Goal: Task Accomplishment & Management: Manage account settings

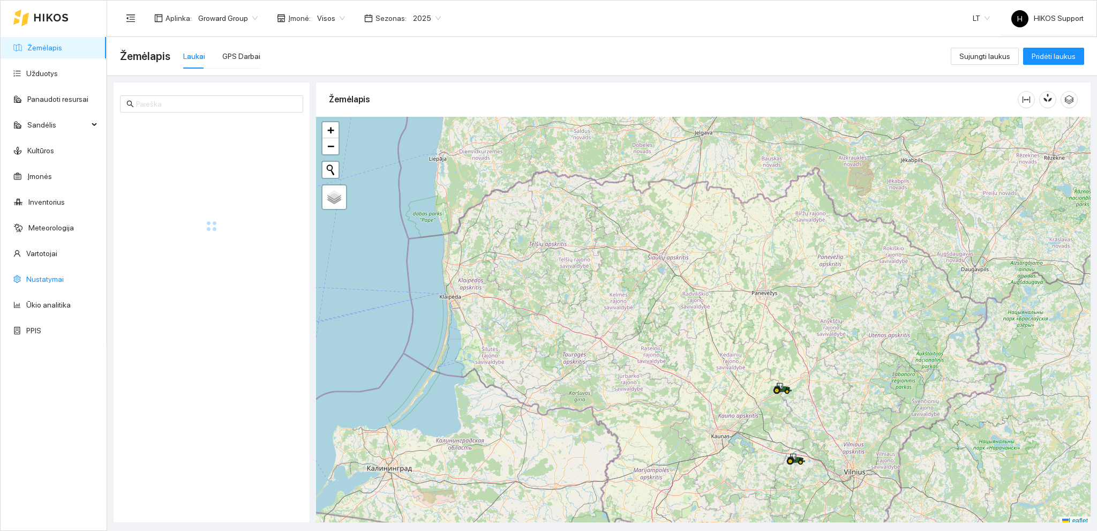
click at [34, 278] on link "Nustatymai" at bounding box center [44, 279] width 37 height 9
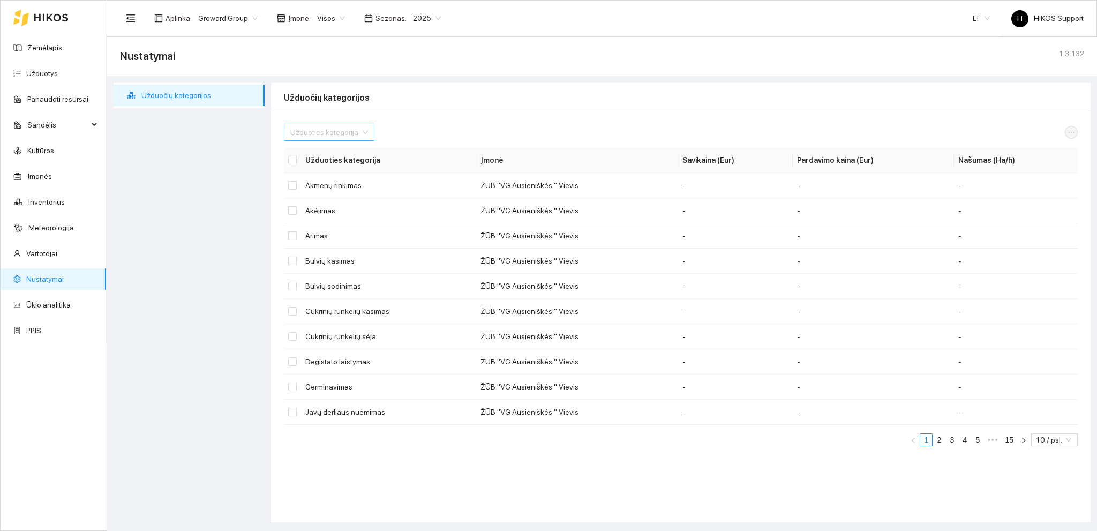
click at [362, 132] on div "Užduoties kategorija" at bounding box center [329, 132] width 90 height 17
click at [354, 233] on div "Javų derliaus nuėmimas" at bounding box center [358, 231] width 136 height 12
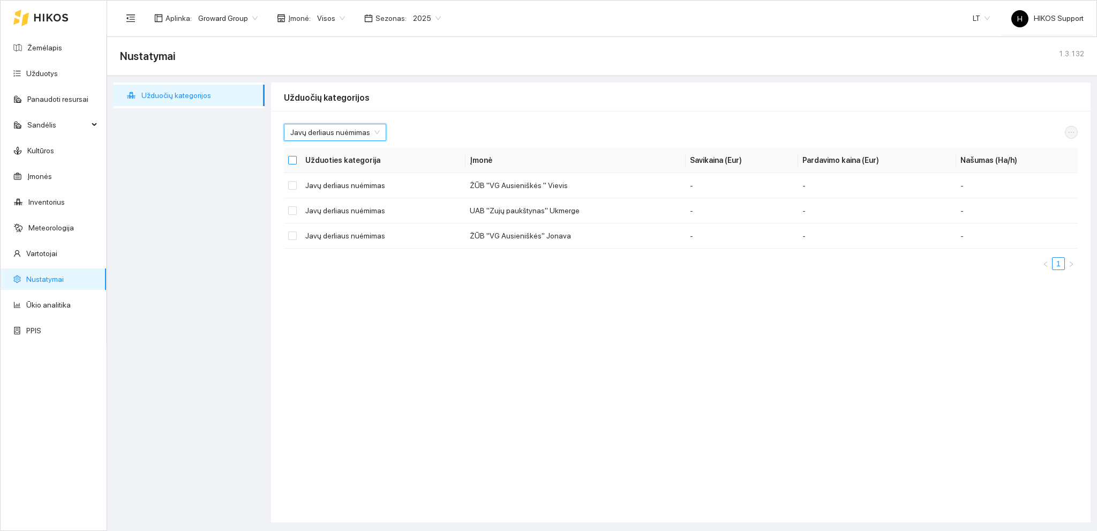
click at [293, 162] on input "Select all" at bounding box center [292, 160] width 9 height 9
checkbox input "true"
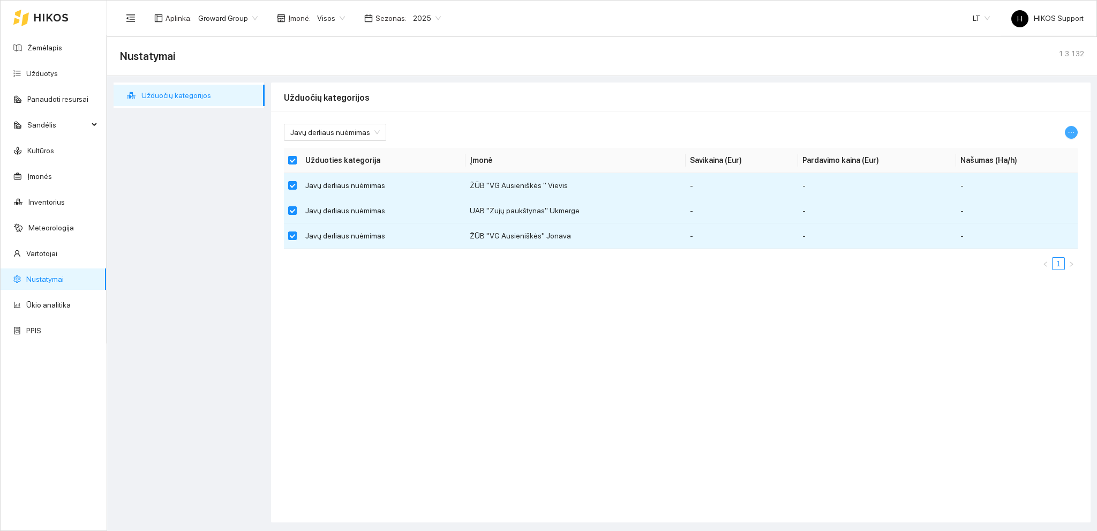
click at [1072, 132] on icon "ellipsis" at bounding box center [1070, 132] width 7 height 7
click at [1036, 147] on span "Keisti parametrus" at bounding box center [1045, 151] width 57 height 12
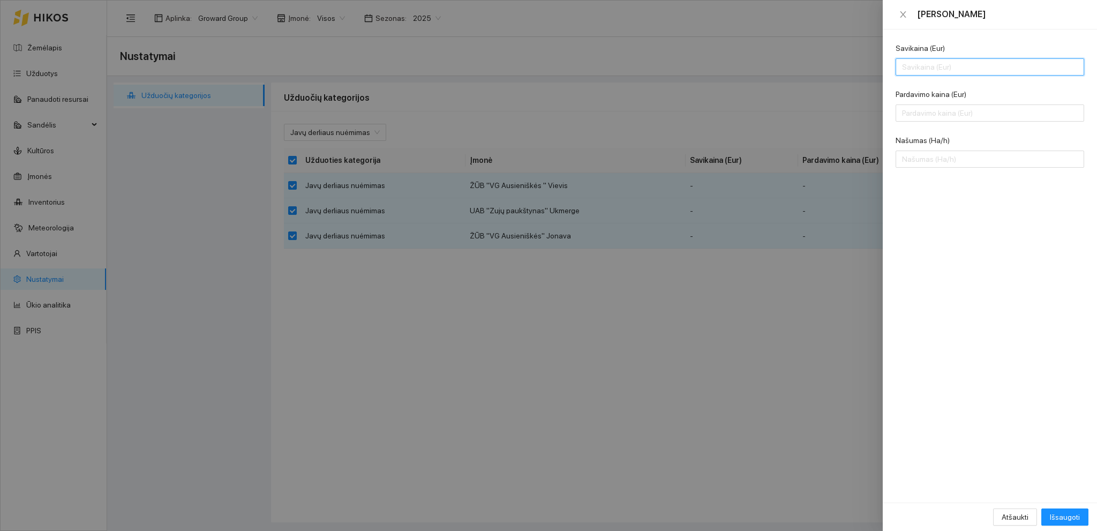
click at [915, 72] on input "Savikaina (Eur)" at bounding box center [989, 66] width 188 height 17
click at [970, 161] on input "Našumas (Ha/h)" at bounding box center [989, 158] width 188 height 17
drag, startPoint x: 970, startPoint y: 161, endPoint x: 972, endPoint y: 197, distance: 35.9
click at [970, 162] on input "Našumas (Ha/h)" at bounding box center [989, 158] width 188 height 17
click at [983, 241] on div "Savikaina (Eur) 105 Pardavimo kaina (Eur) Našumas (Ha/h)" at bounding box center [989, 265] width 214 height 473
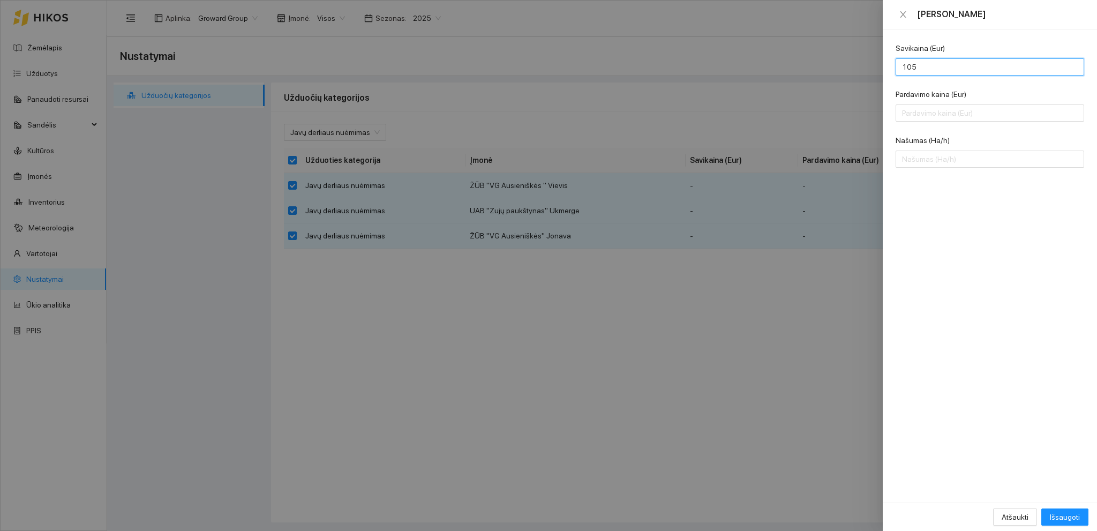
click at [934, 68] on input "105" at bounding box center [989, 66] width 188 height 17
drag, startPoint x: 948, startPoint y: 70, endPoint x: 873, endPoint y: 65, distance: 75.1
click at [873, 65] on div "Keisti kainą Savikaina (Eur) 105 Pardavimo kaina (Eur) Našumas (Ha/h) Atšaukti …" at bounding box center [548, 265] width 1097 height 531
type input "350"
click at [932, 111] on input "Pardavimo kaina (Eur)" at bounding box center [989, 112] width 188 height 17
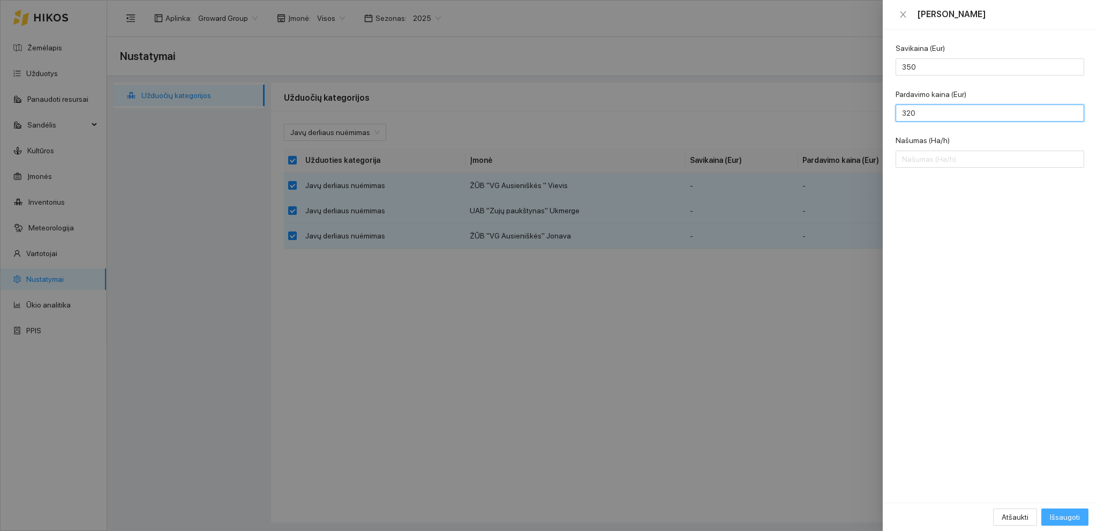
type input "320"
click at [1066, 516] on span "Išsaugoti" at bounding box center [1065, 517] width 30 height 12
click at [909, 160] on input "Našumas (Ha/h)" at bounding box center [989, 158] width 188 height 17
type input "4"
click at [1068, 518] on span "Išsaugoti" at bounding box center [1065, 517] width 30 height 12
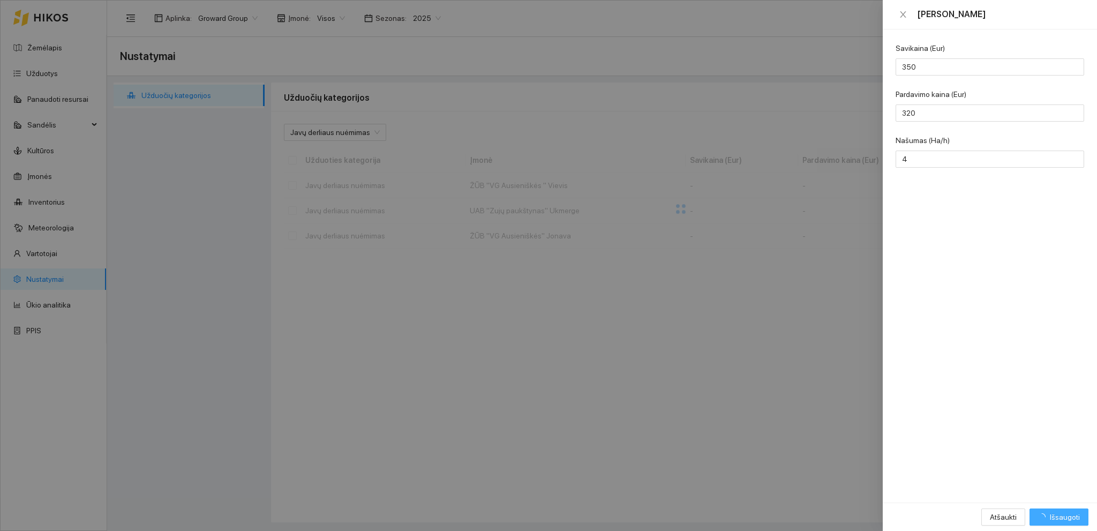
checkbox input "false"
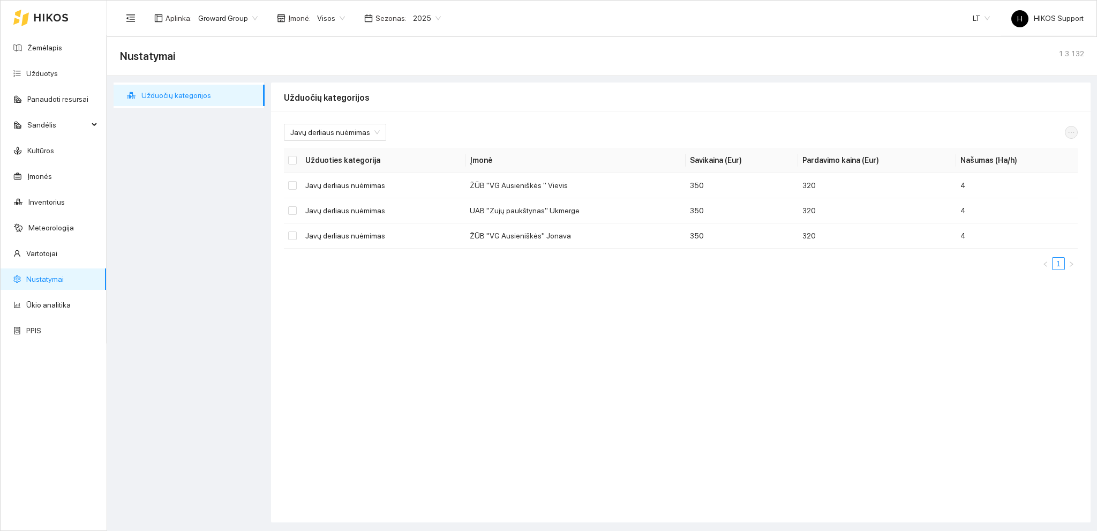
click at [241, 17] on span "Groward Group" at bounding box center [227, 18] width 59 height 16
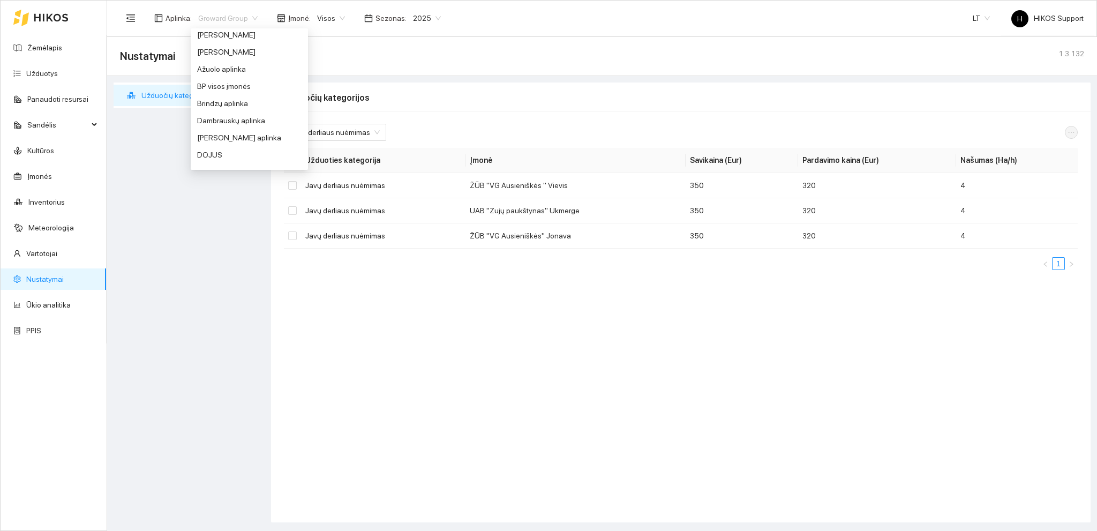
scroll to position [51, 0]
click at [229, 57] on div "BP visos įmonės" at bounding box center [249, 56] width 104 height 12
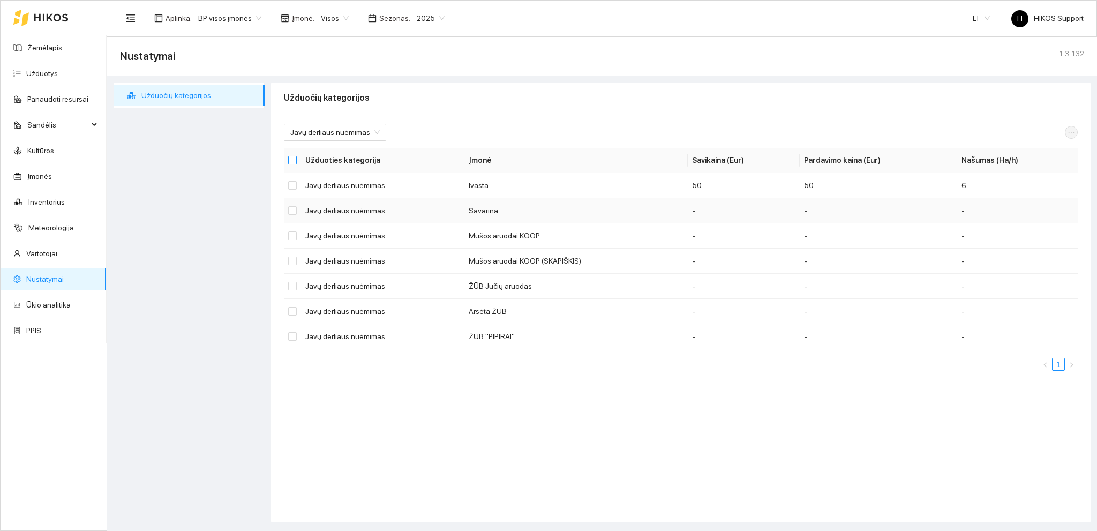
drag, startPoint x: 291, startPoint y: 156, endPoint x: 523, endPoint y: 218, distance: 239.9
click at [292, 157] on input "Select all" at bounding box center [292, 160] width 9 height 9
checkbox input "true"
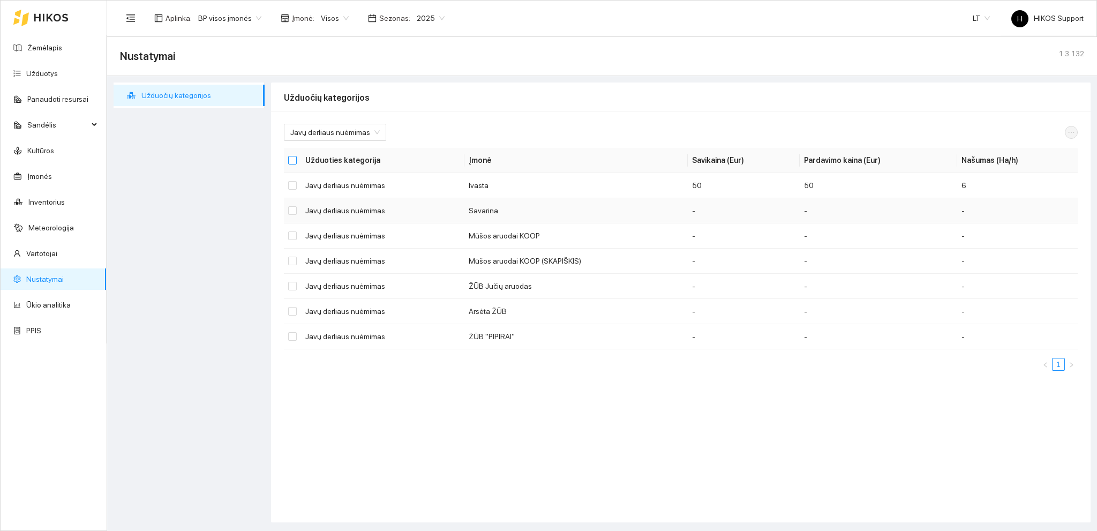
checkbox input "true"
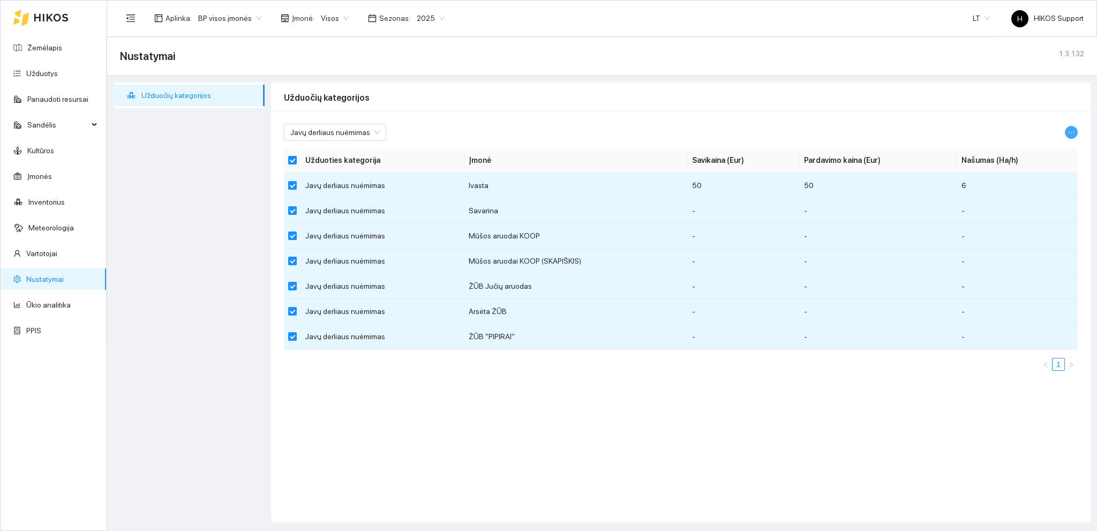
click at [1075, 133] on span "ellipsis" at bounding box center [1071, 132] width 12 height 7
click at [1043, 150] on span "Keisti parametrus" at bounding box center [1045, 151] width 57 height 12
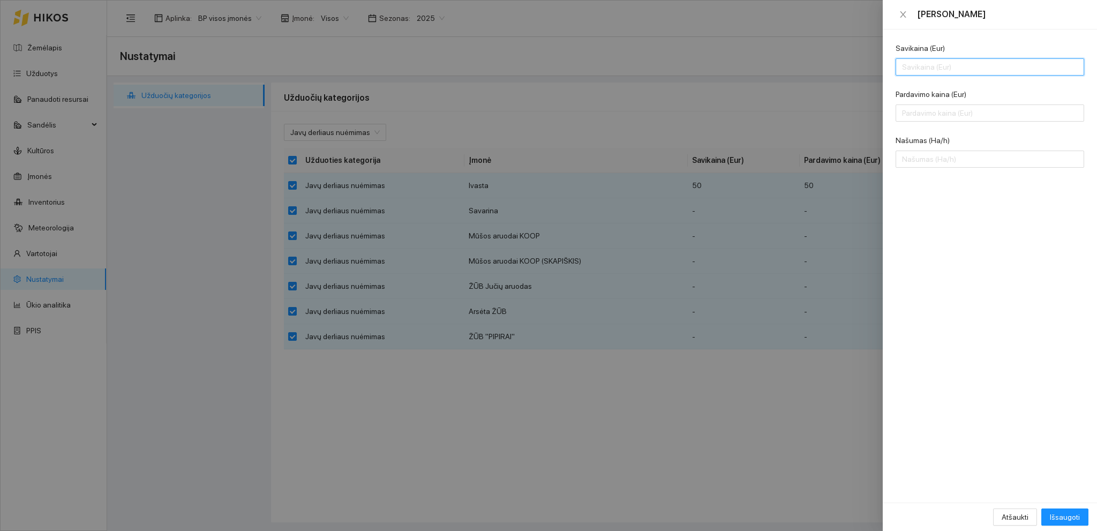
click at [924, 68] on input "Savikaina (Eur)" at bounding box center [989, 66] width 188 height 17
type input "300"
click at [919, 111] on input "Pardavimo kaina (Eur)" at bounding box center [989, 112] width 188 height 17
type input "280"
click at [921, 160] on input "Našumas (Ha/h)" at bounding box center [989, 158] width 188 height 17
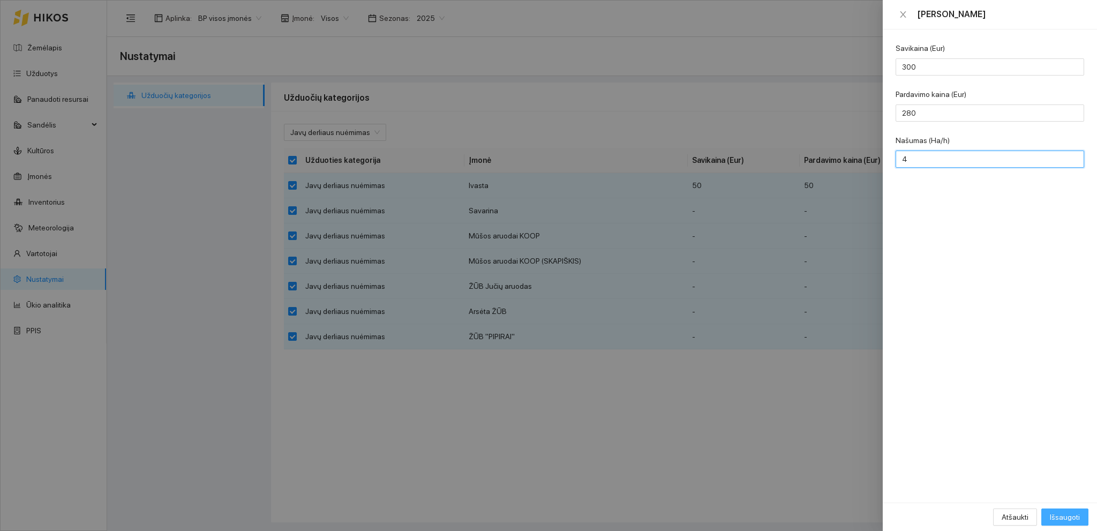
type input "4"
click at [1064, 518] on span "Išsaugoti" at bounding box center [1065, 517] width 30 height 12
checkbox input "false"
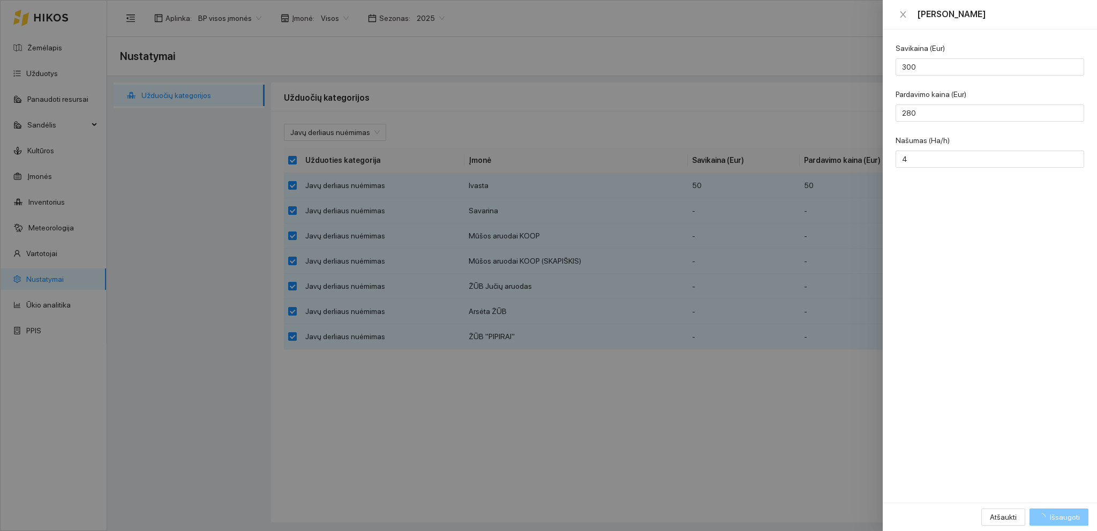
checkbox input "false"
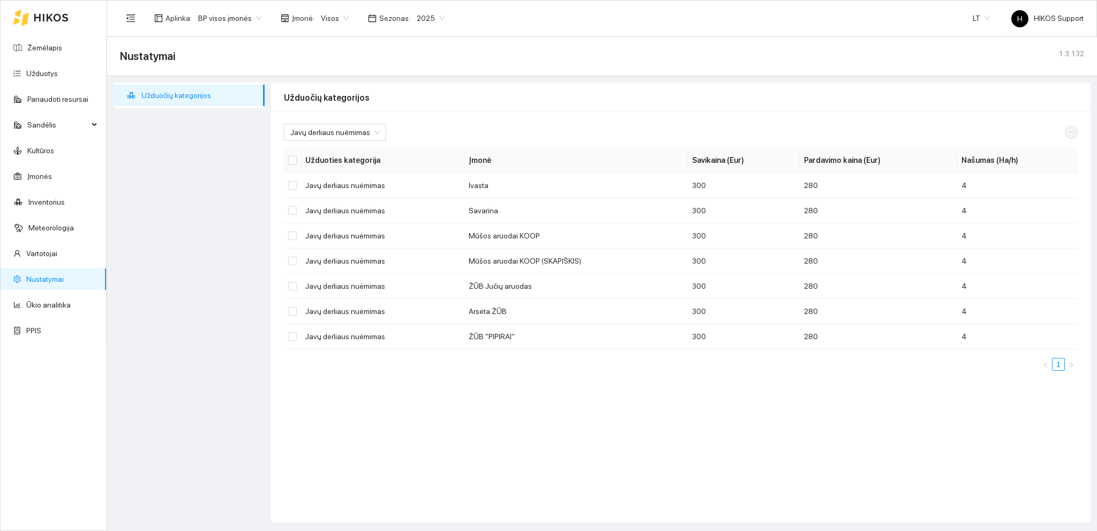
click at [246, 19] on span "BP visos įmonės" at bounding box center [229, 18] width 63 height 16
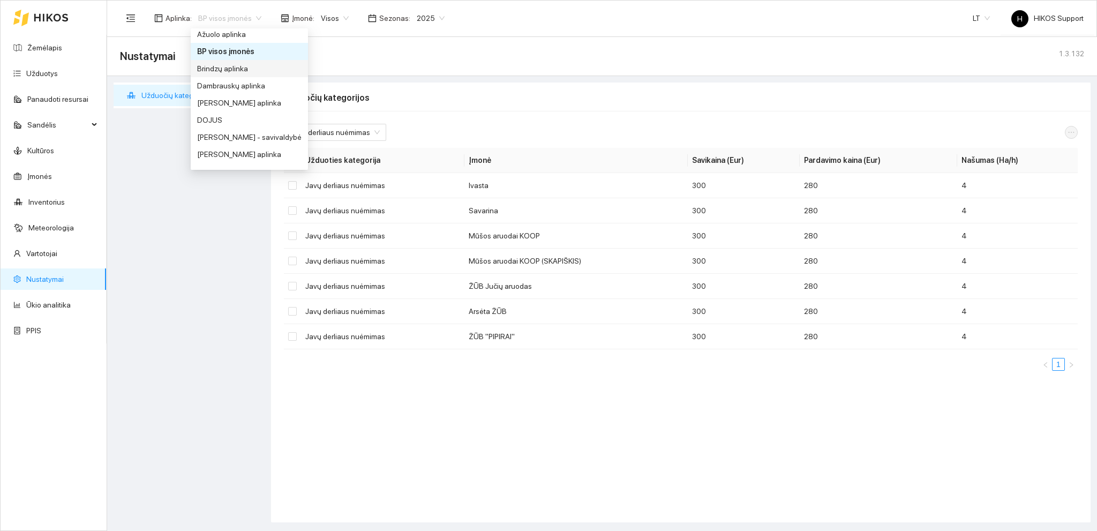
scroll to position [90, 0]
click at [249, 52] on div "Dambrauskų aplinka" at bounding box center [249, 52] width 104 height 12
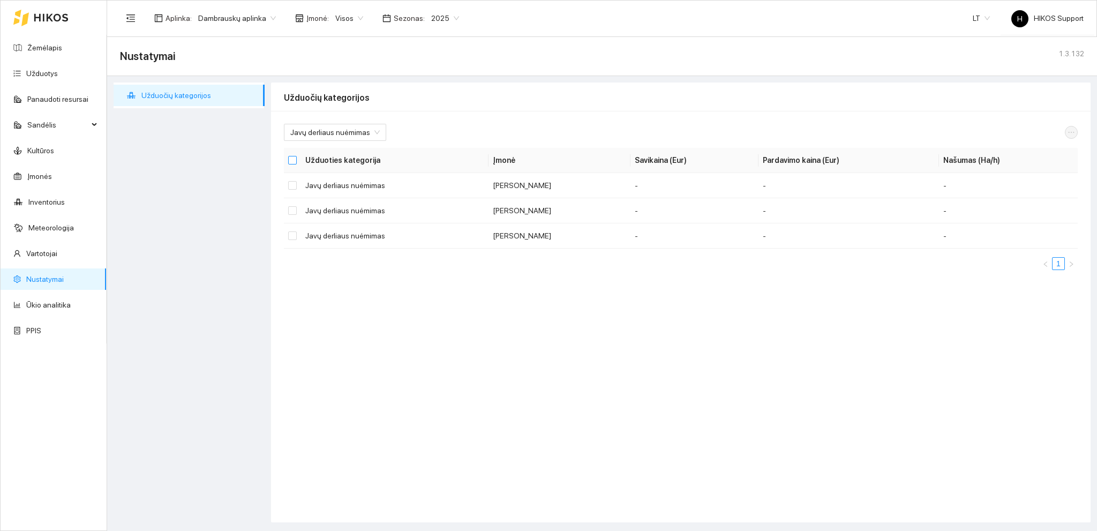
click at [296, 161] on input "Select all" at bounding box center [292, 160] width 9 height 9
checkbox input "true"
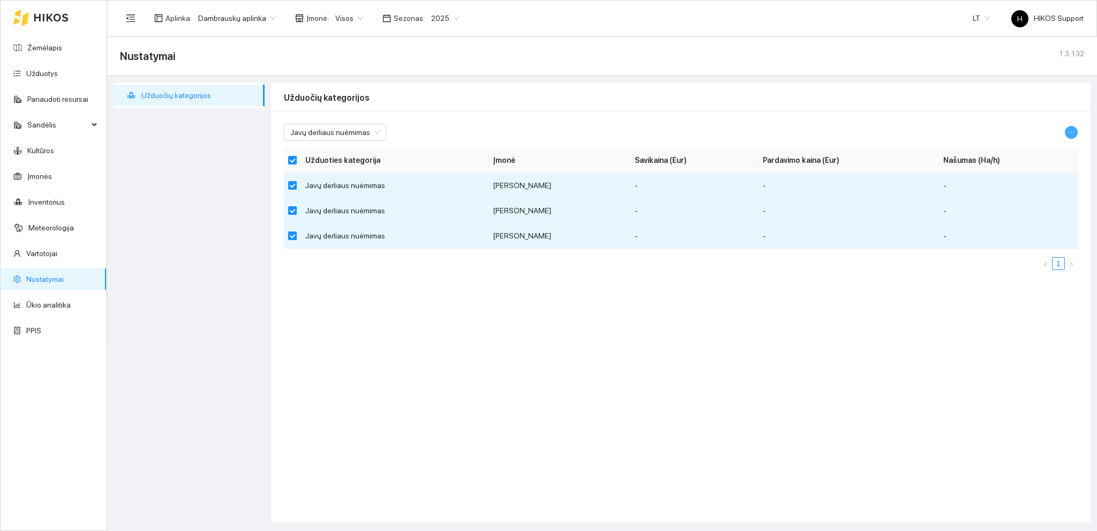
click at [1071, 129] on icon "ellipsis" at bounding box center [1070, 132] width 7 height 7
click at [1043, 154] on span "Keisti parametrus" at bounding box center [1045, 151] width 57 height 12
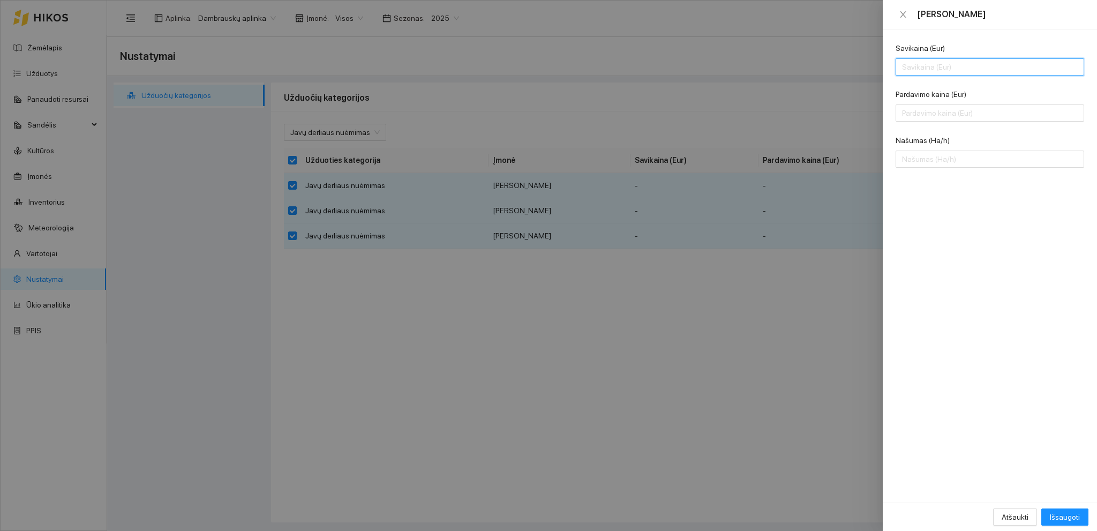
click at [916, 66] on input "Savikaina (Eur)" at bounding box center [989, 66] width 188 height 17
type input "280"
click at [918, 104] on div at bounding box center [989, 112] width 188 height 17
click at [919, 108] on input "Pardavimo kaina (Eur)" at bounding box center [989, 112] width 188 height 17
type input "260"
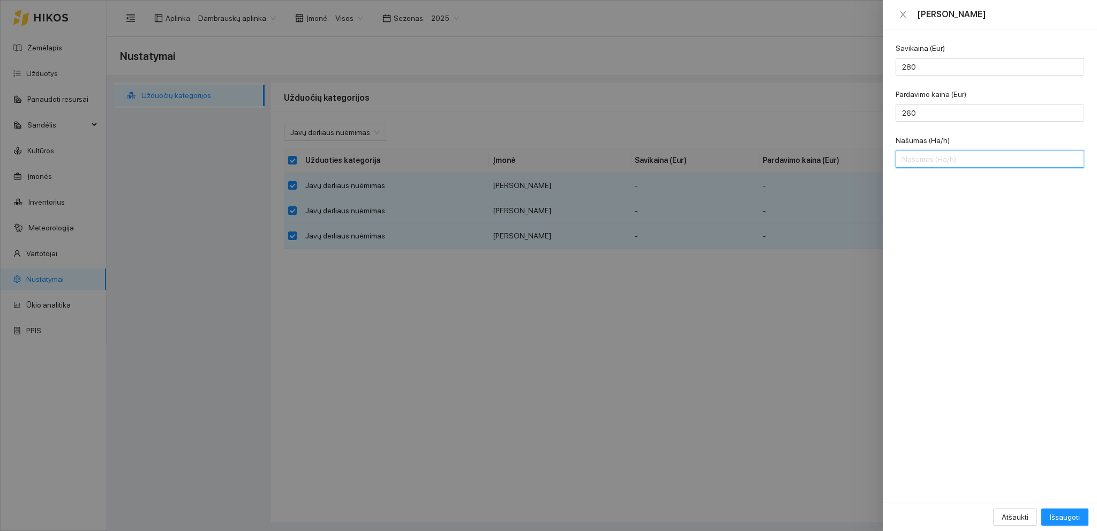
click at [933, 161] on input "Našumas (Ha/h)" at bounding box center [989, 158] width 188 height 17
type input "4"
click at [1069, 516] on span "Išsaugoti" at bounding box center [1065, 517] width 30 height 12
checkbox input "false"
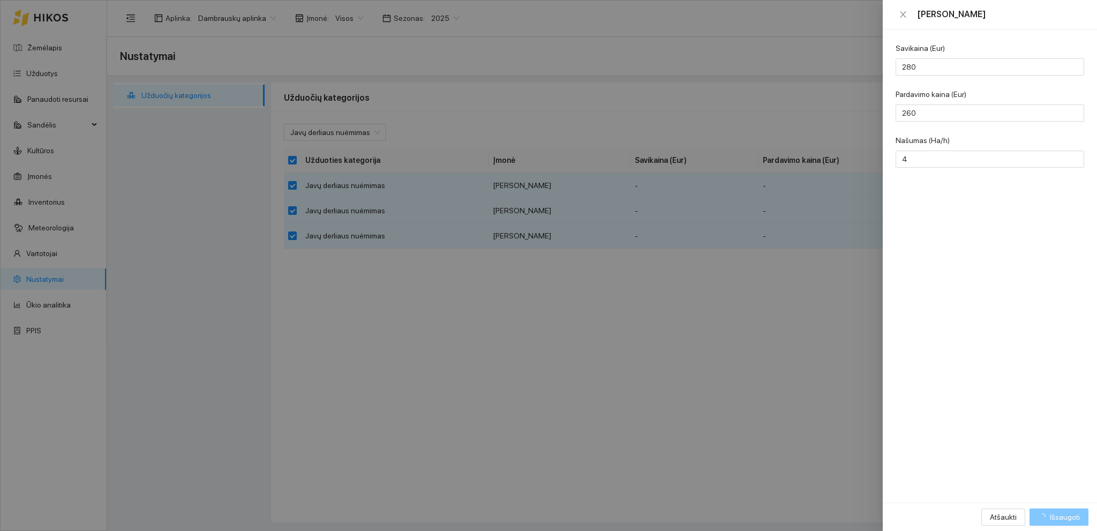
checkbox input "false"
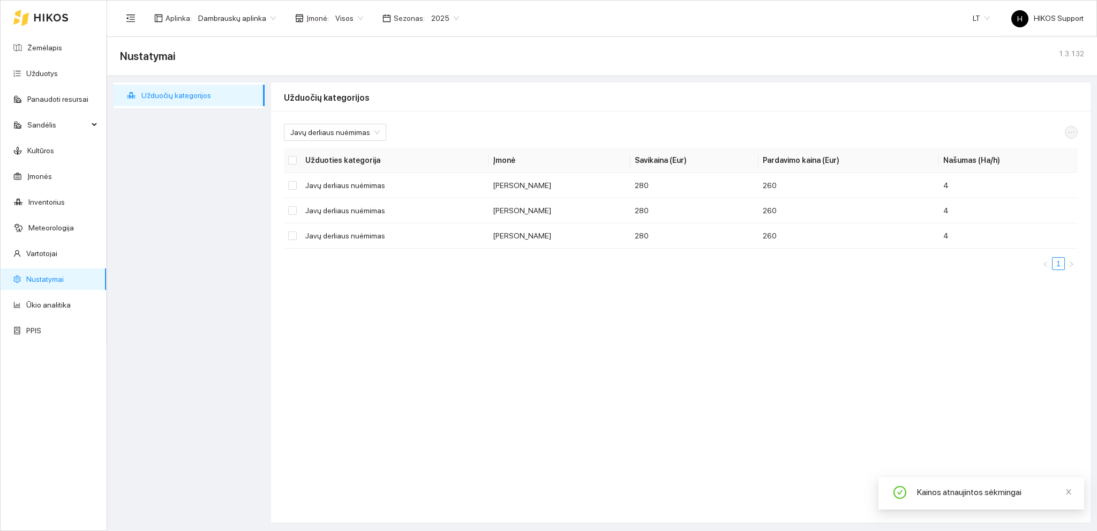
click at [240, 21] on span "Dambrauskų aplinka" at bounding box center [237, 18] width 78 height 16
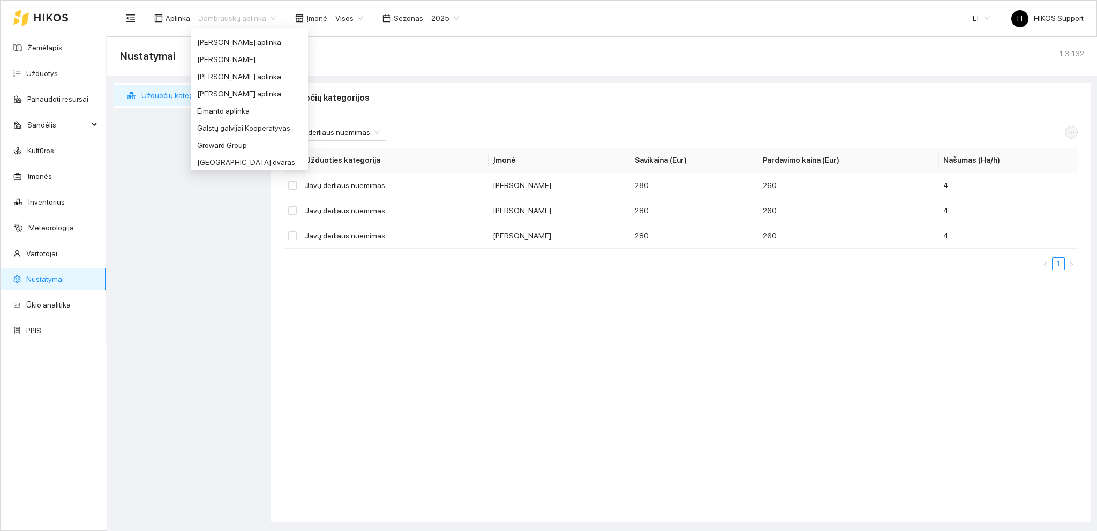
scroll to position [189, 0]
drag, startPoint x: 240, startPoint y: 93, endPoint x: 469, endPoint y: 123, distance: 231.1
click at [240, 93] on div "[PERSON_NAME] aplinka" at bounding box center [249, 90] width 104 height 12
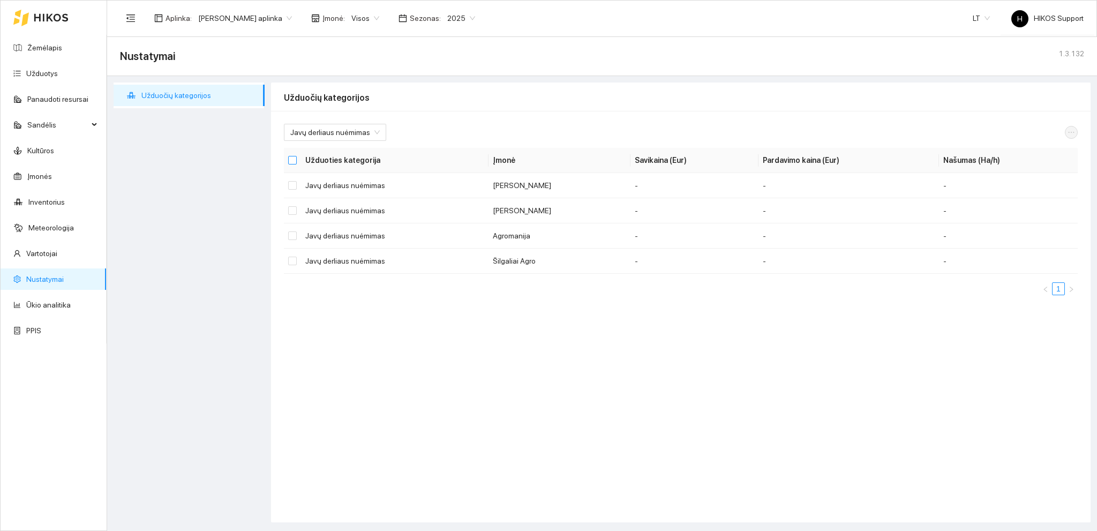
drag, startPoint x: 294, startPoint y: 156, endPoint x: 300, endPoint y: 158, distance: 6.5
click at [296, 157] on input "Select all" at bounding box center [292, 160] width 9 height 9
checkbox input "true"
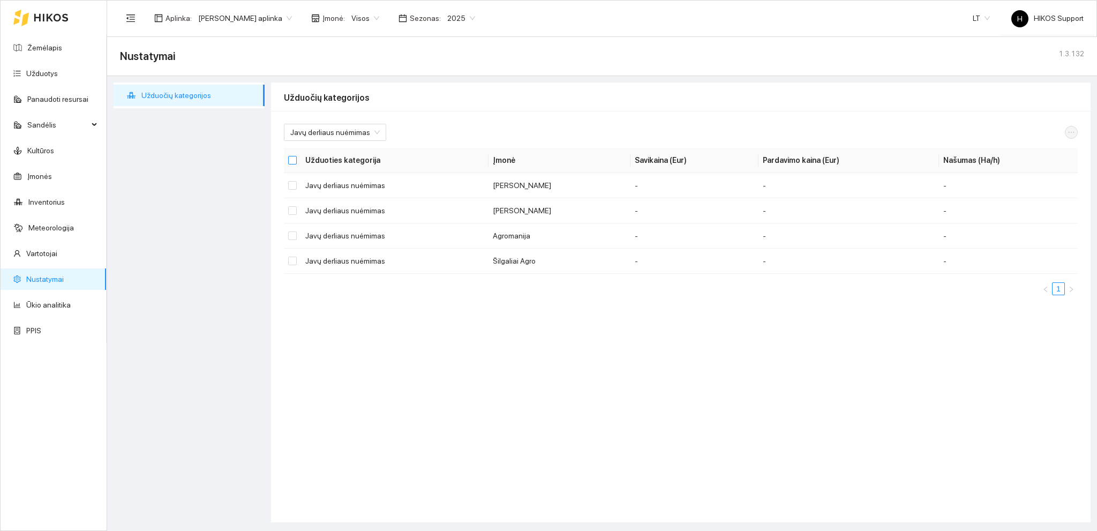
checkbox input "true"
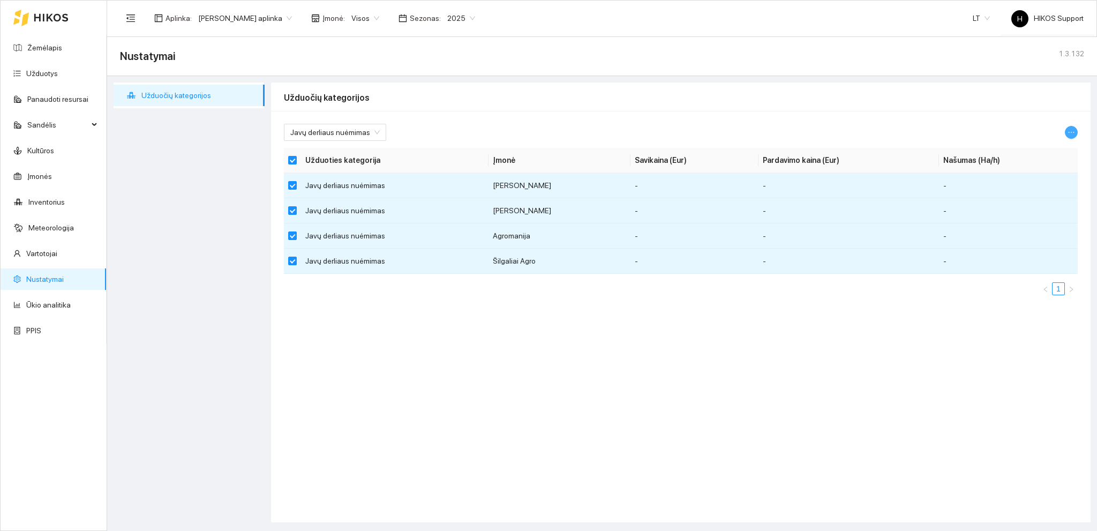
click at [1070, 132] on icon "ellipsis" at bounding box center [1070, 132] width 7 height 7
click at [1038, 152] on span "Keisti parametrus" at bounding box center [1045, 151] width 57 height 12
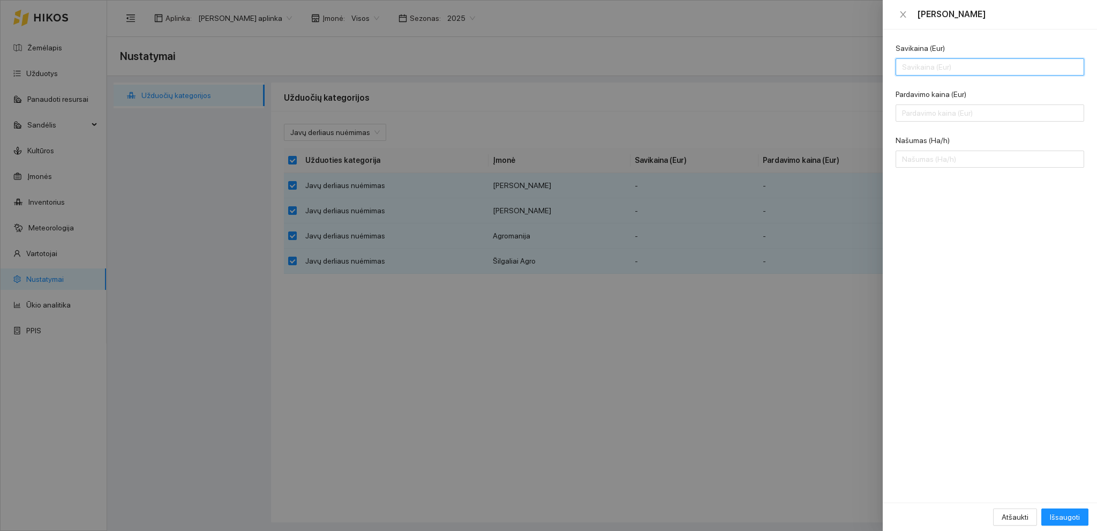
click at [940, 67] on input "Savikaina (Eur)" at bounding box center [989, 66] width 188 height 17
type input "280"
click at [929, 109] on input "Pardavimo kaina (Eur)" at bounding box center [989, 112] width 188 height 17
click at [924, 158] on input "Našumas (Ha/h)" at bounding box center [989, 158] width 188 height 17
drag, startPoint x: 902, startPoint y: 111, endPoint x: 882, endPoint y: 110, distance: 19.8
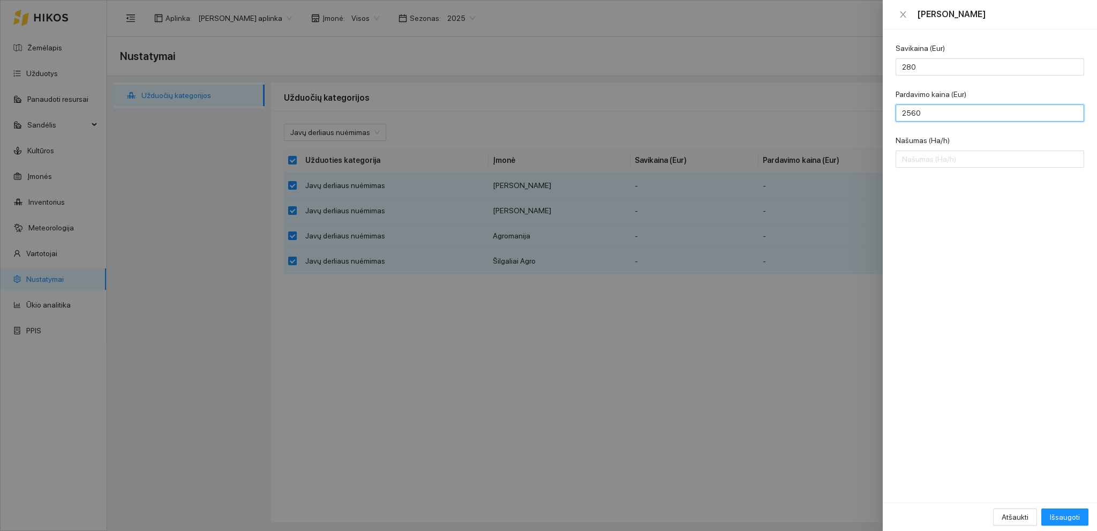
click at [882, 110] on div "Keisti kainą Savikaina (Eur) 280 Pardavimo kaina (Eur) 2560 Našumas (Ha/h) Atša…" at bounding box center [548, 265] width 1097 height 531
type input "260"
click at [918, 159] on input "Našumas (Ha/h)" at bounding box center [989, 158] width 188 height 17
type input "4"
click at [1065, 516] on span "Išsaugoti" at bounding box center [1065, 517] width 30 height 12
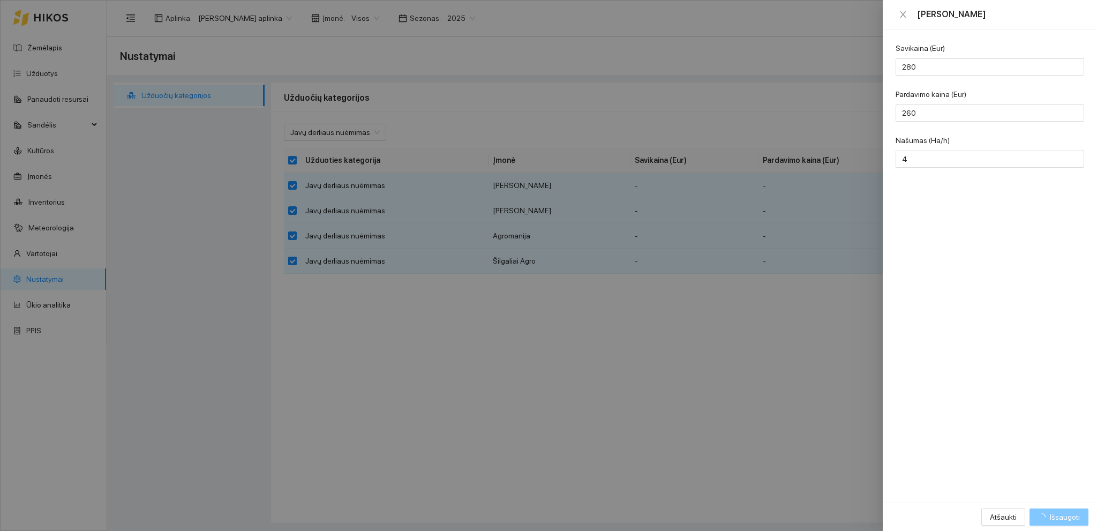
checkbox input "false"
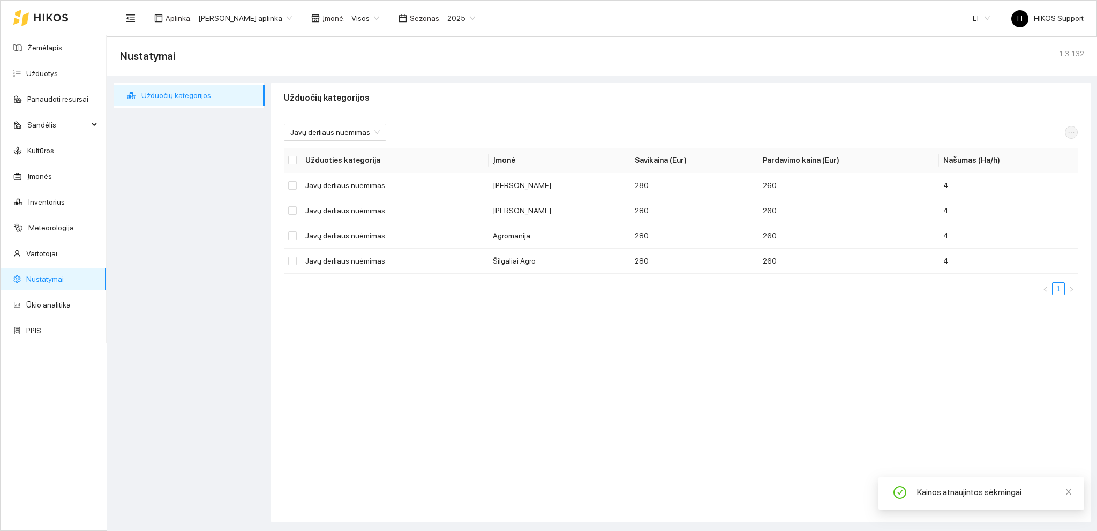
click at [259, 19] on span "[PERSON_NAME] aplinka" at bounding box center [245, 18] width 94 height 16
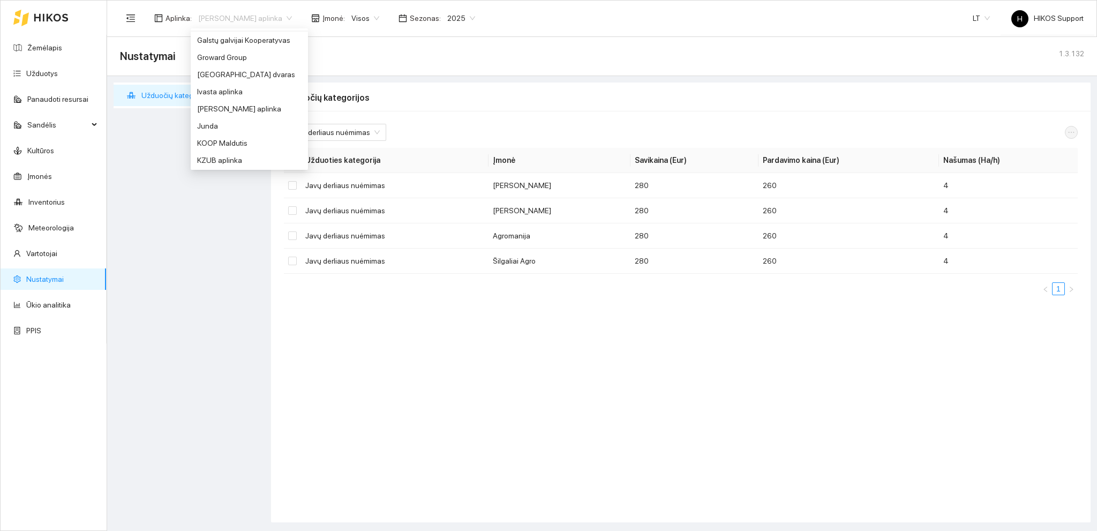
scroll to position [284, 0]
drag, startPoint x: 236, startPoint y: 100, endPoint x: 331, endPoint y: 122, distance: 97.8
click at [236, 100] on div "[PERSON_NAME] aplinka" at bounding box center [249, 98] width 104 height 12
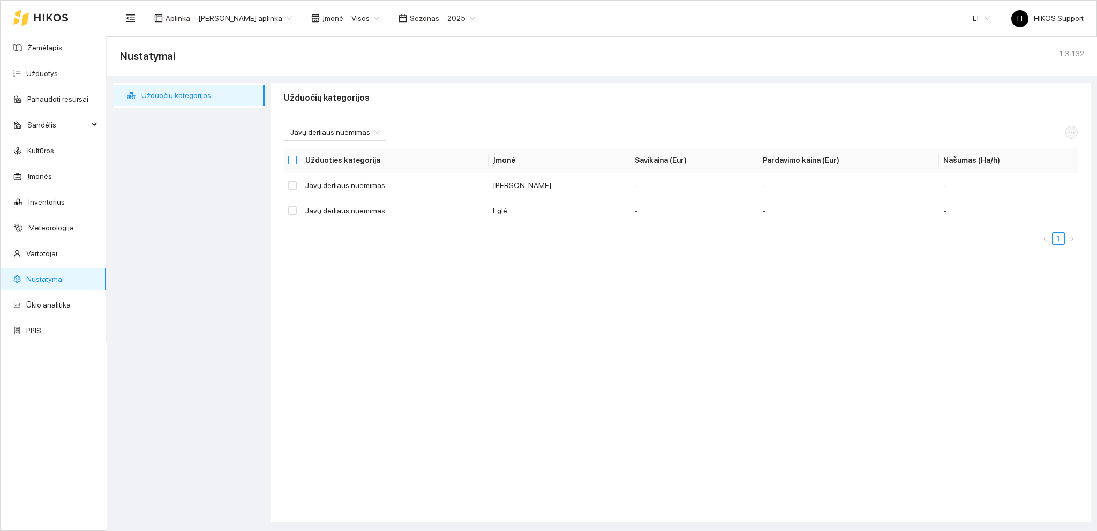
click at [294, 162] on input "Select all" at bounding box center [292, 160] width 9 height 9
checkbox input "true"
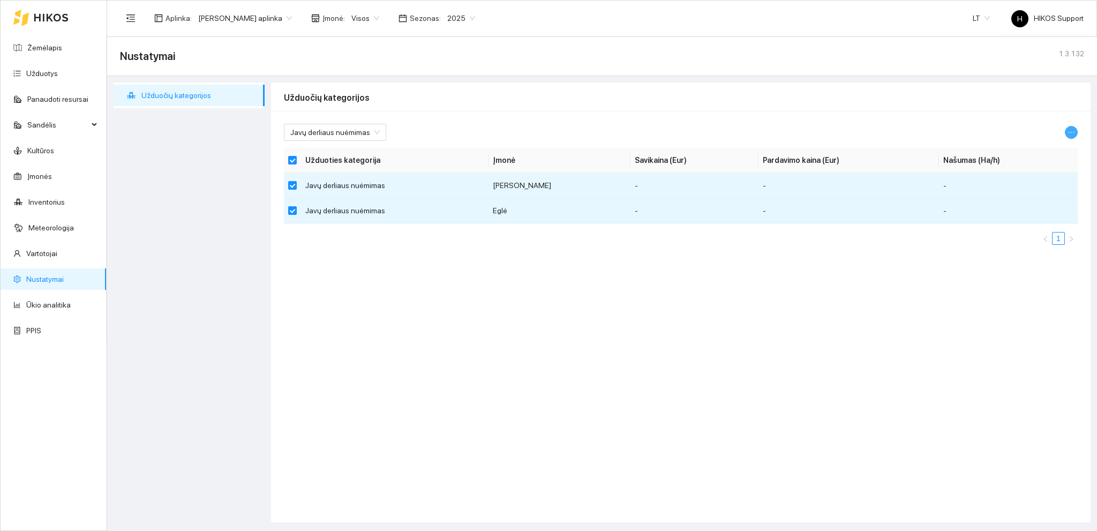
click at [1073, 132] on icon "ellipsis" at bounding box center [1070, 132] width 7 height 7
click at [1035, 150] on span "Keisti parametrus" at bounding box center [1045, 151] width 57 height 12
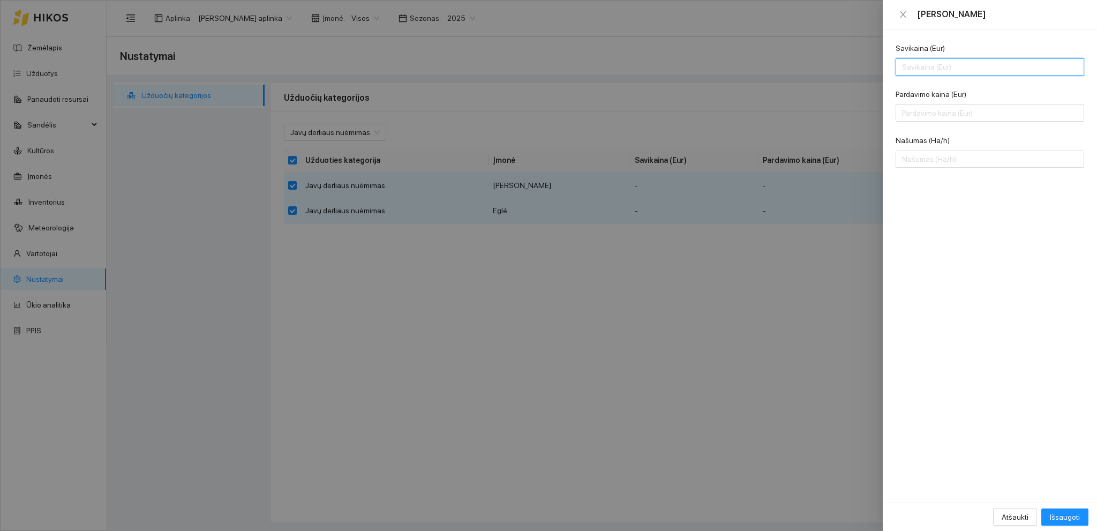
click at [914, 68] on input "Savikaina (Eur)" at bounding box center [989, 66] width 188 height 17
type input "250"
click at [929, 117] on input "Pardavimo kaina (Eur)" at bounding box center [989, 112] width 188 height 17
type input "210"
click at [925, 157] on input "Našumas (Ha/h)" at bounding box center [989, 158] width 188 height 17
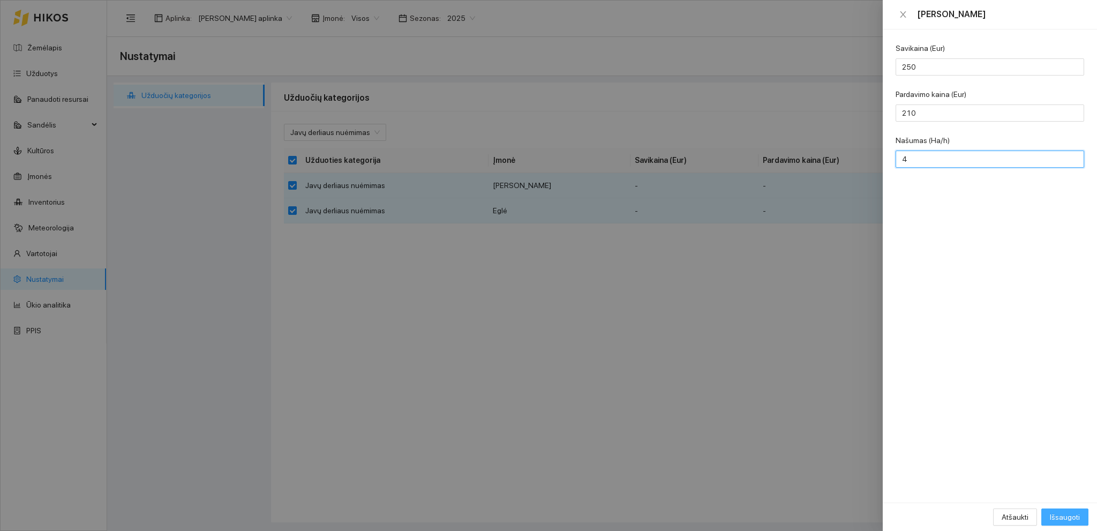
type input "4"
drag, startPoint x: 1061, startPoint y: 515, endPoint x: 900, endPoint y: 419, distance: 187.2
click at [1061, 514] on span "Išsaugoti" at bounding box center [1065, 517] width 30 height 12
checkbox input "false"
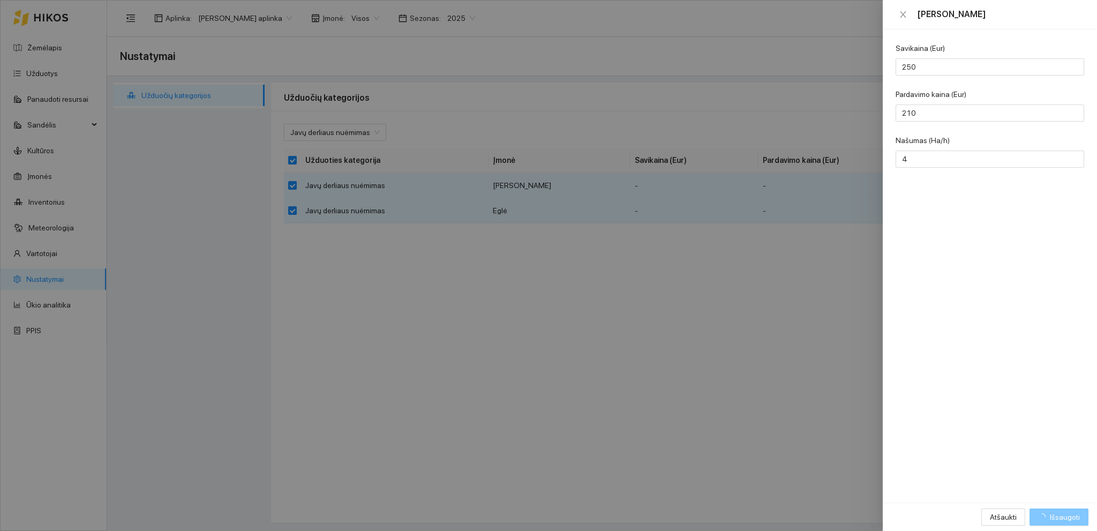
checkbox input "false"
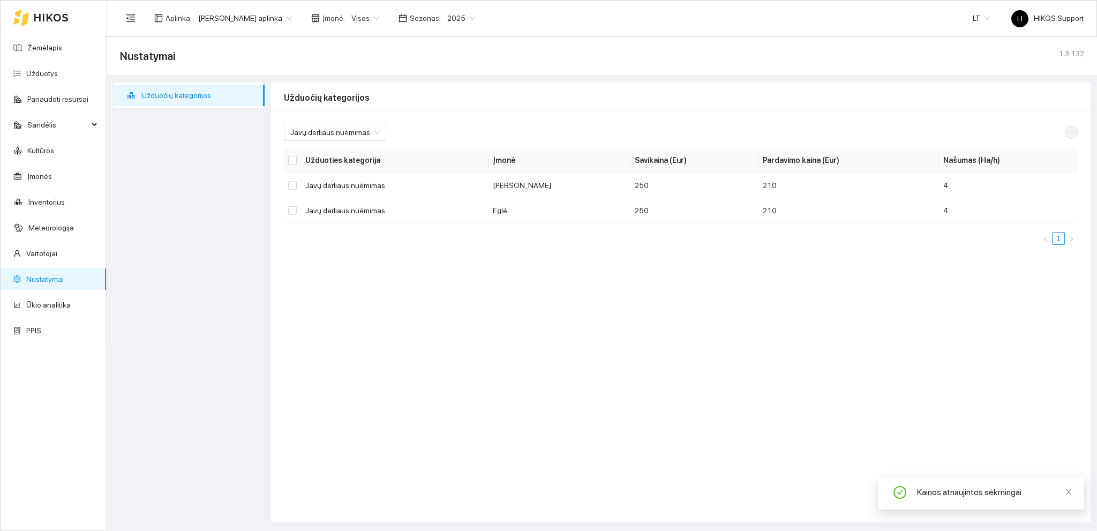
click at [244, 19] on span "[PERSON_NAME] aplinka" at bounding box center [245, 18] width 94 height 16
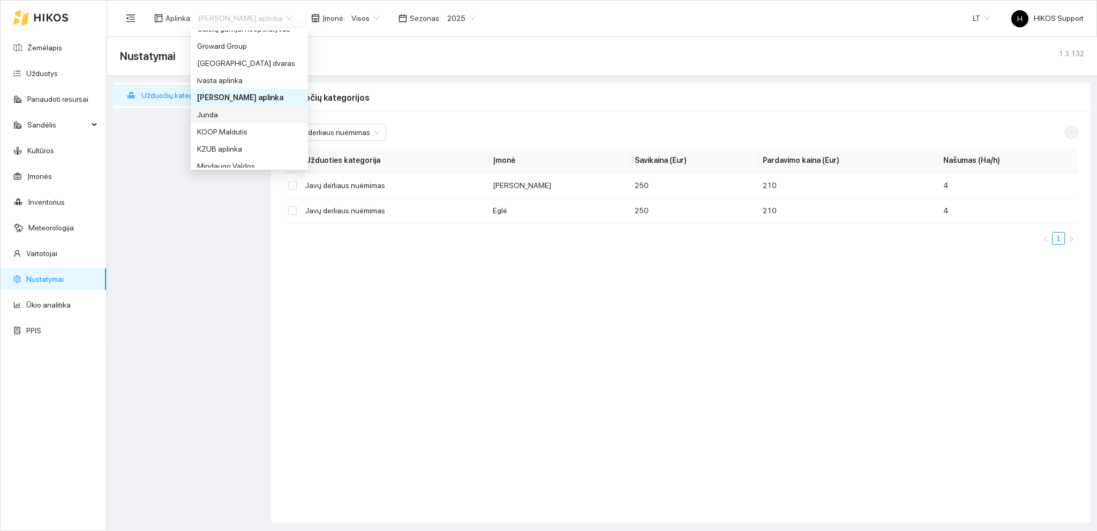
click at [245, 112] on div "Junda" at bounding box center [249, 115] width 104 height 12
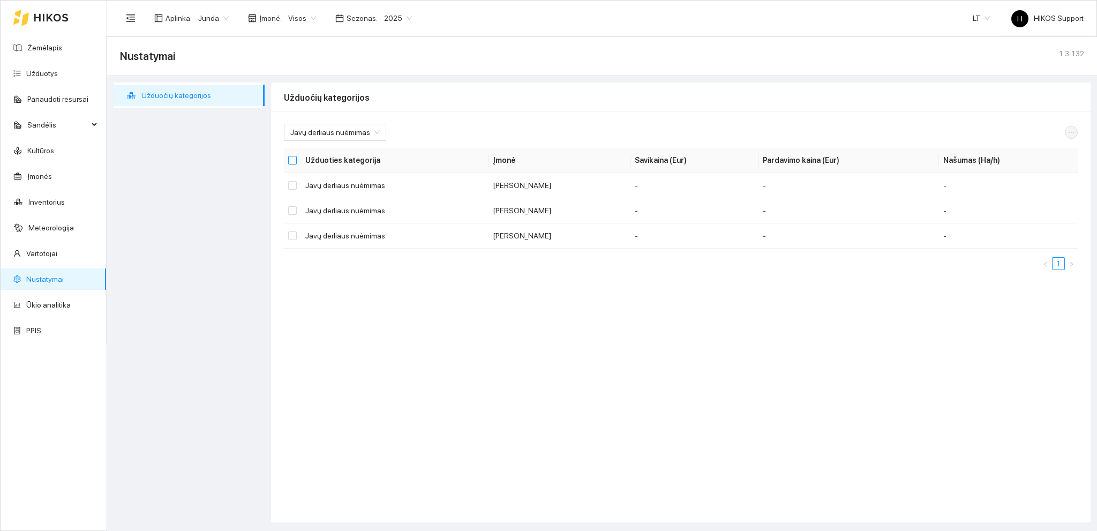
drag, startPoint x: 293, startPoint y: 159, endPoint x: 311, endPoint y: 163, distance: 18.2
click at [294, 160] on input "Select all" at bounding box center [292, 160] width 9 height 9
checkbox input "true"
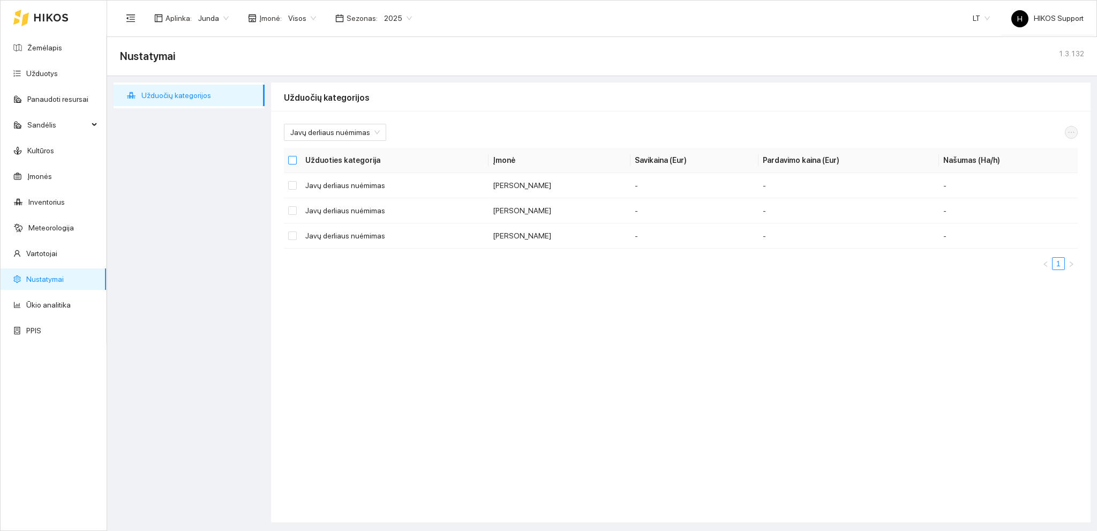
checkbox input "true"
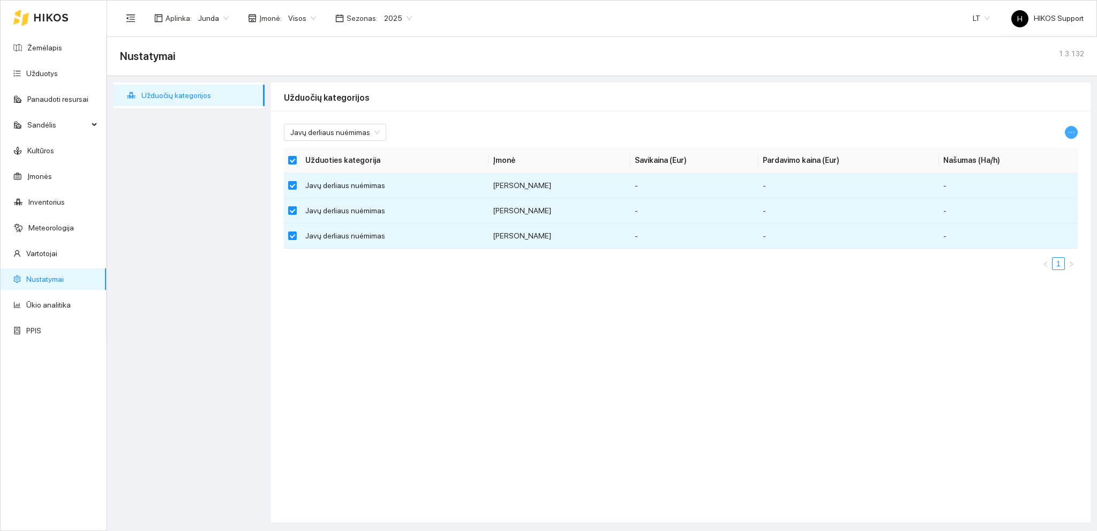
click at [1076, 131] on span "ellipsis" at bounding box center [1071, 132] width 12 height 7
click at [1041, 157] on li "Keisti parametrus" at bounding box center [1045, 150] width 70 height 17
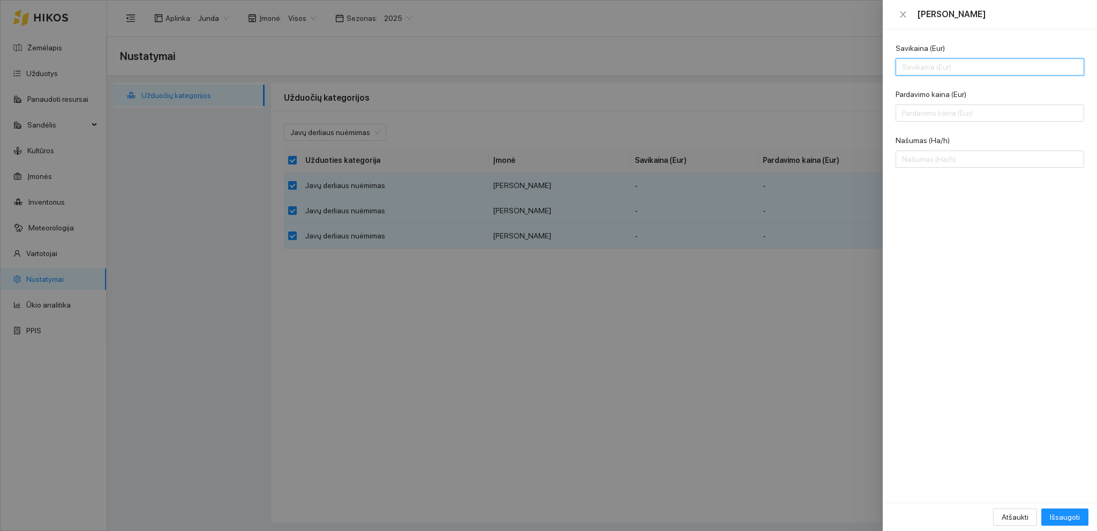
click at [927, 69] on input "Savikaina (Eur)" at bounding box center [989, 66] width 188 height 17
type input "260"
click at [936, 111] on input "Pardavimo kaina (Eur)" at bounding box center [989, 112] width 188 height 17
type input "240"
click at [936, 158] on input "Našumas (Ha/h)" at bounding box center [989, 158] width 188 height 17
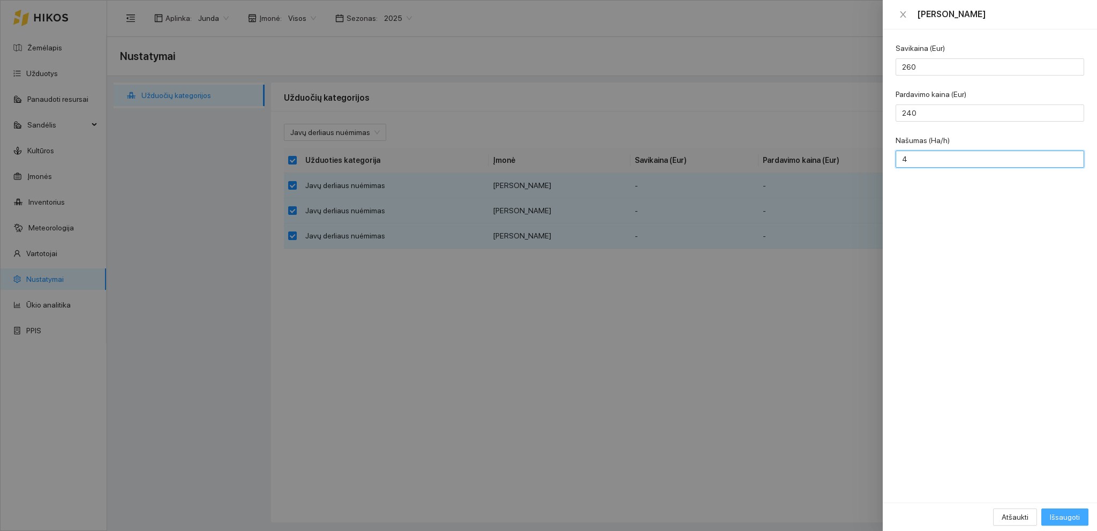
type input "4"
click at [1056, 511] on span "Išsaugoti" at bounding box center [1065, 517] width 30 height 12
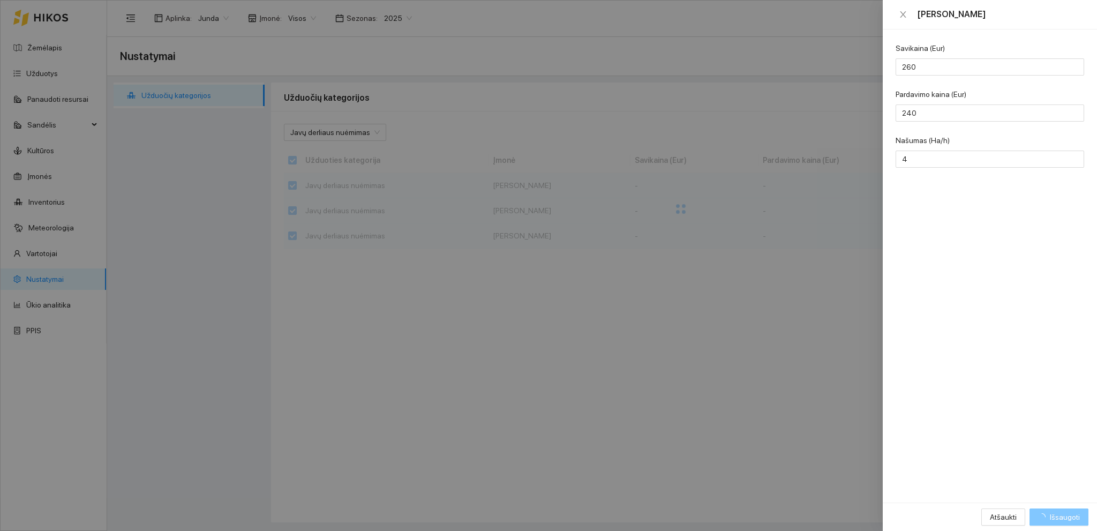
checkbox input "false"
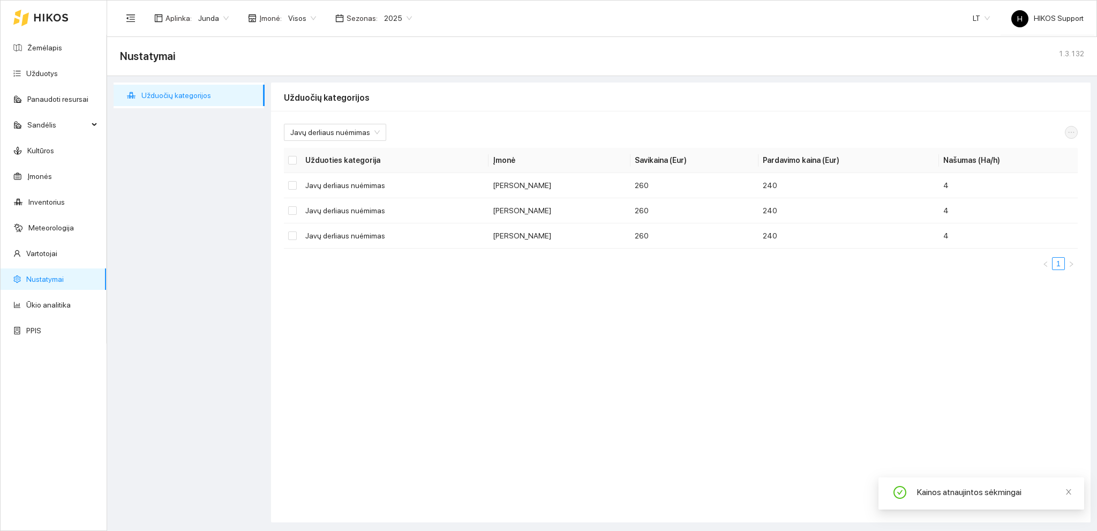
click at [216, 17] on span "Junda" at bounding box center [213, 18] width 31 height 16
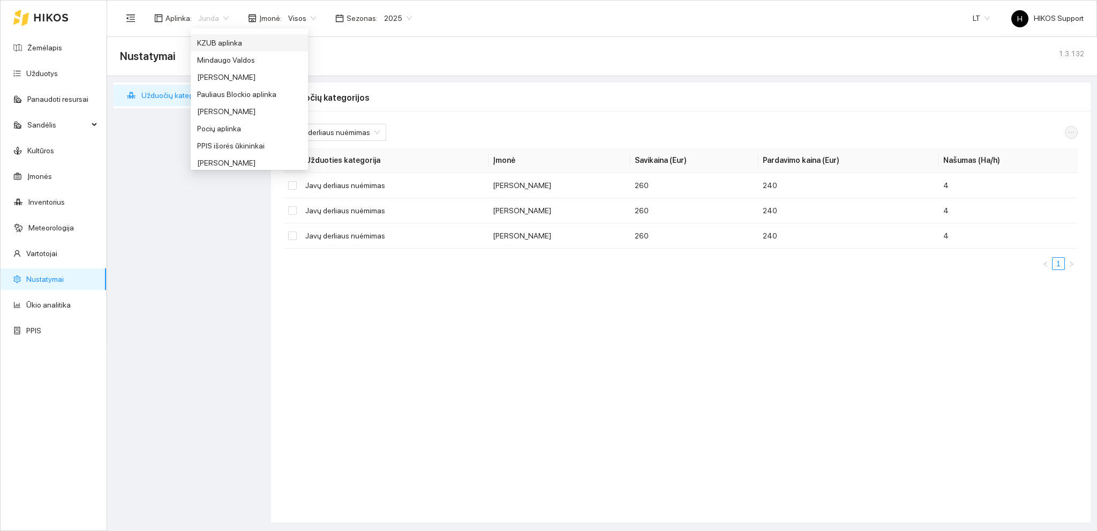
scroll to position [394, 0]
click at [260, 92] on div "Pauliaus Blockio aplinka" at bounding box center [249, 91] width 104 height 12
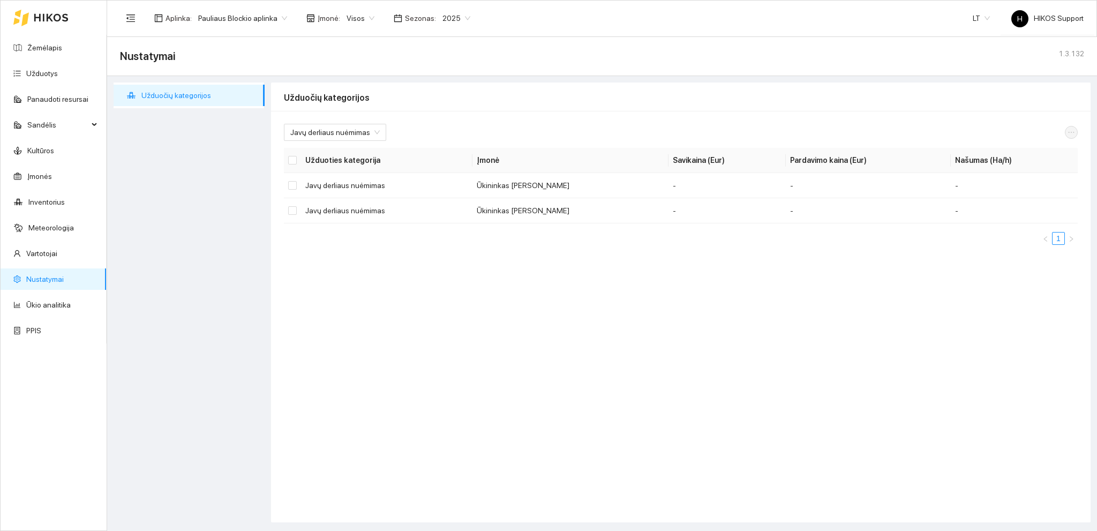
drag, startPoint x: 297, startPoint y: 158, endPoint x: 772, endPoint y: 228, distance: 480.0
click at [299, 158] on th at bounding box center [292, 160] width 17 height 25
click at [292, 158] on input "Select all" at bounding box center [292, 160] width 9 height 9
checkbox input "true"
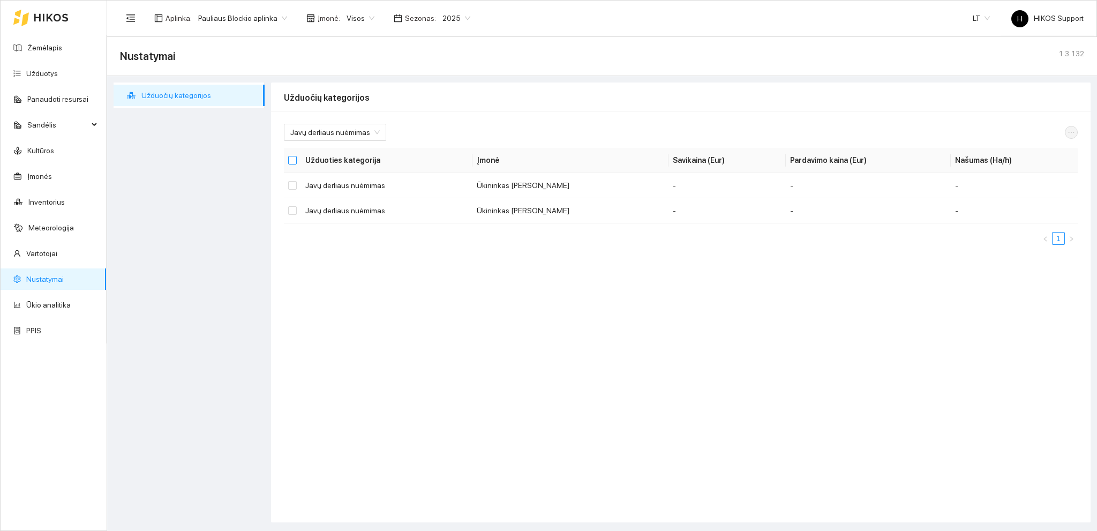
checkbox input "true"
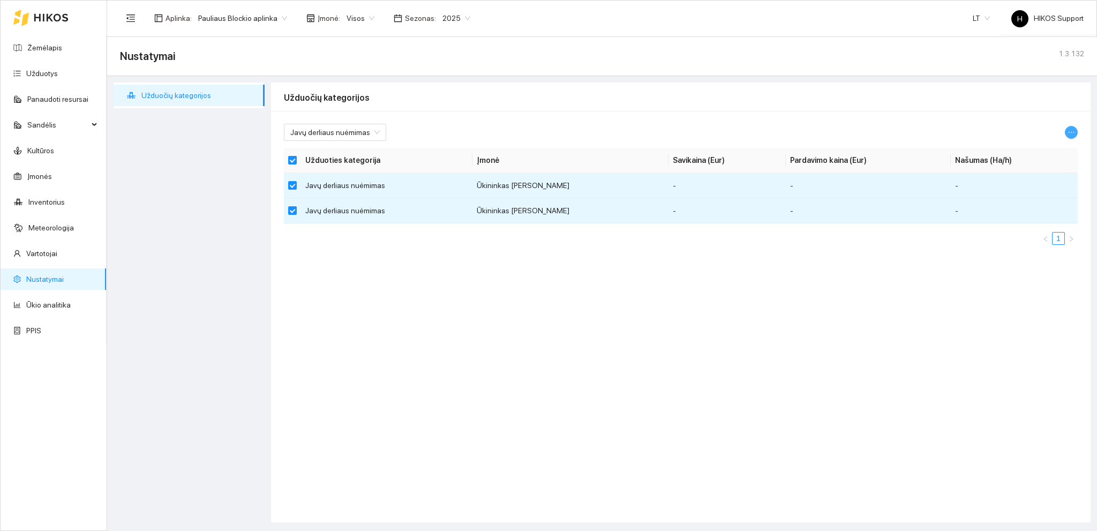
click at [1070, 134] on icon "ellipsis" at bounding box center [1070, 132] width 7 height 7
click at [1044, 145] on span "Keisti parametrus" at bounding box center [1045, 151] width 57 height 12
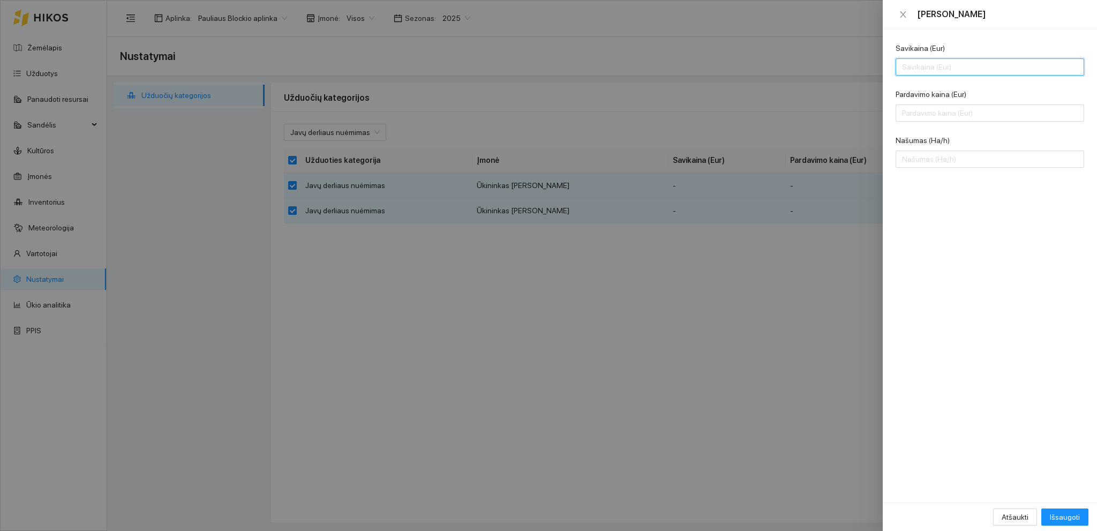
click at [948, 70] on input "Savikaina (Eur)" at bounding box center [989, 66] width 188 height 17
type input "280"
click at [930, 108] on input "Pardavimo kaina (Eur)" at bounding box center [989, 112] width 188 height 17
type input "260"
click at [930, 160] on input "Našumas (Ha/h)" at bounding box center [989, 158] width 188 height 17
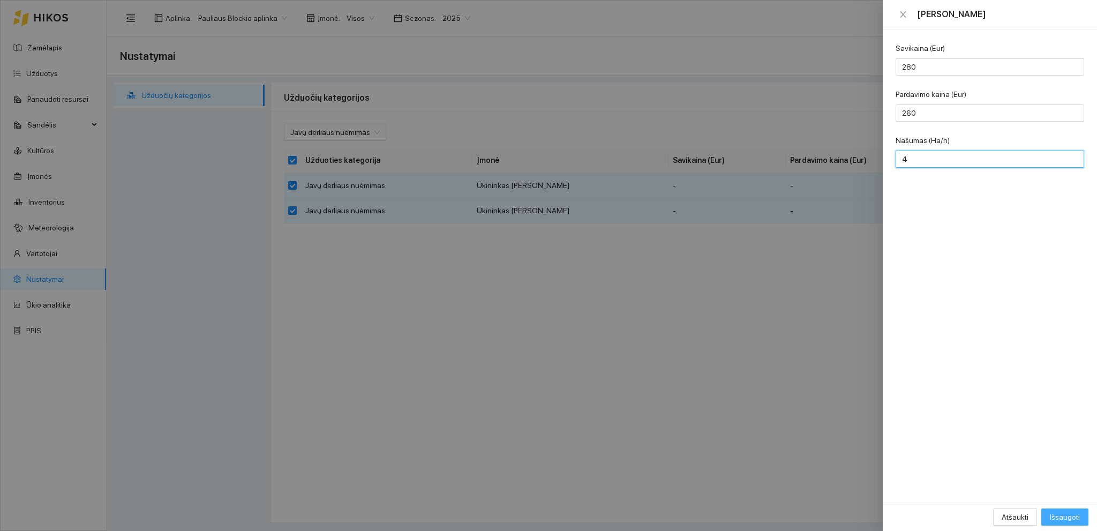
type input "4"
click at [1060, 514] on span "Išsaugoti" at bounding box center [1065, 517] width 30 height 12
checkbox input "false"
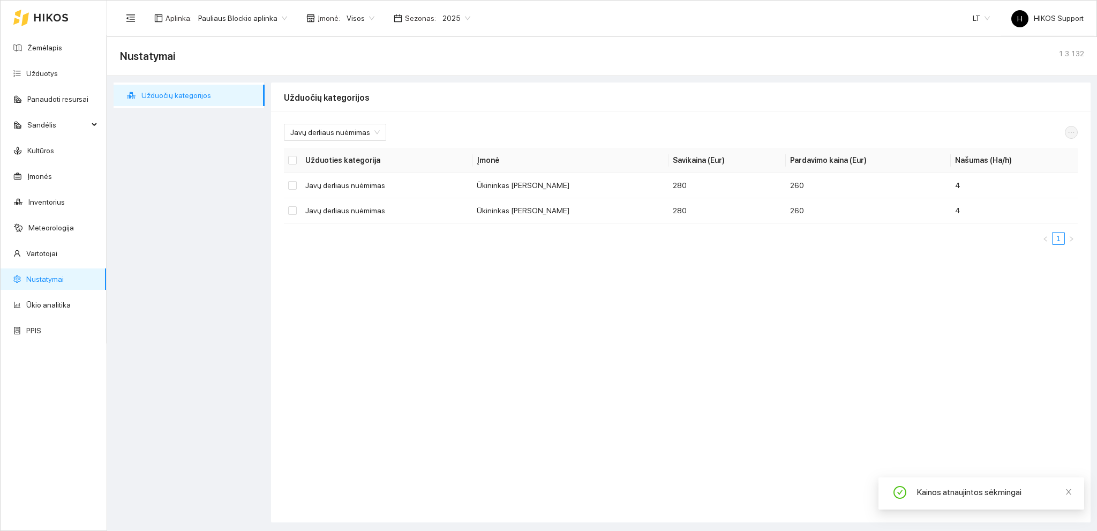
click at [245, 19] on span "Pauliaus Blockio aplinka" at bounding box center [242, 18] width 89 height 16
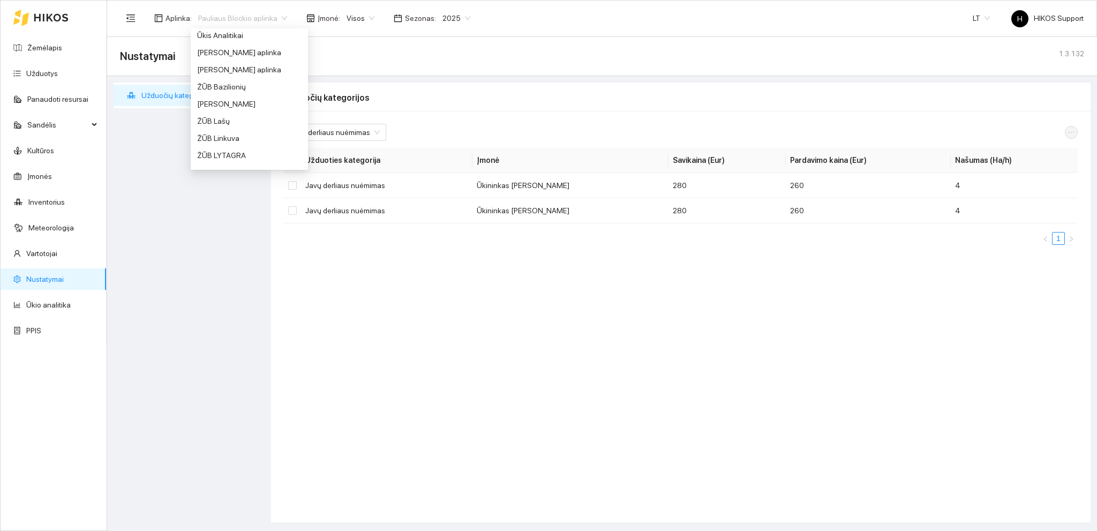
scroll to position [796, 0]
click at [210, 132] on div "ŽŪB Linkuva" at bounding box center [249, 135] width 104 height 12
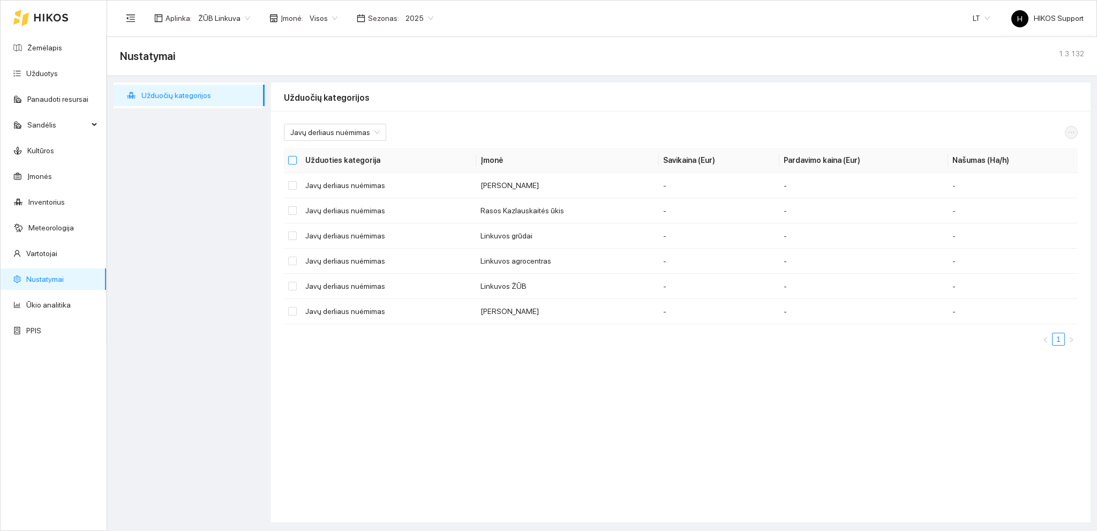
click at [296, 163] on input "Select all" at bounding box center [292, 160] width 9 height 9
checkbox input "true"
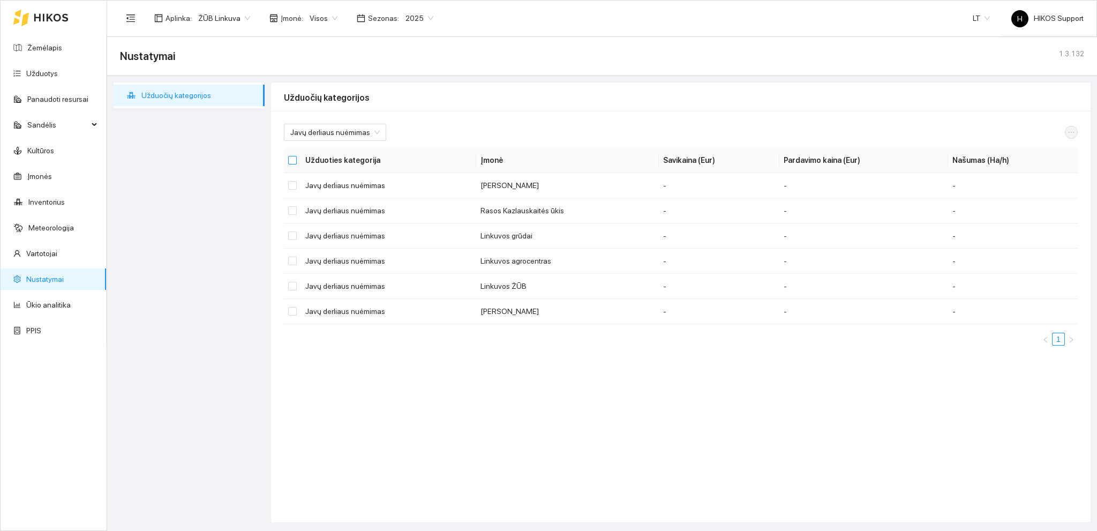
checkbox input "true"
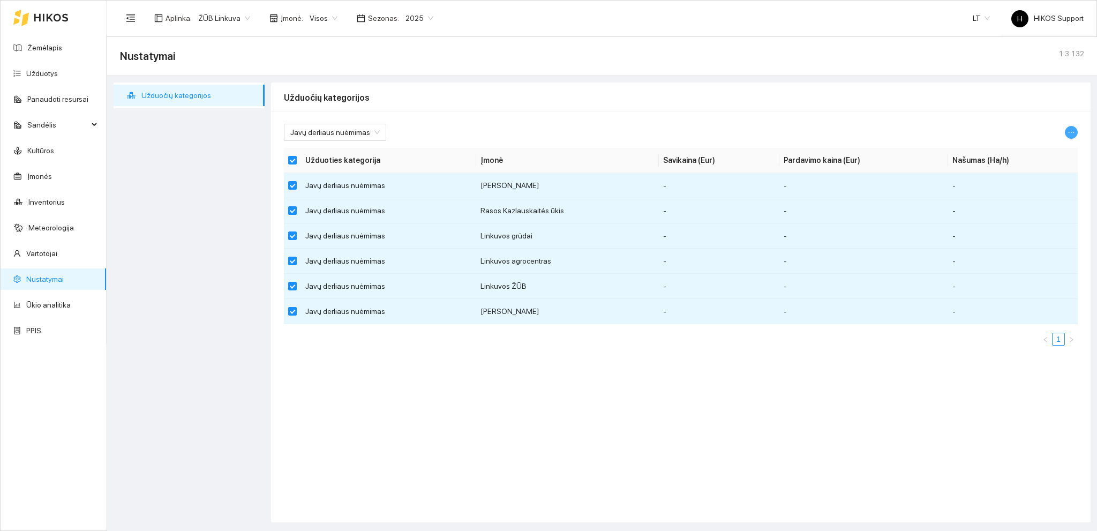
click at [1071, 131] on icon "ellipsis" at bounding box center [1070, 132] width 7 height 7
click at [1034, 155] on span "Keisti parametrus" at bounding box center [1045, 151] width 57 height 12
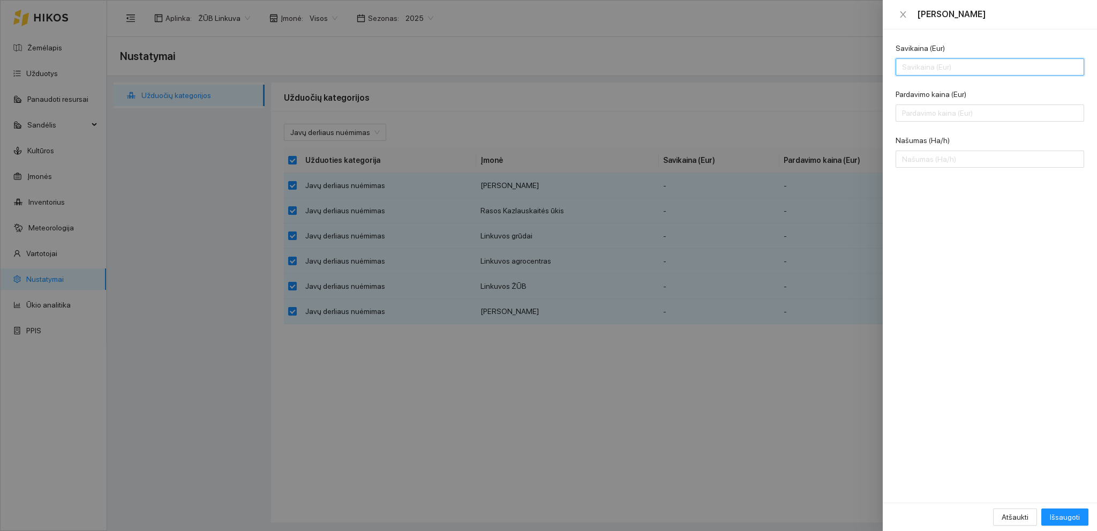
click at [934, 71] on input "Savikaina (Eur)" at bounding box center [989, 66] width 188 height 17
type input "280"
click at [914, 107] on input "Pardavimo kaina (Eur)" at bounding box center [989, 112] width 188 height 17
type input "260"
click at [904, 161] on input "Našumas (Ha/h)" at bounding box center [989, 158] width 188 height 17
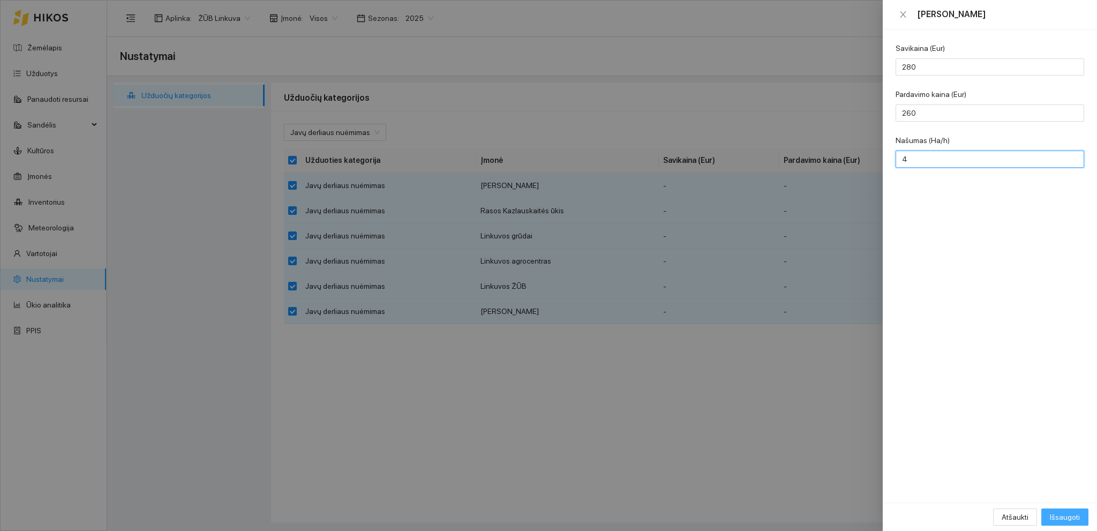
type input "4"
click at [1060, 511] on span "Išsaugoti" at bounding box center [1065, 517] width 30 height 12
checkbox input "false"
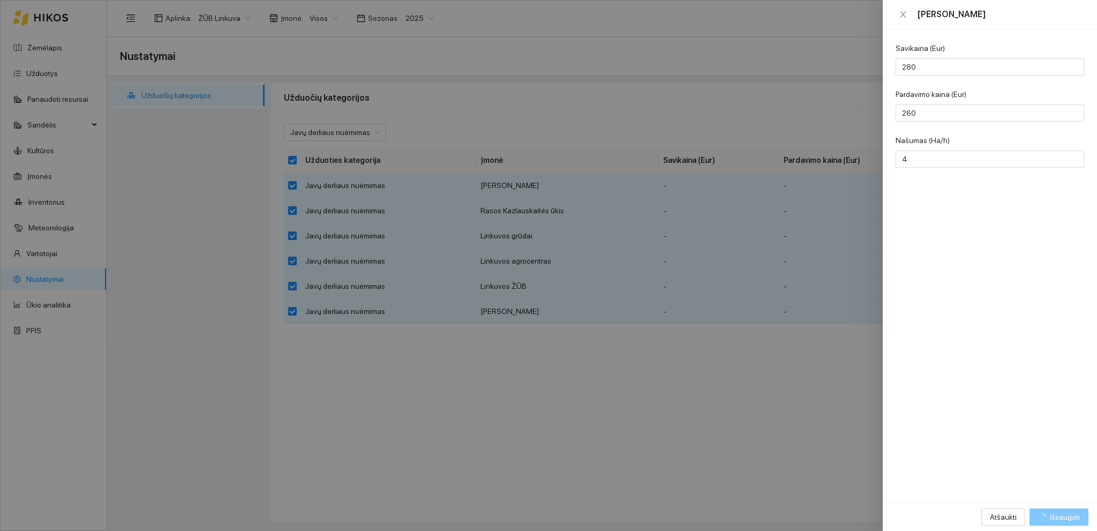
checkbox input "false"
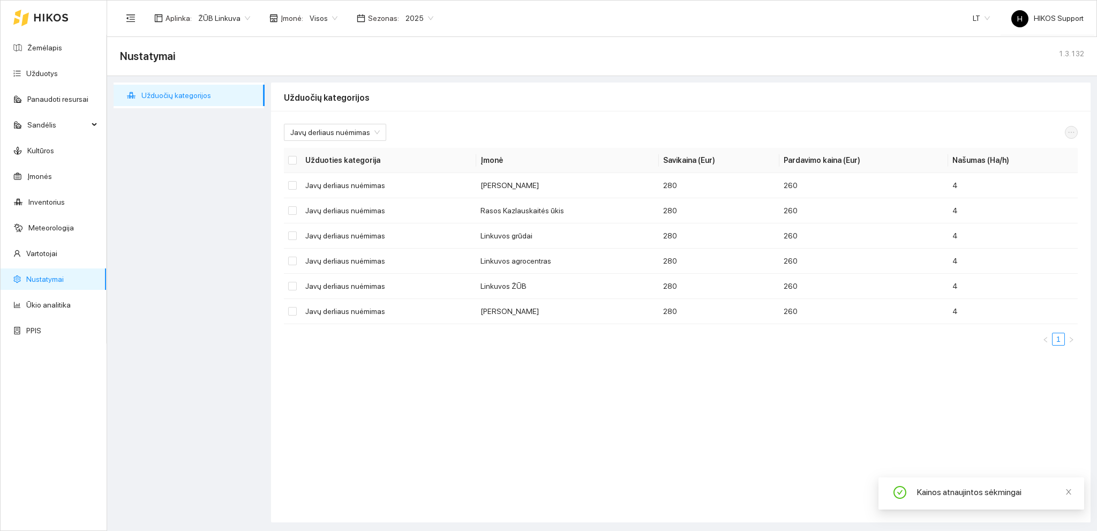
click at [227, 17] on span "ŽŪB Linkuva" at bounding box center [224, 18] width 52 height 16
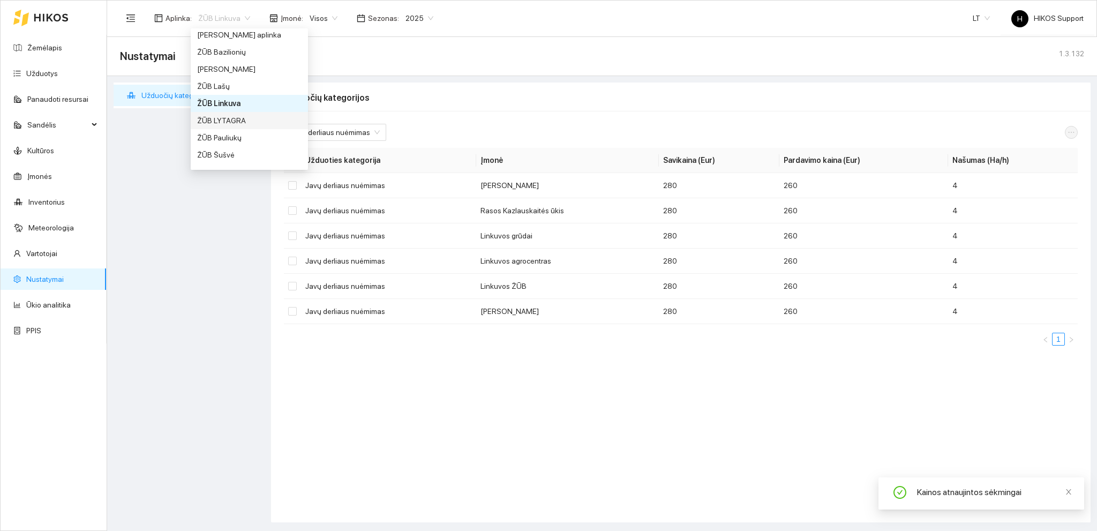
scroll to position [838, 0]
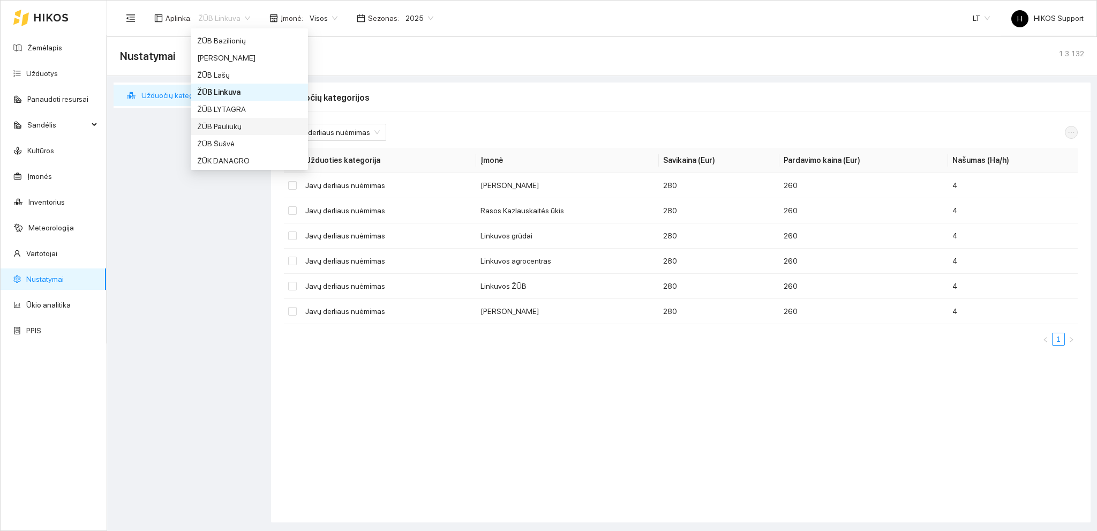
click at [246, 130] on div "ŽŪB Pauliukų" at bounding box center [249, 126] width 104 height 12
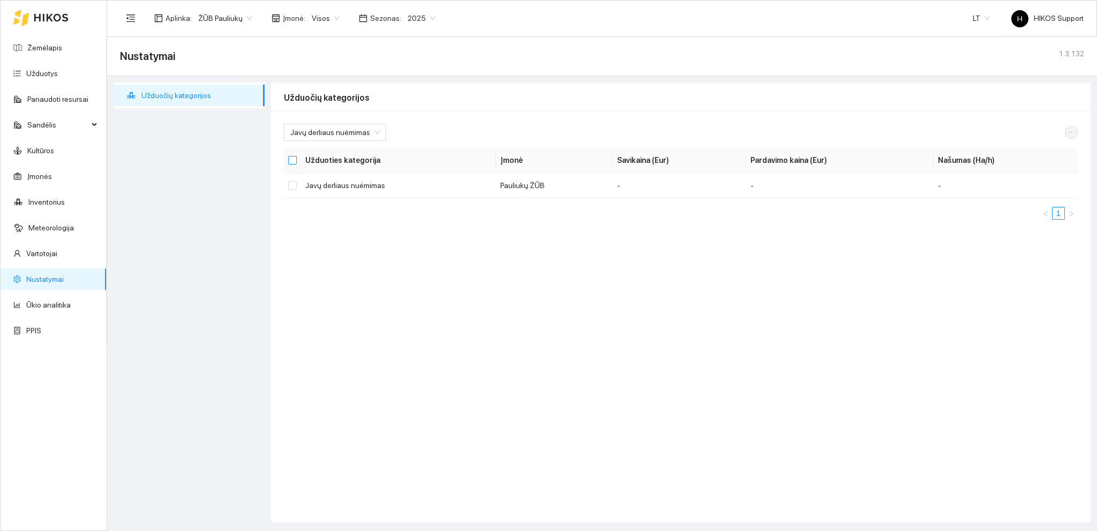
click at [293, 158] on input "Select all" at bounding box center [292, 160] width 9 height 9
checkbox input "true"
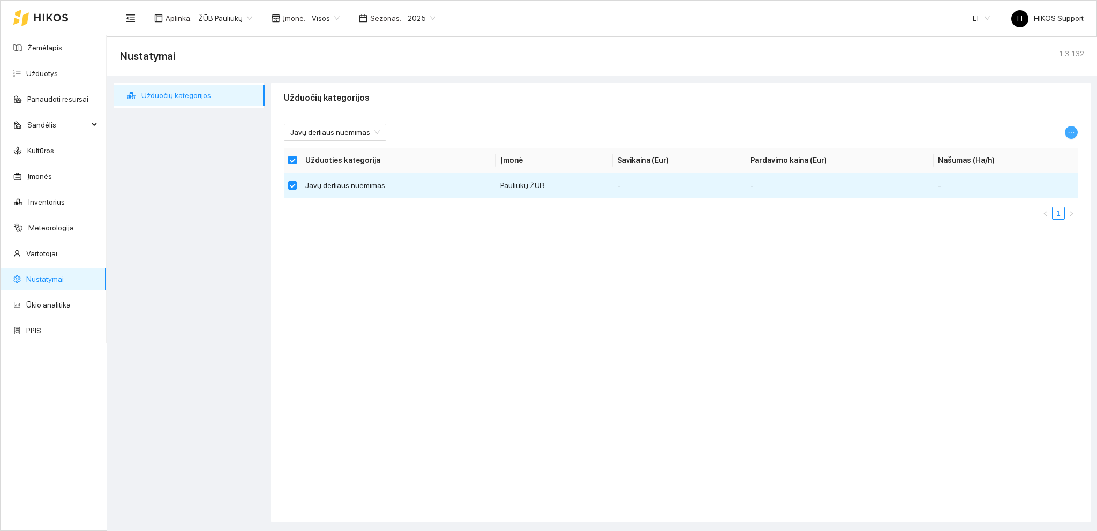
click at [1073, 133] on icon "ellipsis" at bounding box center [1070, 132] width 7 height 7
click at [1033, 152] on span "Keisti parametrus" at bounding box center [1045, 151] width 57 height 12
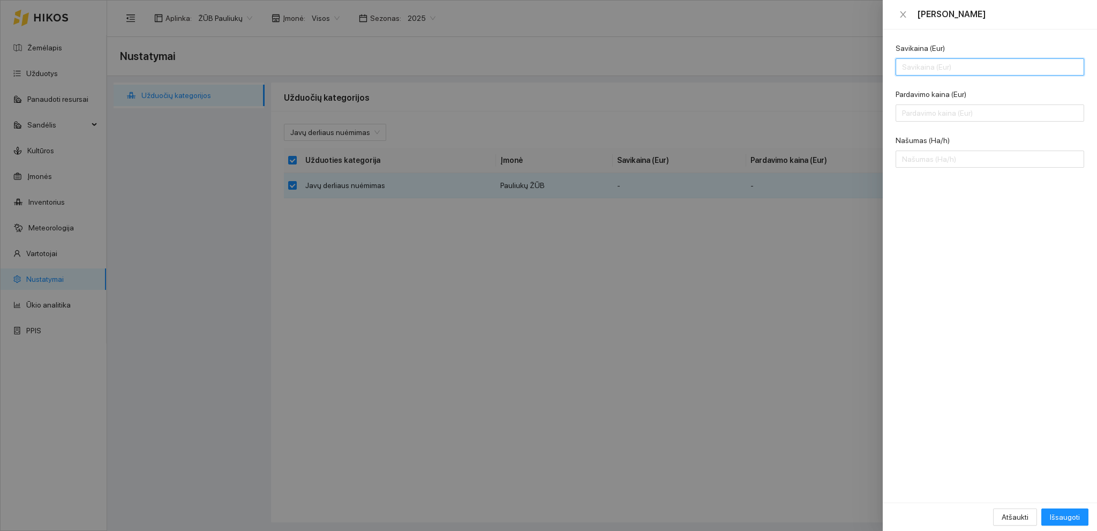
click at [921, 68] on input "Savikaina (Eur)" at bounding box center [989, 66] width 188 height 17
type input "280"
click at [932, 115] on input "Pardavimo kaina (Eur)" at bounding box center [989, 112] width 188 height 17
type input "260"
click at [932, 155] on input "Našumas (Ha/h)" at bounding box center [989, 158] width 188 height 17
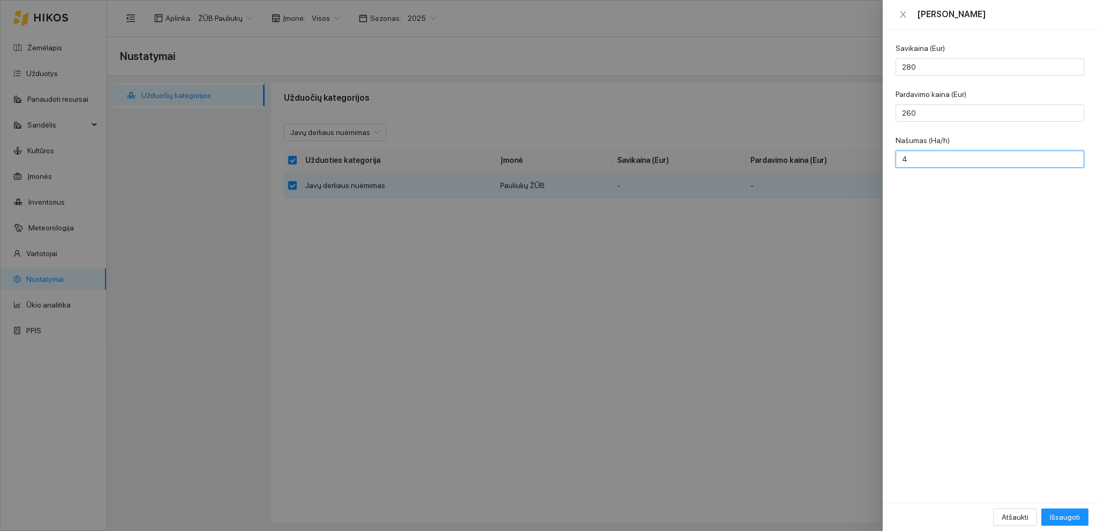
type input "4"
click at [1056, 516] on span "Išsaugoti" at bounding box center [1065, 517] width 30 height 12
checkbox input "false"
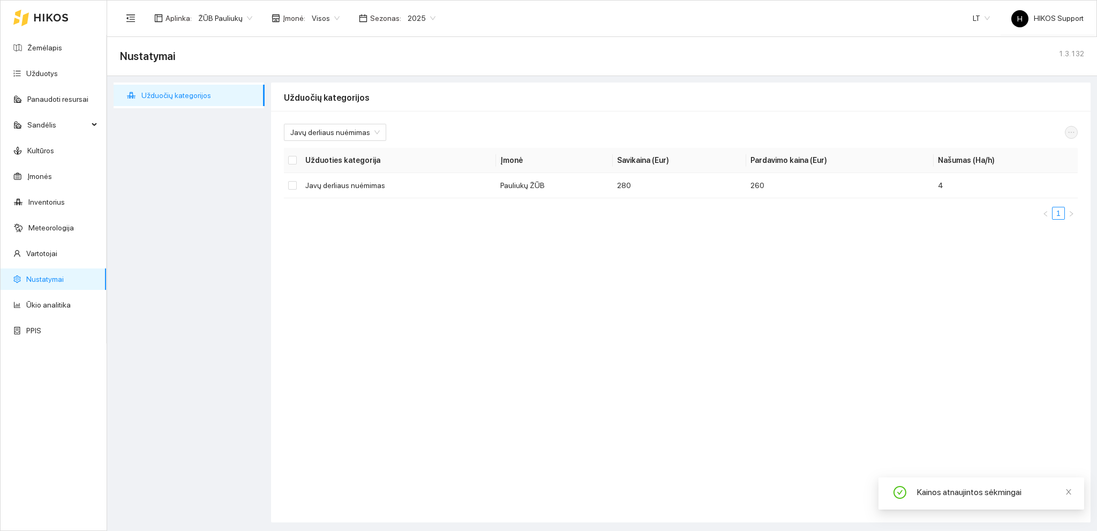
click at [234, 11] on span "ŽŪB Pauliukų" at bounding box center [225, 18] width 54 height 16
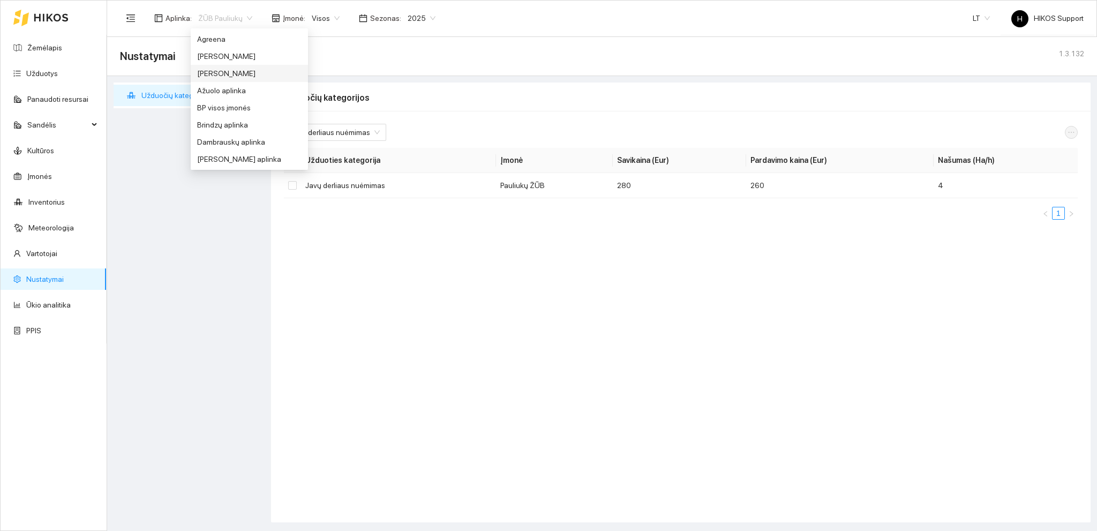
click at [238, 67] on div "[PERSON_NAME]" at bounding box center [249, 73] width 104 height 12
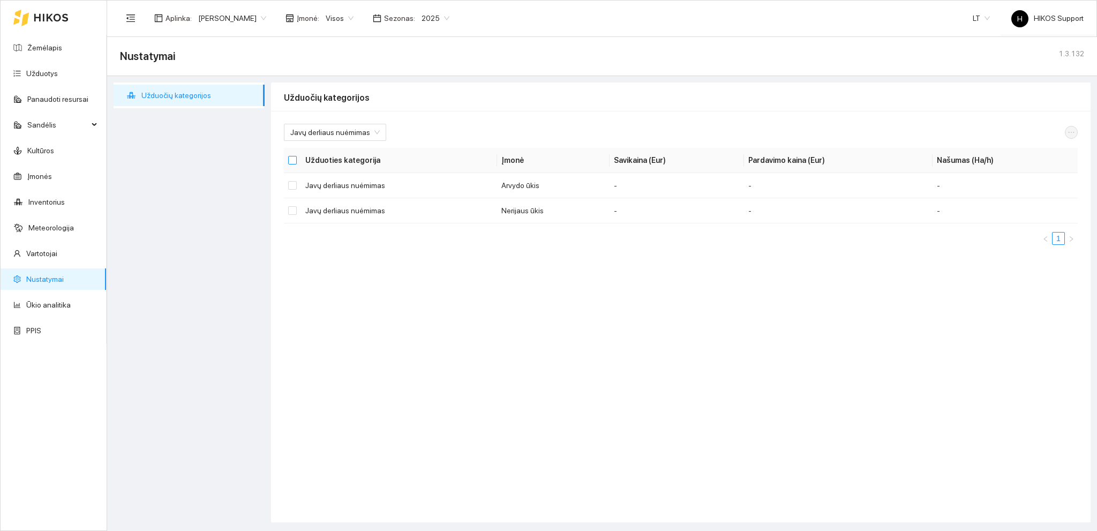
click at [295, 158] on input "Select all" at bounding box center [292, 160] width 9 height 9
checkbox input "true"
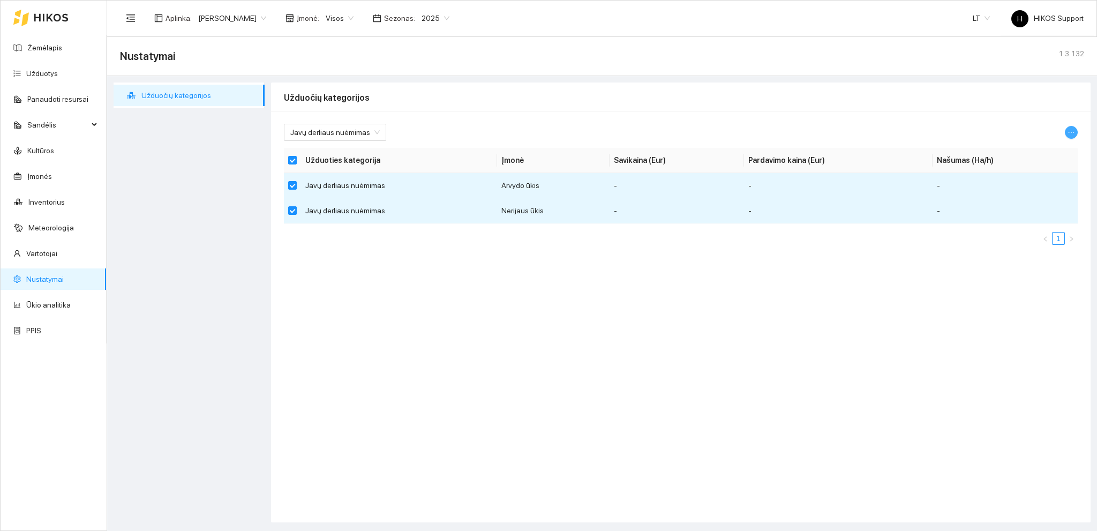
click at [1071, 132] on icon "ellipsis" at bounding box center [1070, 132] width 7 height 7
click at [1047, 153] on span "Keisti parametrus" at bounding box center [1045, 151] width 57 height 12
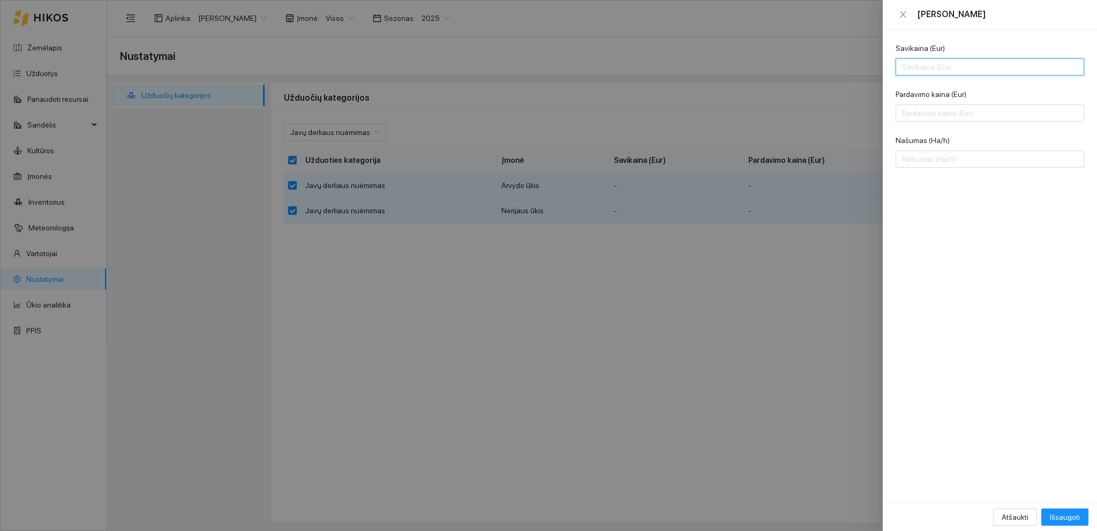
click at [926, 68] on input "Savikaina (Eur)" at bounding box center [989, 66] width 188 height 17
type input "240"
drag, startPoint x: 932, startPoint y: 102, endPoint x: 931, endPoint y: 115, distance: 12.4
click at [932, 103] on div "Pardavimo kaina (Eur)" at bounding box center [989, 96] width 188 height 16
click at [932, 114] on input "Pardavimo kaina (Eur)" at bounding box center [989, 112] width 188 height 17
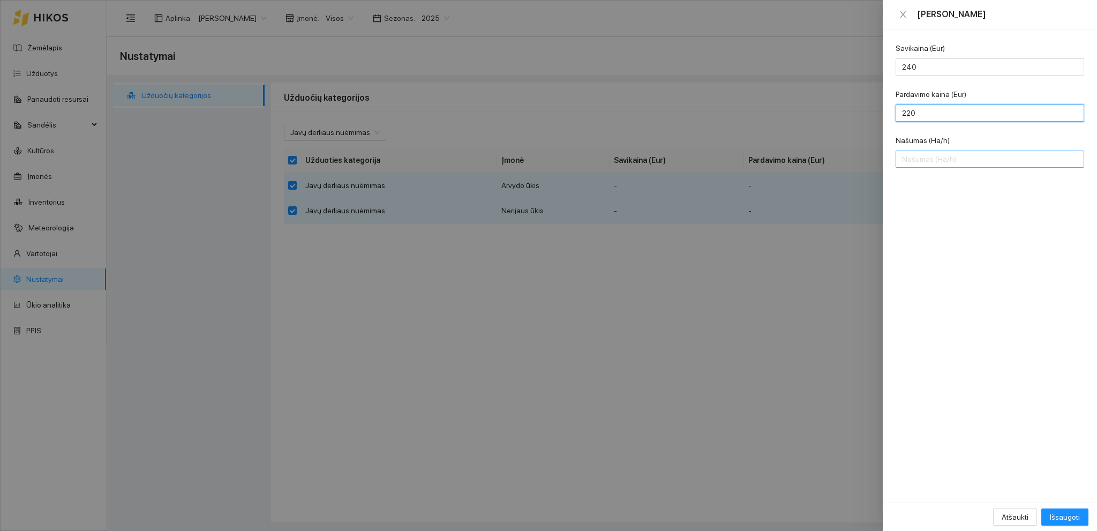
type input "220"
click at [937, 160] on input "Našumas (Ha/h)" at bounding box center [989, 158] width 188 height 17
type input "4"
click at [1066, 516] on span "Išsaugoti" at bounding box center [1065, 517] width 30 height 12
checkbox input "false"
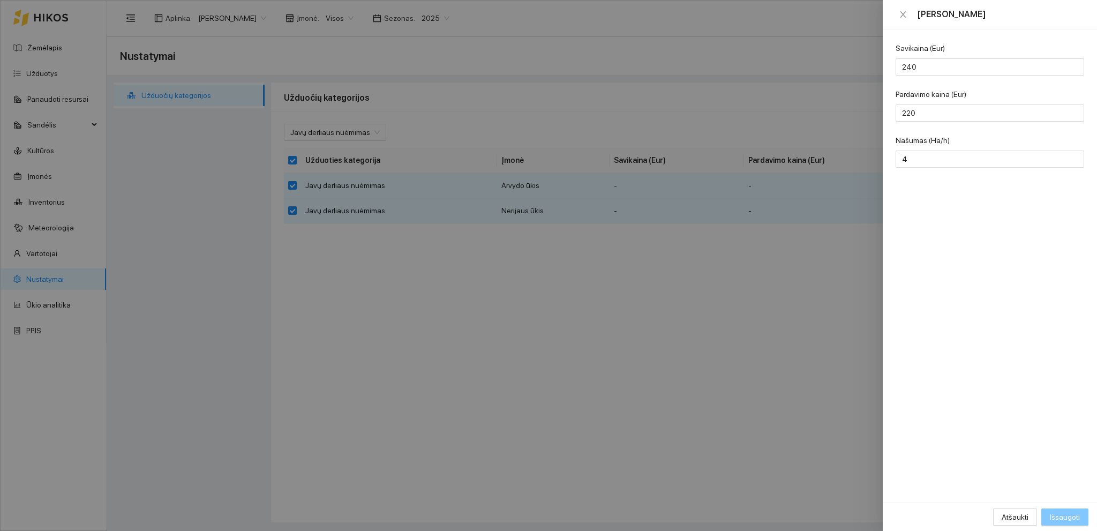
checkbox input "false"
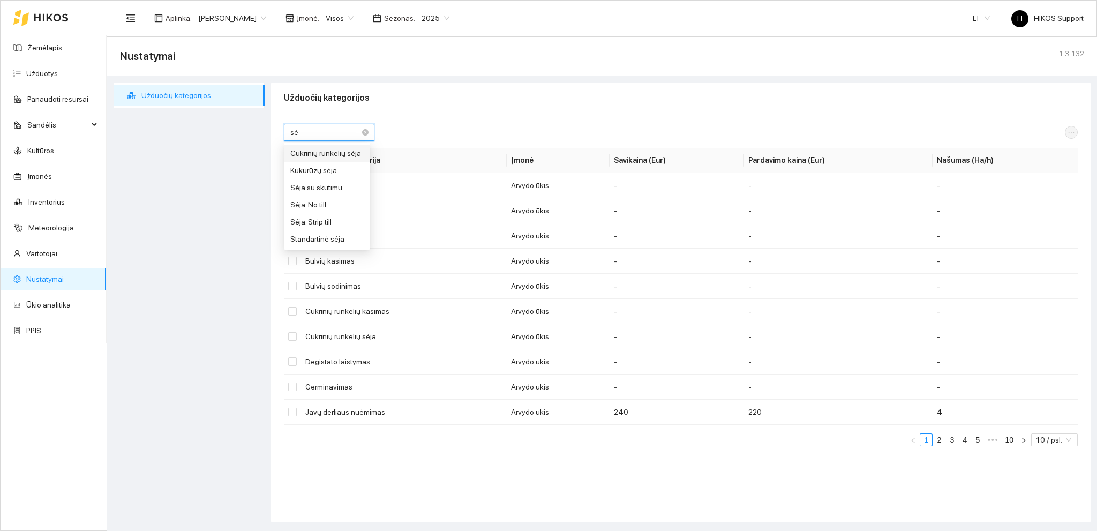
type input "sėj"
click at [341, 239] on div "Standartinė sėja" at bounding box center [326, 239] width 73 height 12
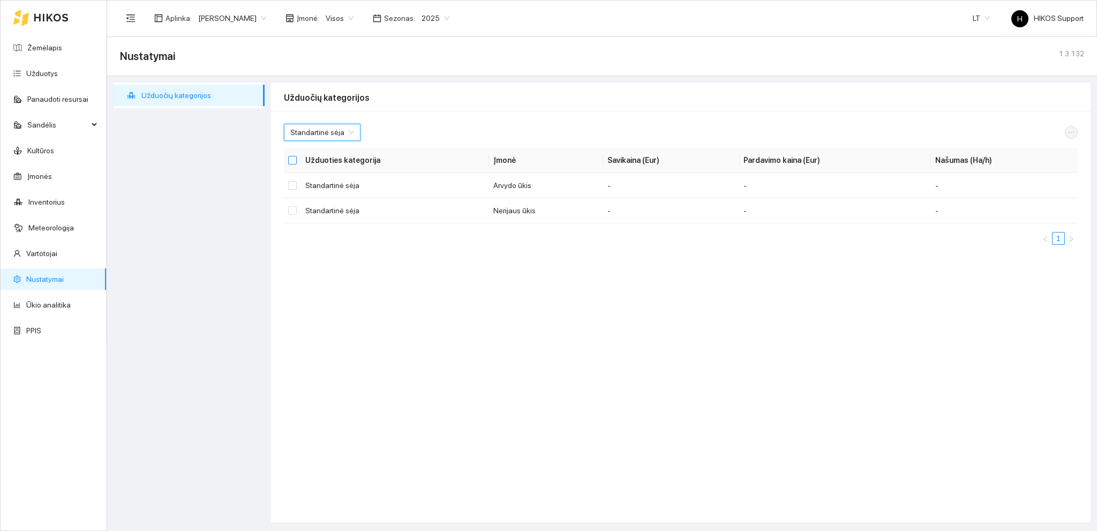
click at [291, 160] on input "Select all" at bounding box center [292, 160] width 9 height 9
checkbox input "true"
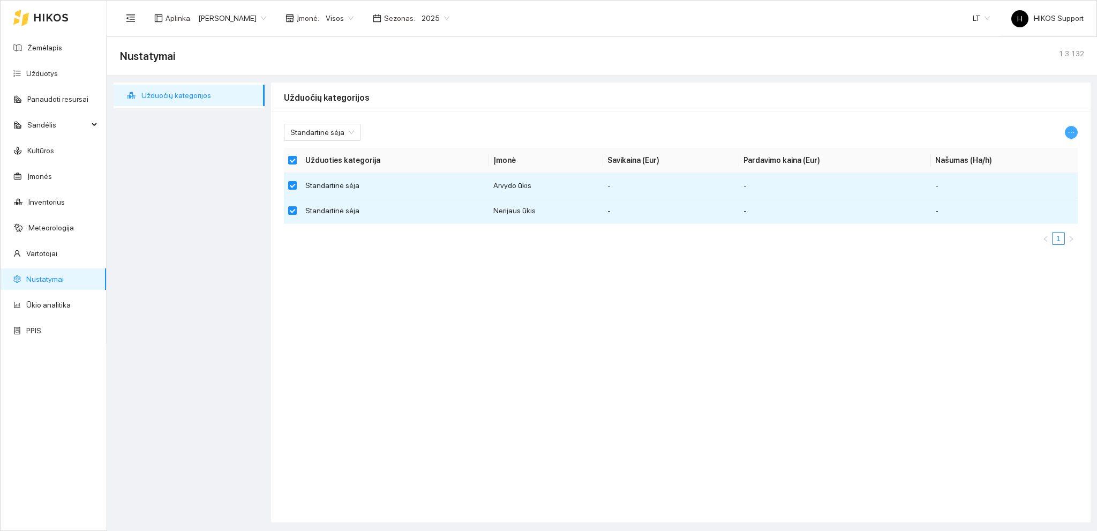
click at [1066, 132] on span "ellipsis" at bounding box center [1071, 132] width 12 height 7
click at [1035, 151] on span "Keisti parametrus" at bounding box center [1045, 151] width 57 height 12
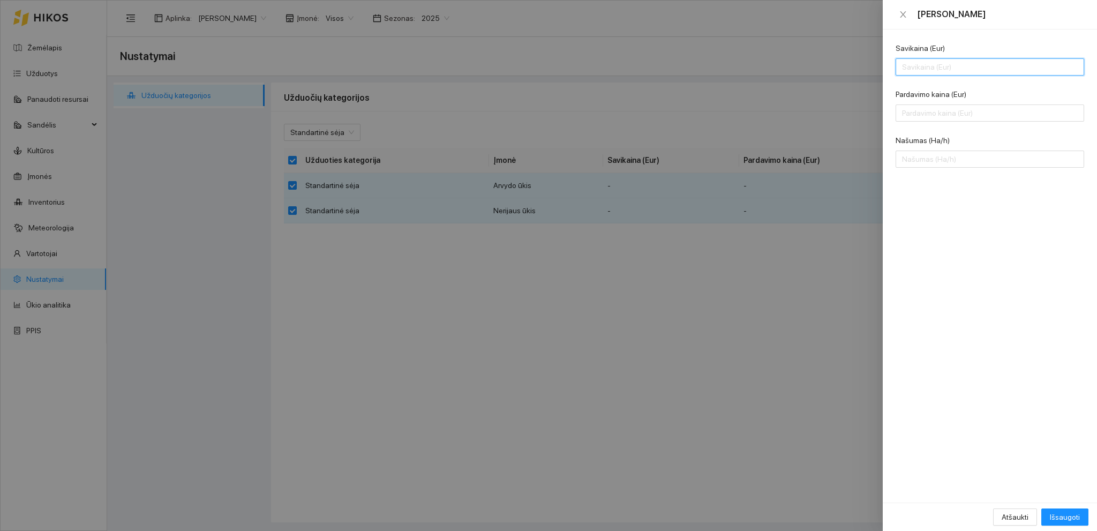
click at [923, 69] on input "Savikaina (Eur)" at bounding box center [989, 66] width 188 height 17
type input "170"
click at [932, 116] on input "Pardavimo kaina (Eur)" at bounding box center [989, 112] width 188 height 17
type input "170"
click at [941, 148] on div "Našumas (Ha/h)" at bounding box center [989, 142] width 188 height 16
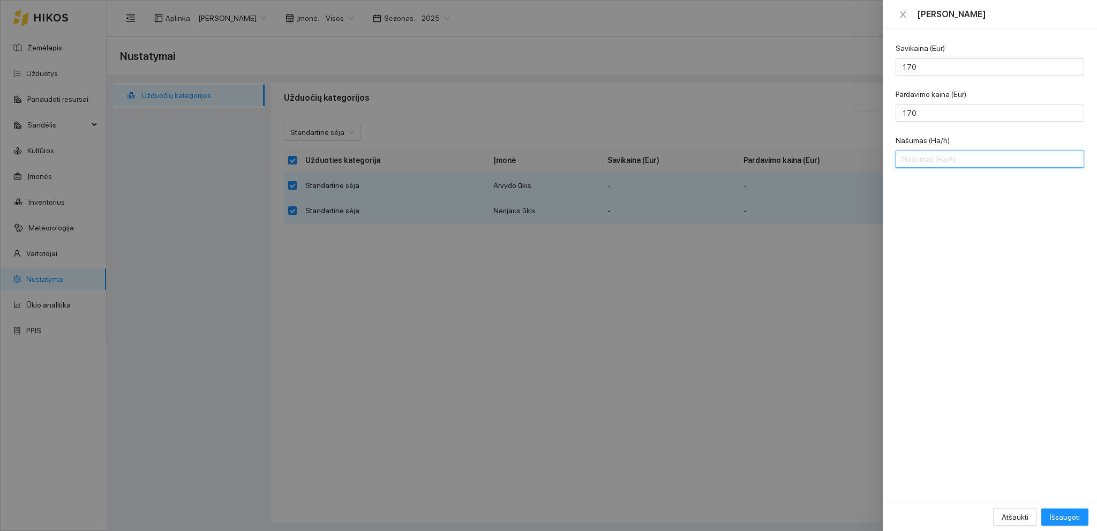
click at [937, 158] on input "Našumas (Ha/h)" at bounding box center [989, 158] width 188 height 17
type input "6"
click at [1071, 514] on span "Išsaugoti" at bounding box center [1065, 517] width 30 height 12
checkbox input "false"
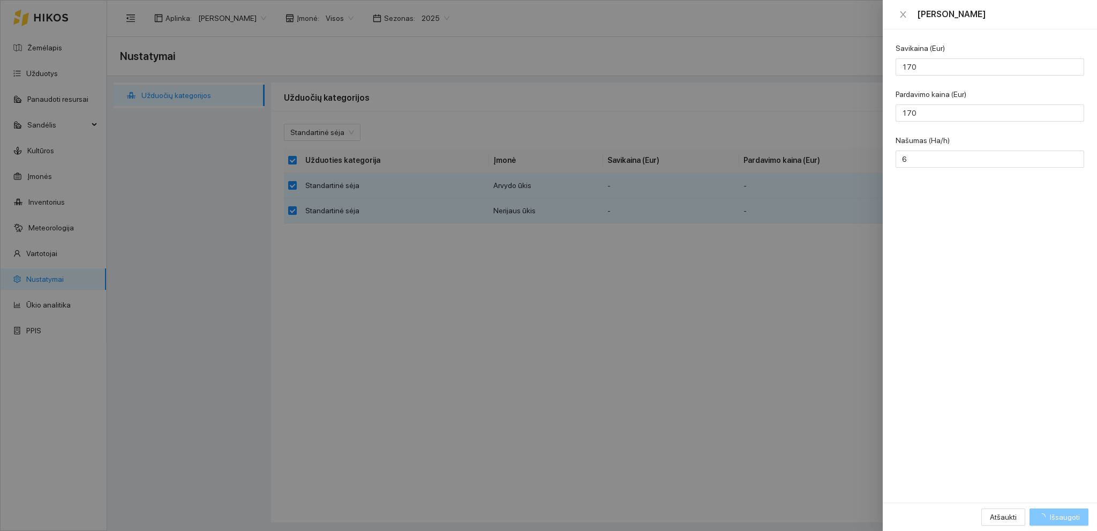
checkbox input "false"
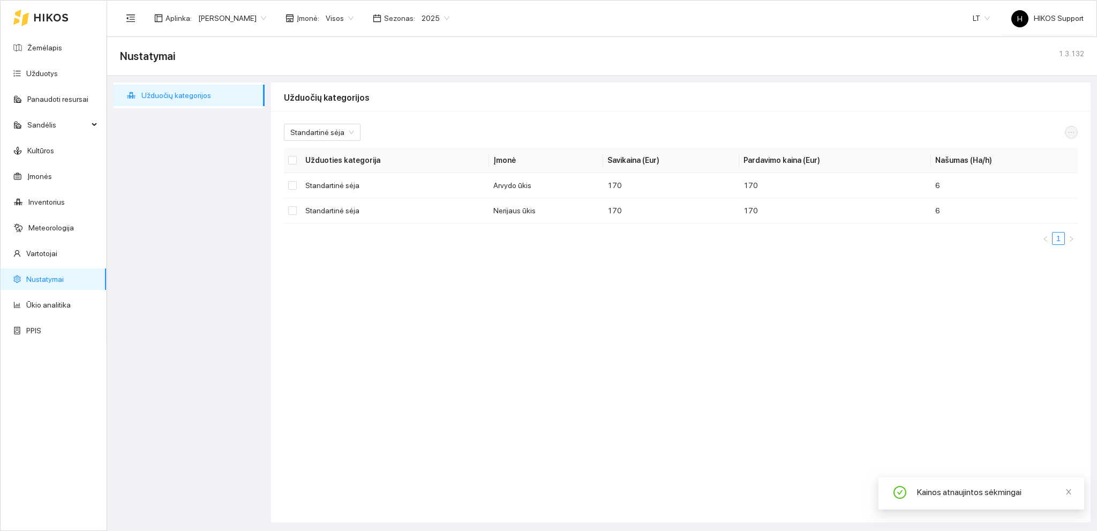
click at [248, 20] on span "[PERSON_NAME]" at bounding box center [232, 18] width 68 height 16
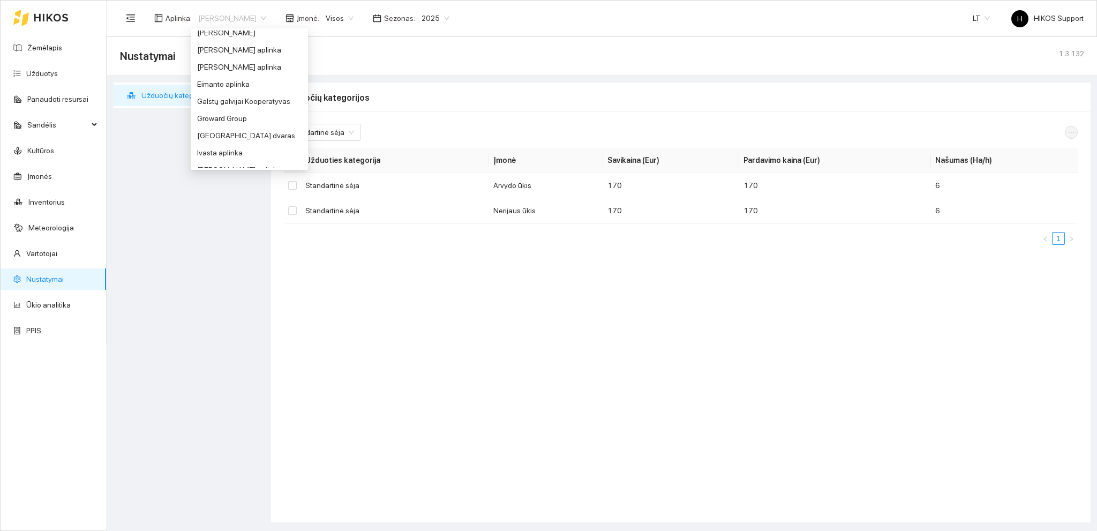
scroll to position [215, 0]
click at [231, 115] on div "Groward Group" at bounding box center [249, 115] width 104 height 12
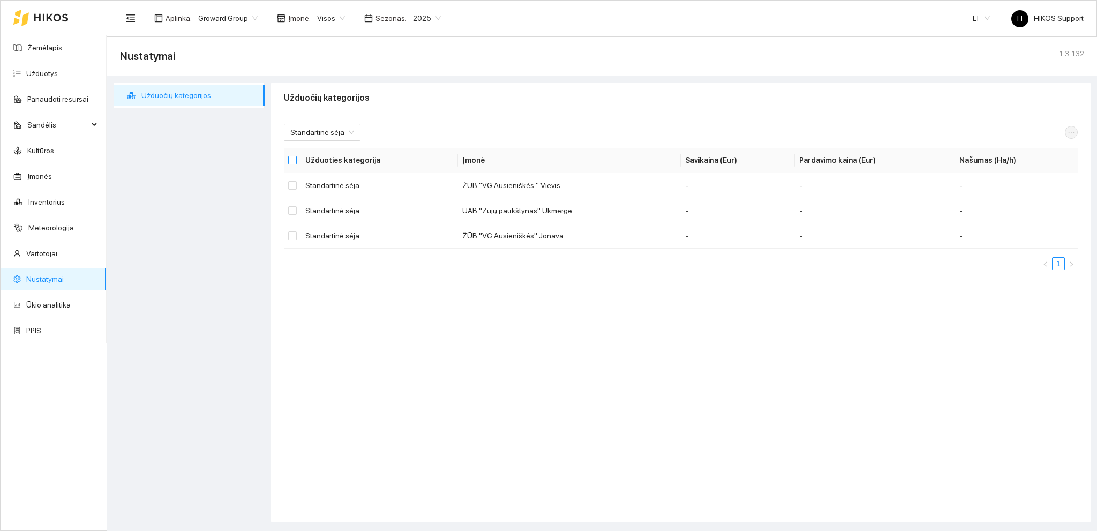
click at [294, 158] on input "Select all" at bounding box center [292, 160] width 9 height 9
checkbox input "true"
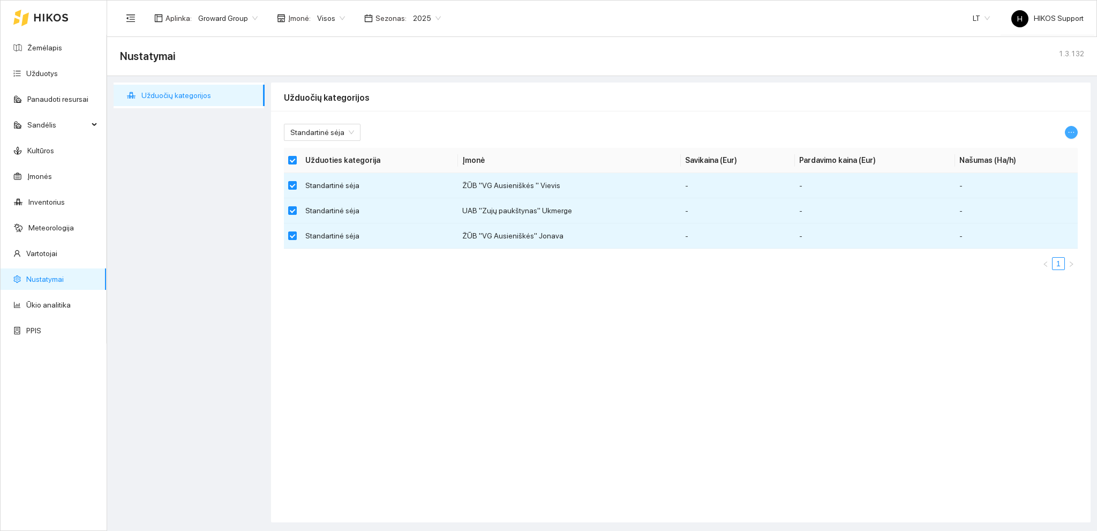
click at [1071, 133] on icon "ellipsis" at bounding box center [1070, 132] width 7 height 7
click at [1031, 152] on span "Keisti parametrus" at bounding box center [1045, 151] width 57 height 12
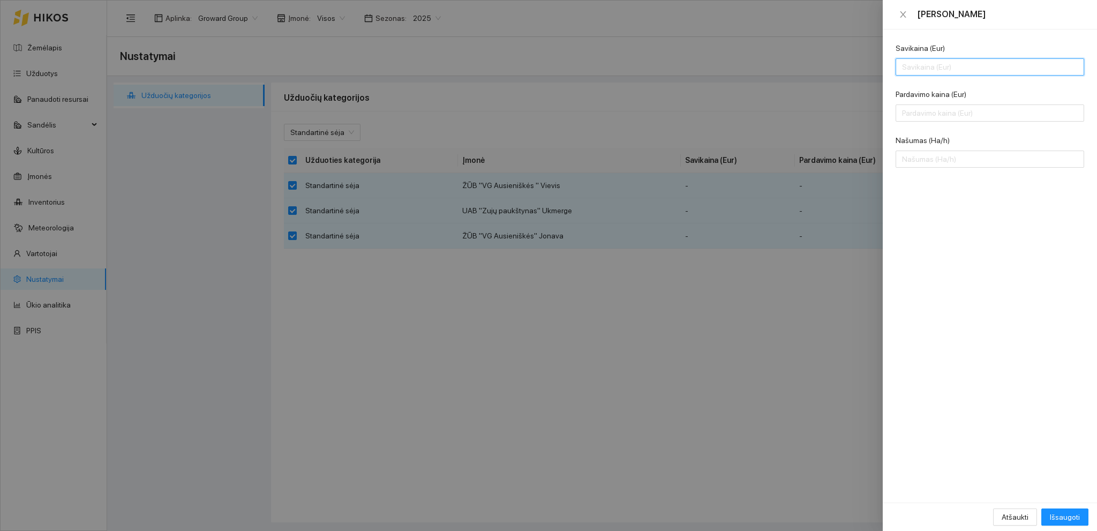
click at [909, 67] on input "Savikaina (Eur)" at bounding box center [989, 66] width 188 height 17
type input "200"
click at [916, 117] on input "Pardavimo kaina (Eur)" at bounding box center [989, 112] width 188 height 17
type input "180"
click at [930, 156] on input "Našumas (Ha/h)" at bounding box center [989, 158] width 188 height 17
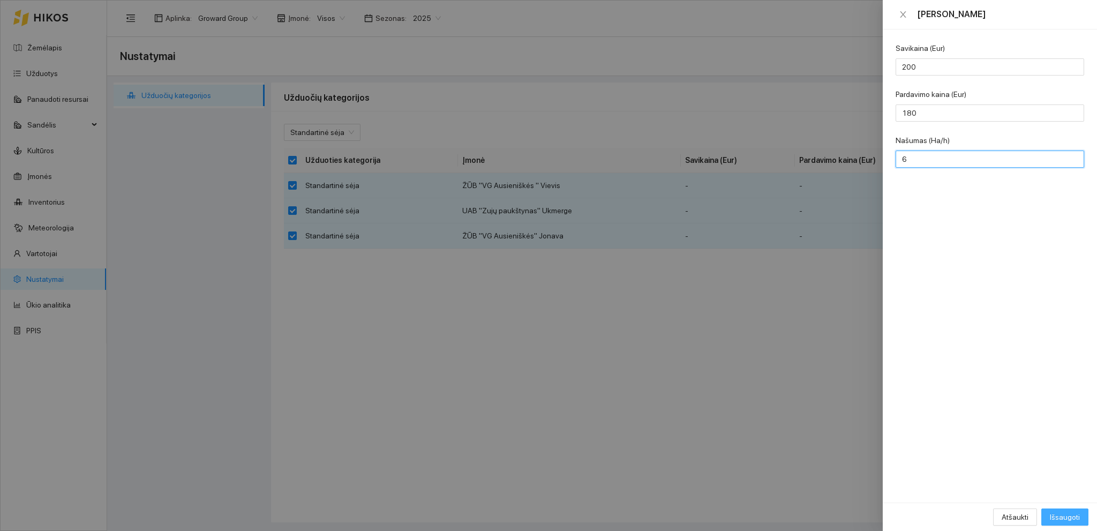
type input "6"
click at [1072, 519] on span "Išsaugoti" at bounding box center [1065, 517] width 30 height 12
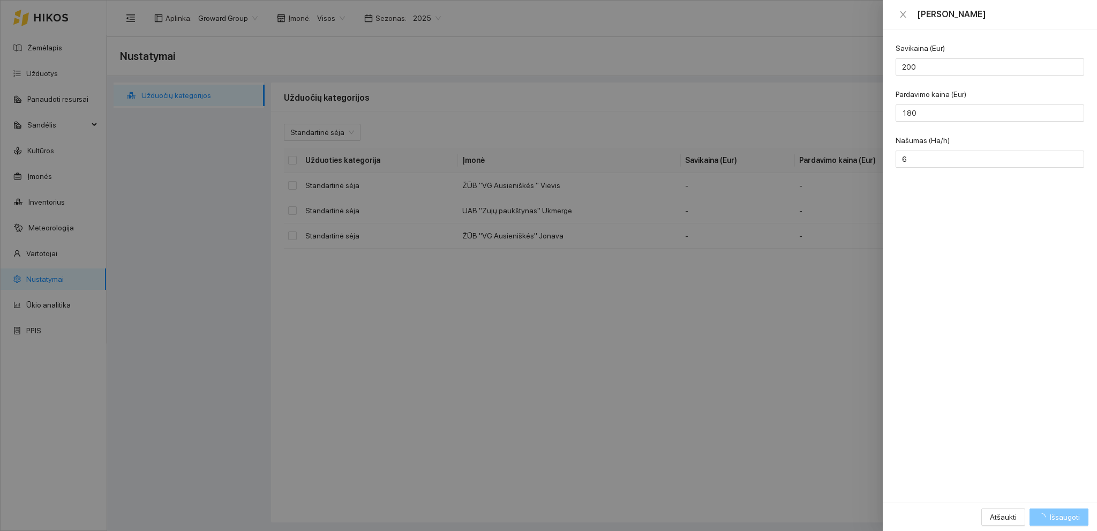
checkbox input "false"
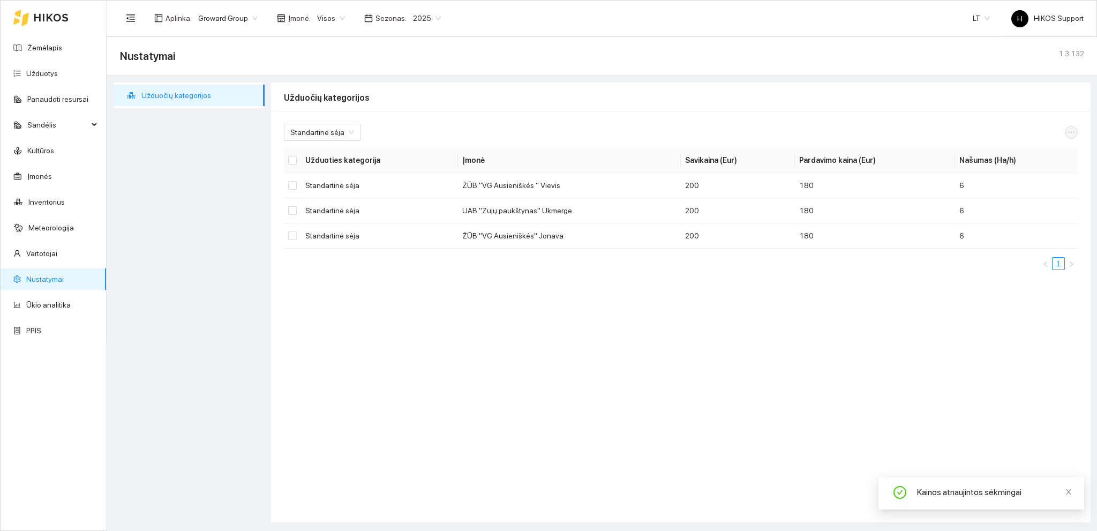
click at [236, 19] on span "Groward Group" at bounding box center [227, 18] width 59 height 16
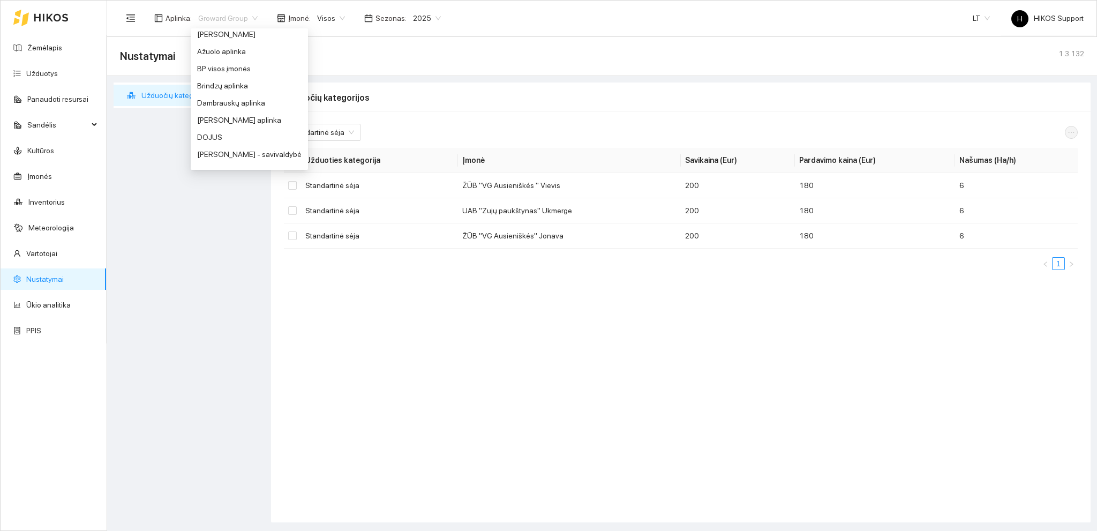
scroll to position [35, 0]
drag, startPoint x: 228, startPoint y: 76, endPoint x: 269, endPoint y: 81, distance: 42.1
click at [228, 75] on div "BP visos įmonės" at bounding box center [249, 72] width 104 height 12
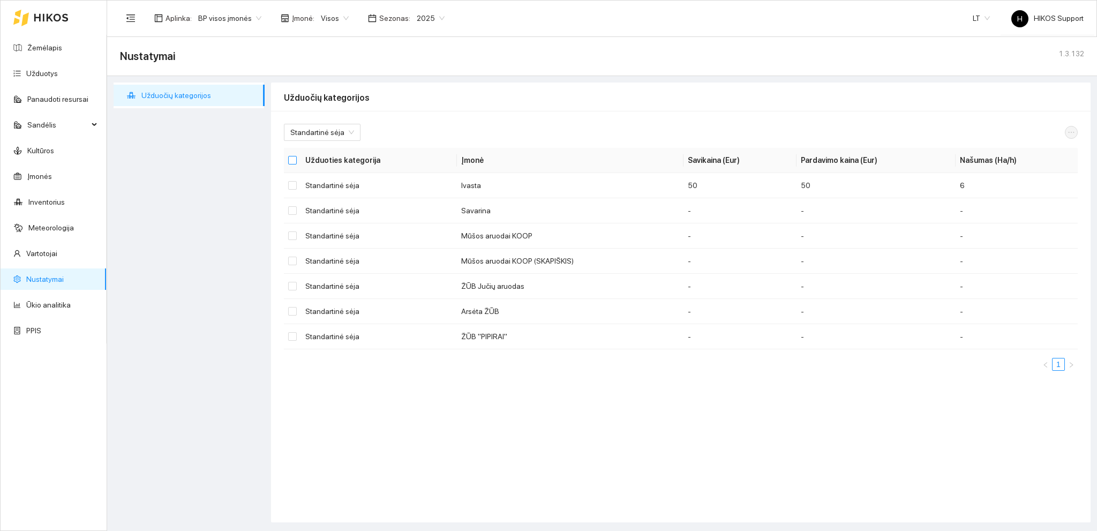
click at [293, 159] on input "Select all" at bounding box center [292, 160] width 9 height 9
checkbox input "true"
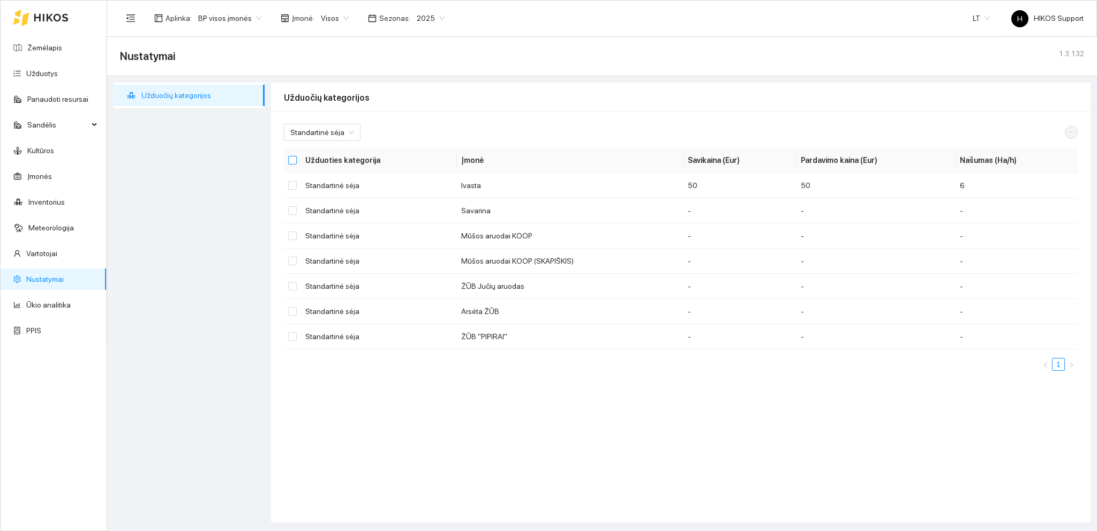
checkbox input "true"
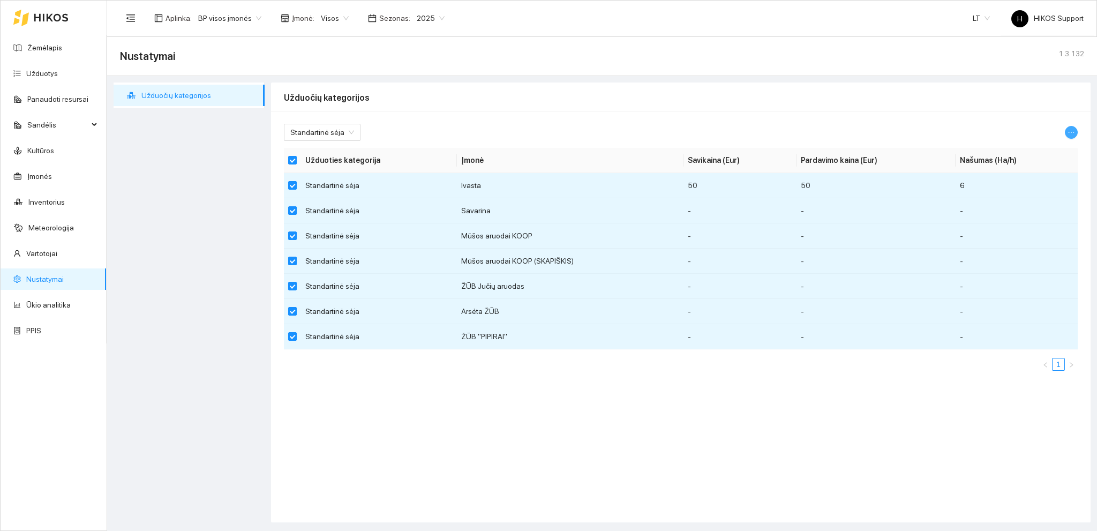
click at [1070, 132] on icon "ellipsis" at bounding box center [1070, 132] width 7 height 7
click at [1036, 149] on span "Keisti parametrus" at bounding box center [1045, 151] width 57 height 12
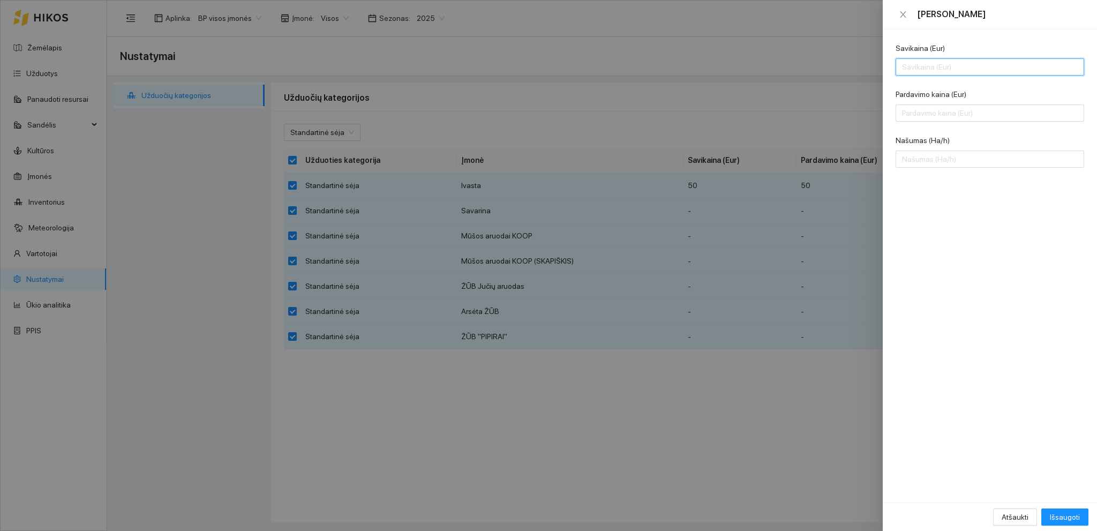
click at [917, 68] on input "Savikaina (Eur)" at bounding box center [989, 66] width 188 height 17
type input "200"
click at [908, 115] on input "Pardavimo kaina (Eur)" at bounding box center [989, 112] width 188 height 17
type input "180"
click at [921, 161] on input "Našumas (Ha/h)" at bounding box center [989, 158] width 188 height 17
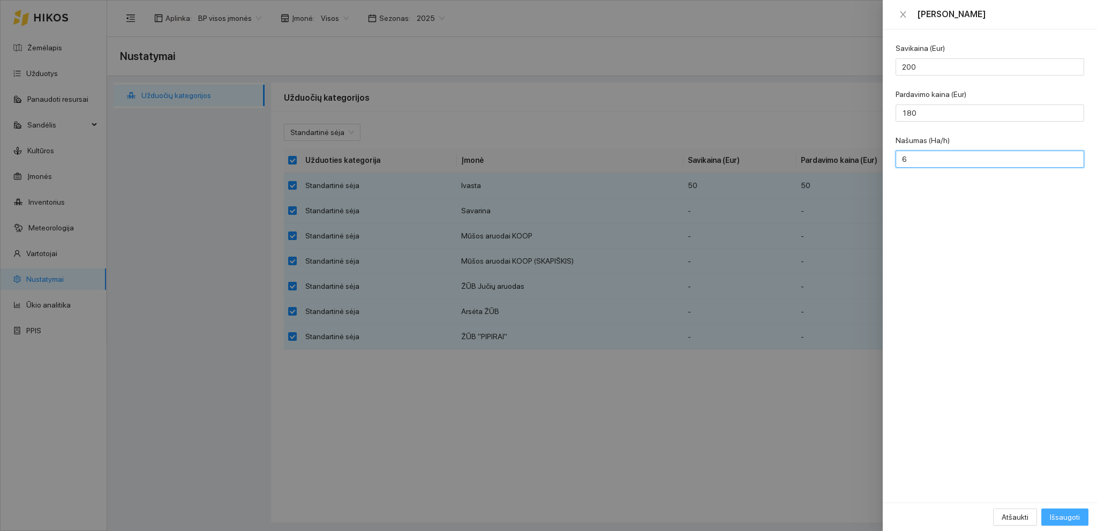
type input "6"
drag, startPoint x: 1070, startPoint y: 512, endPoint x: 1022, endPoint y: 470, distance: 64.5
click at [1069, 512] on span "Išsaugoti" at bounding box center [1065, 517] width 30 height 12
checkbox input "false"
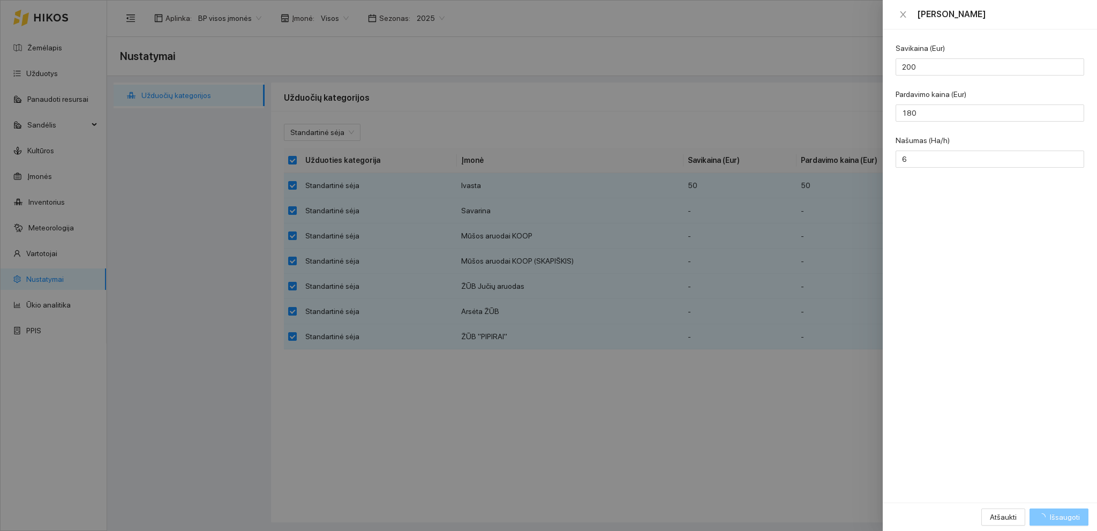
checkbox input "false"
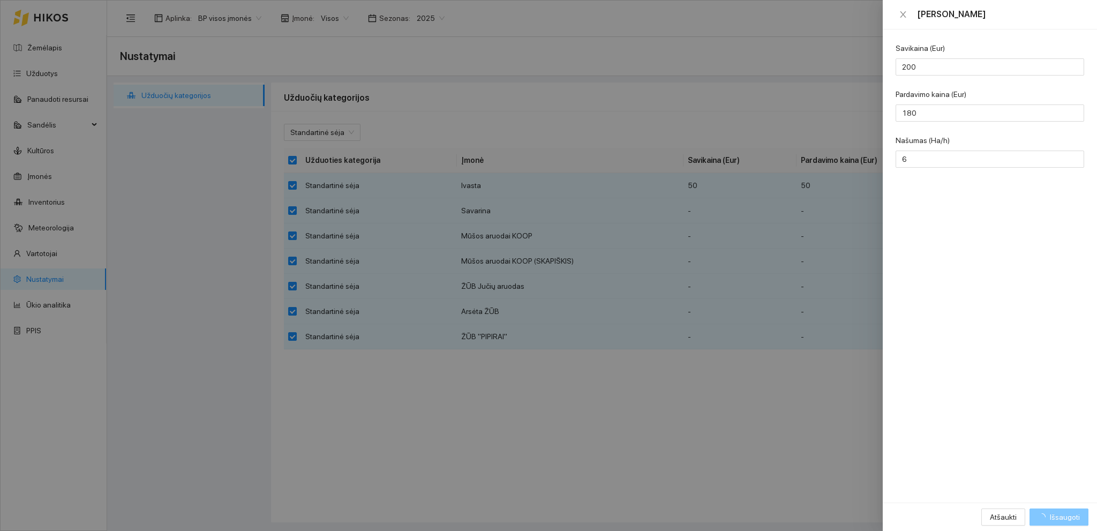
checkbox input "false"
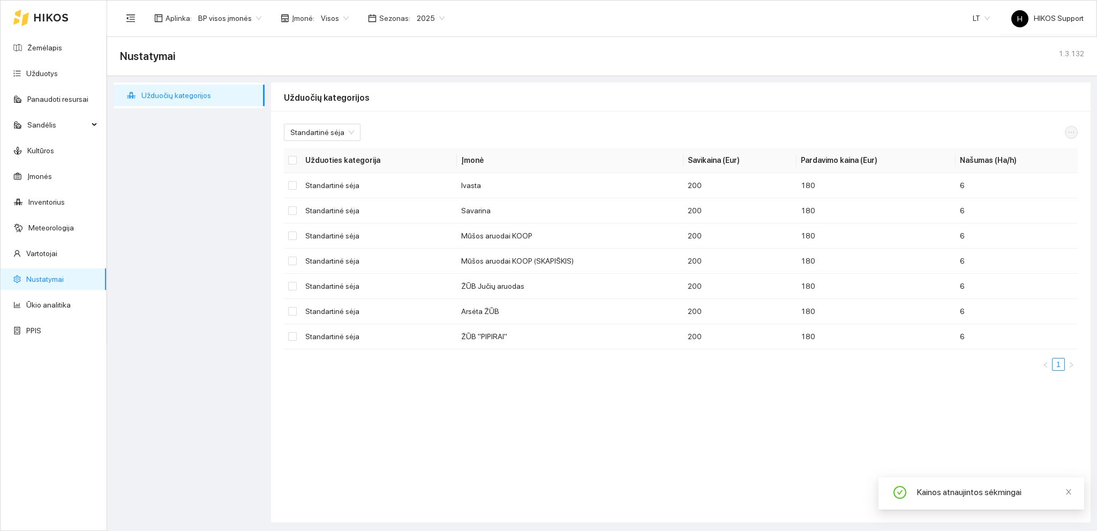
click at [237, 17] on span "BP visos įmonės" at bounding box center [229, 18] width 63 height 16
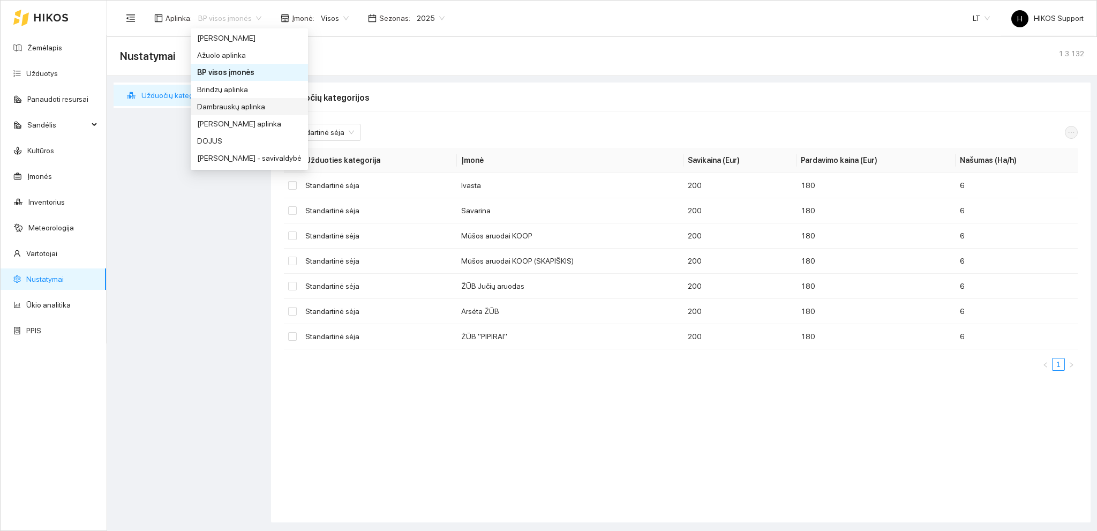
click at [240, 104] on div "Dambrauskų aplinka" at bounding box center [249, 107] width 104 height 12
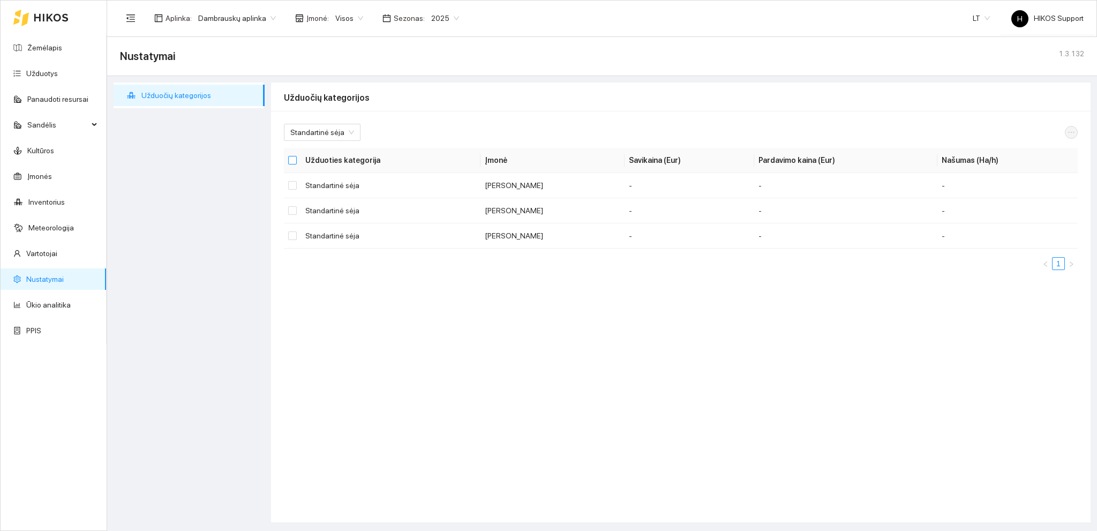
click at [293, 158] on input "Select all" at bounding box center [292, 160] width 9 height 9
checkbox input "true"
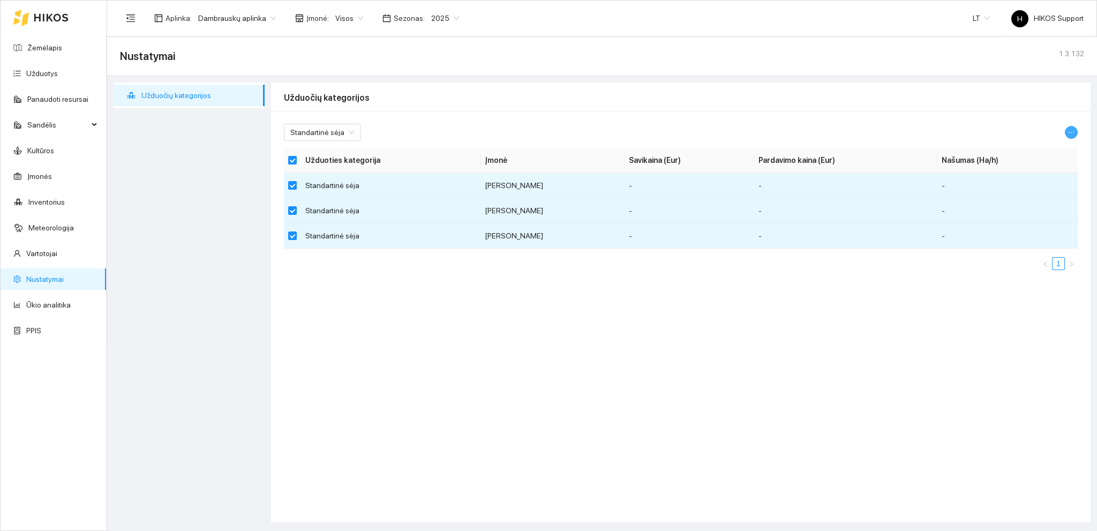
click at [1069, 131] on icon "ellipsis" at bounding box center [1070, 132] width 7 height 7
click at [1042, 150] on span "Keisti parametrus" at bounding box center [1045, 151] width 57 height 12
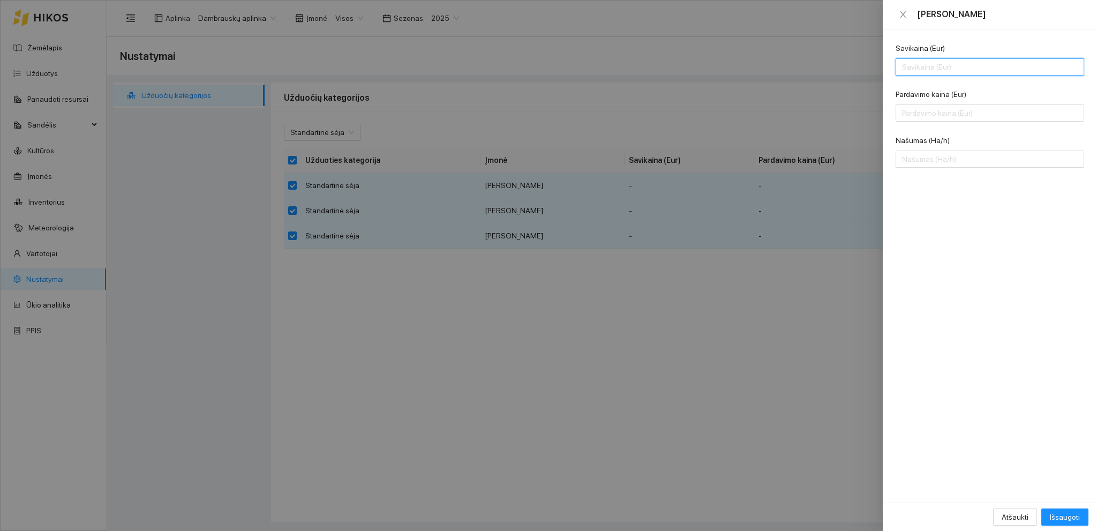
click at [928, 71] on input "Savikaina (Eur)" at bounding box center [989, 66] width 188 height 17
type input "200"
click at [932, 115] on input "Pardavimo kaina (Eur)" at bounding box center [989, 112] width 188 height 17
type input "180"
click at [934, 160] on input "Našumas (Ha/h)" at bounding box center [989, 158] width 188 height 17
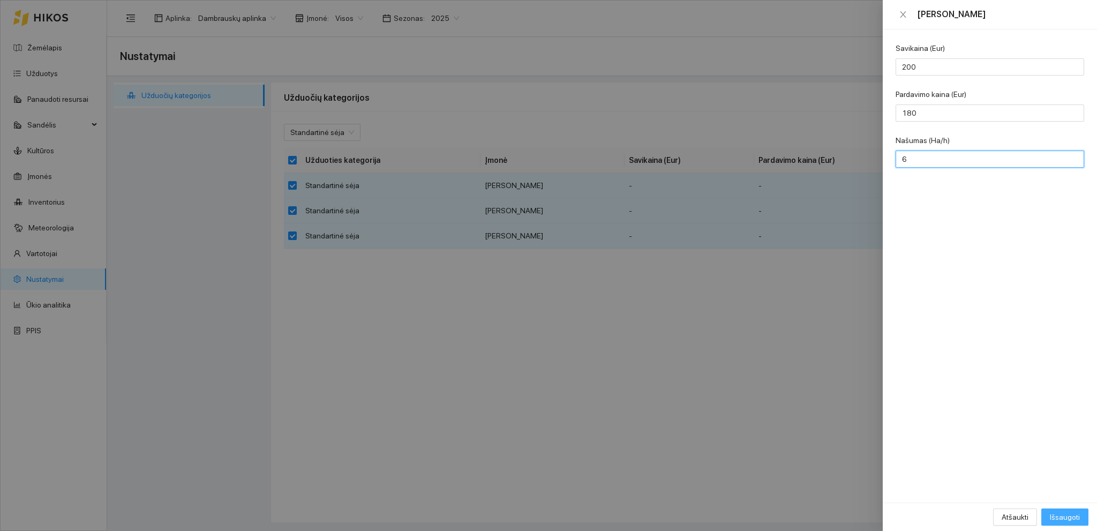
type input "6"
click at [1070, 518] on span "Išsaugoti" at bounding box center [1065, 517] width 30 height 12
checkbox input "false"
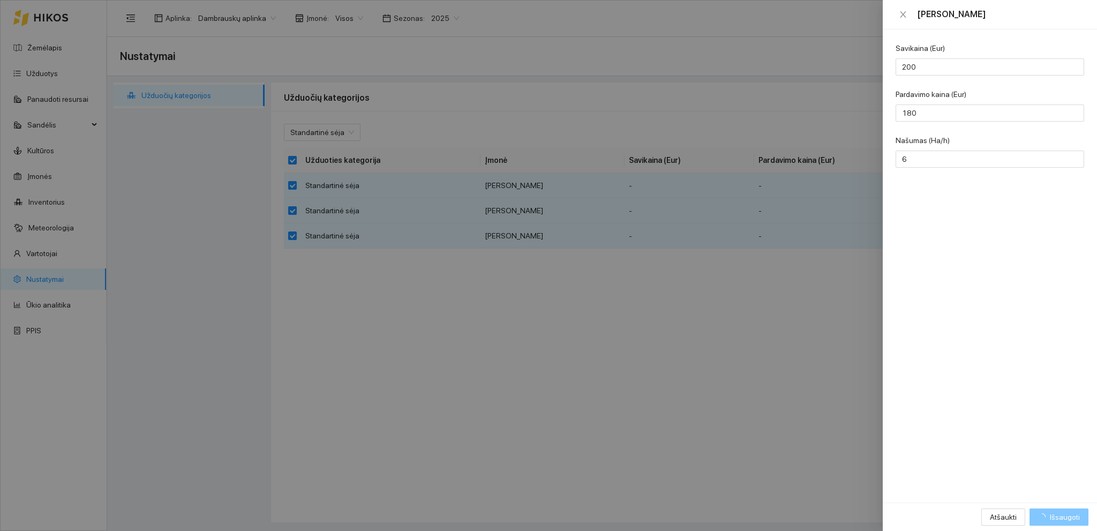
checkbox input "false"
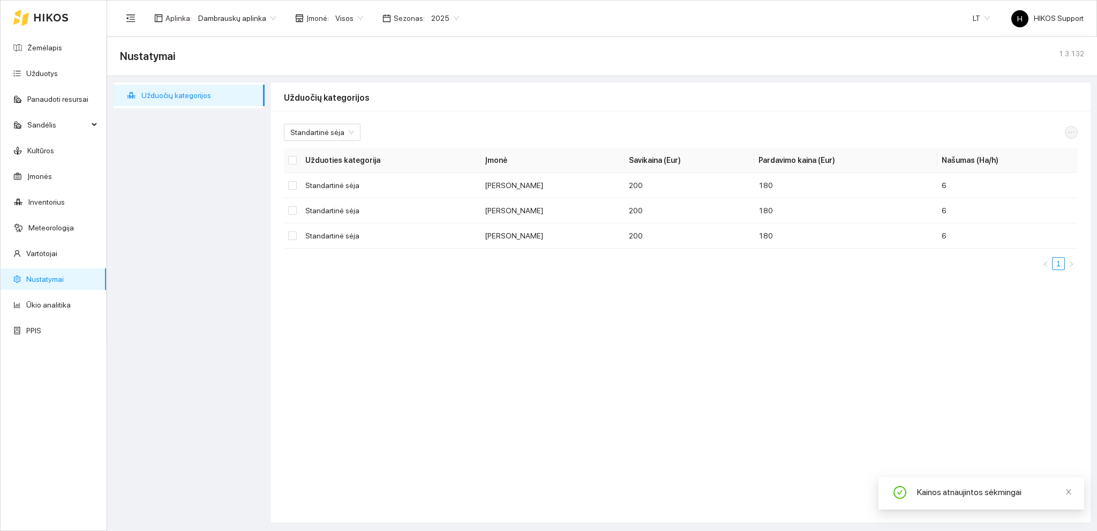
click at [230, 15] on span "Dambrauskų aplinka" at bounding box center [237, 18] width 78 height 16
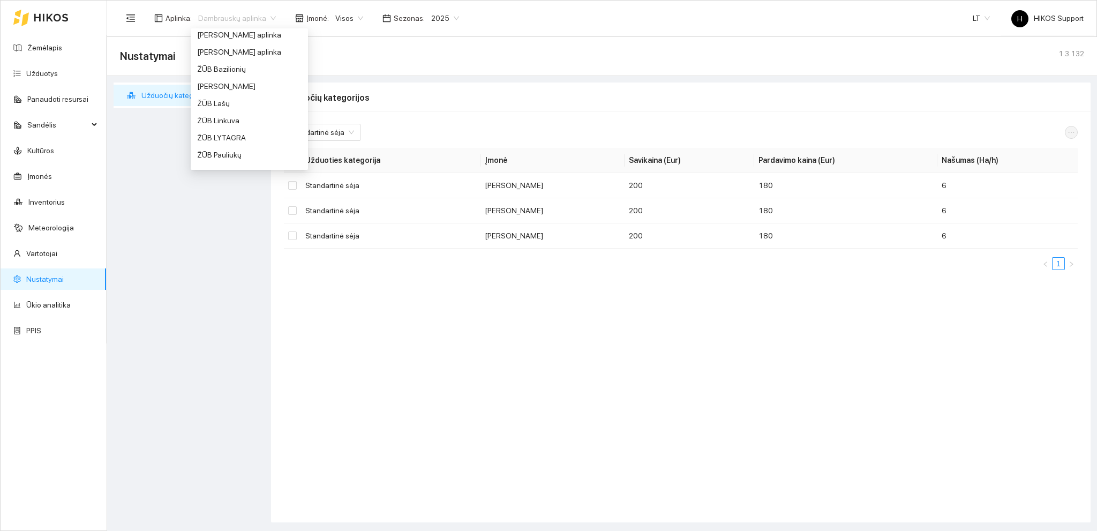
scroll to position [817, 0]
click at [231, 115] on div "ŽŪB Linkuva" at bounding box center [249, 113] width 104 height 12
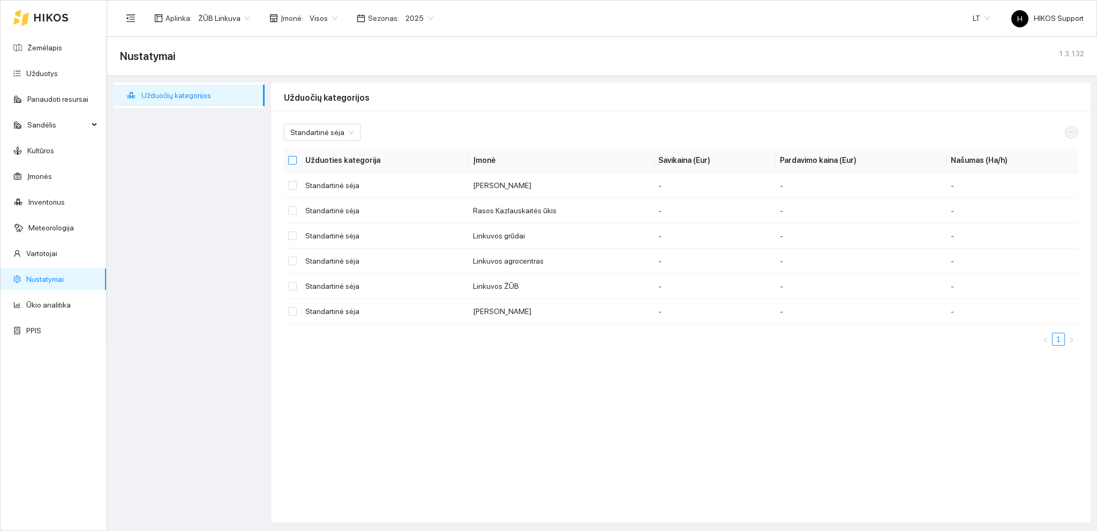
click at [292, 158] on input "Select all" at bounding box center [292, 160] width 9 height 9
checkbox input "true"
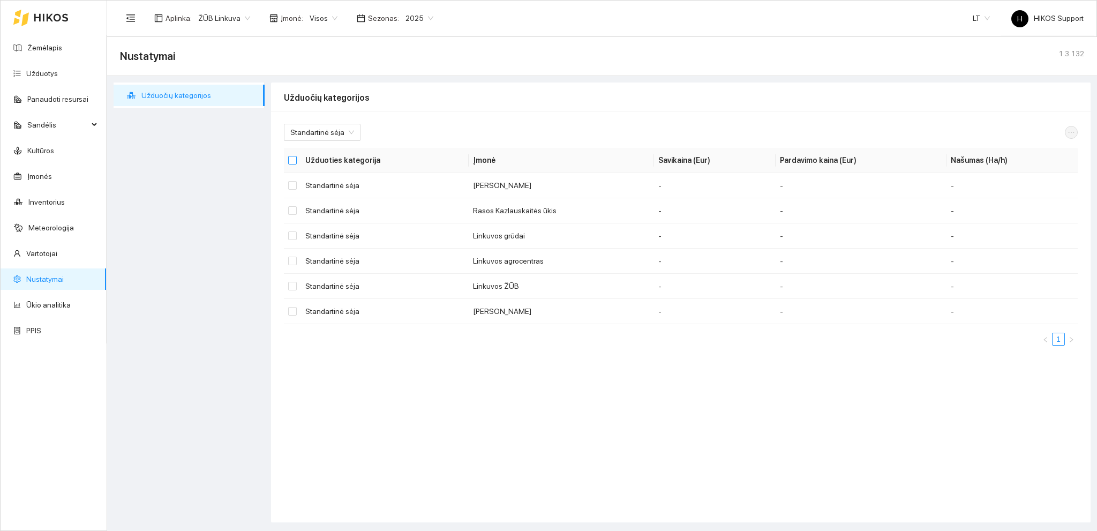
checkbox input "true"
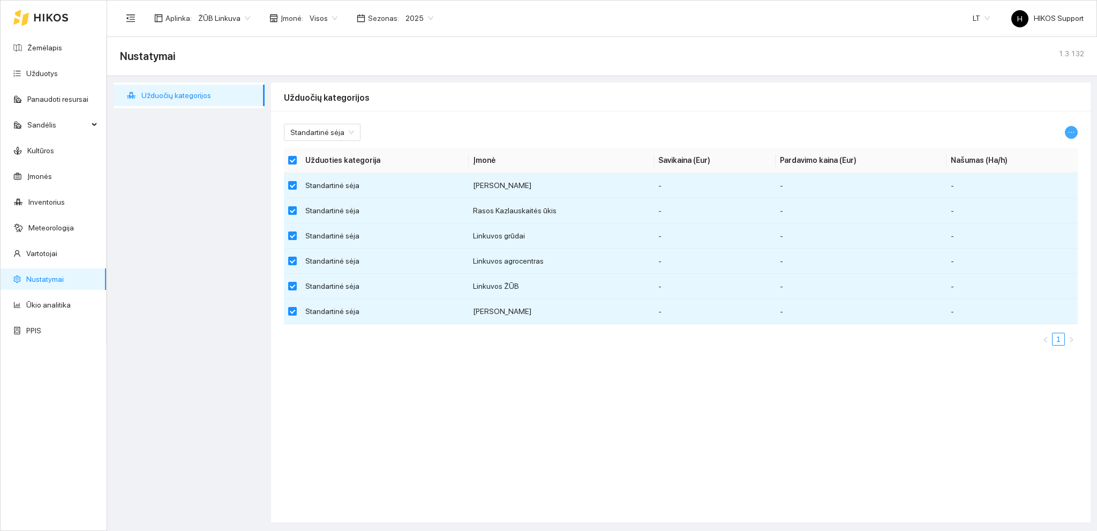
click at [1067, 132] on span "ellipsis" at bounding box center [1071, 132] width 12 height 7
click at [1052, 147] on span "Keisti parametrus" at bounding box center [1045, 151] width 57 height 12
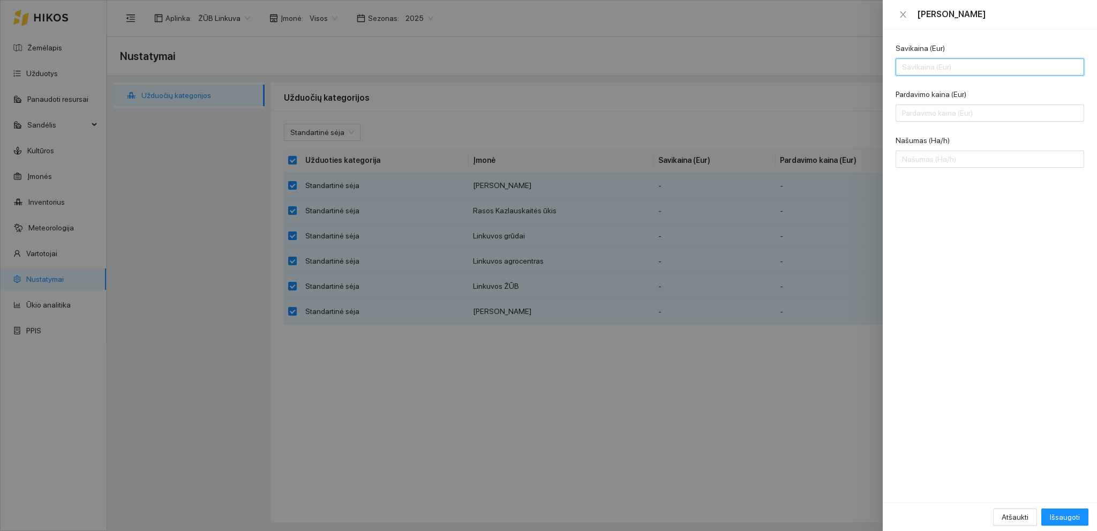
click at [934, 70] on input "Savikaina (Eur)" at bounding box center [989, 66] width 188 height 17
type input "260"
click at [926, 113] on input "Pardavimo kaina (Eur)" at bounding box center [989, 112] width 188 height 17
type input "180"
click at [926, 163] on input "Našumas (Ha/h)" at bounding box center [989, 158] width 188 height 17
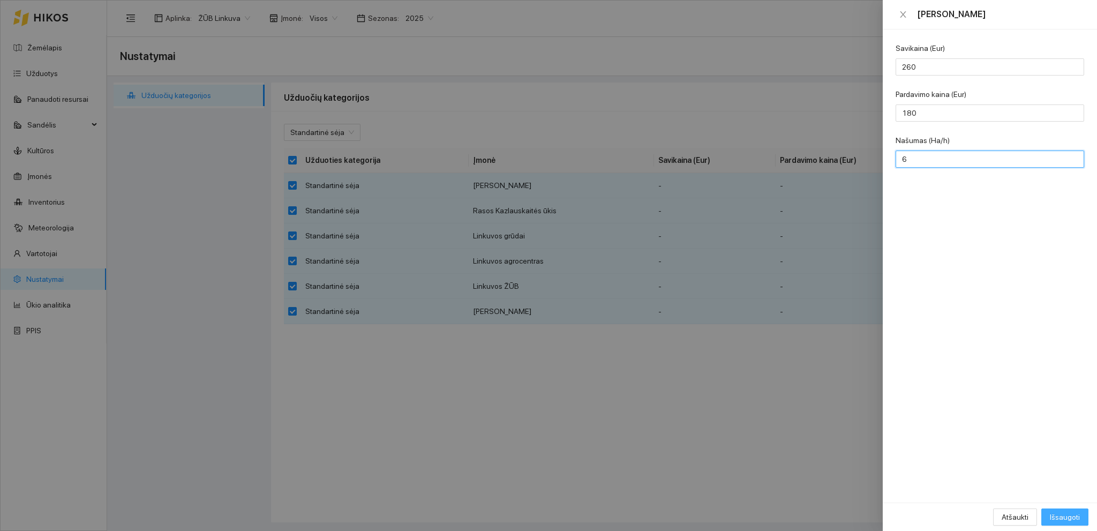
type input "6"
click at [1066, 520] on span "Išsaugoti" at bounding box center [1065, 517] width 30 height 12
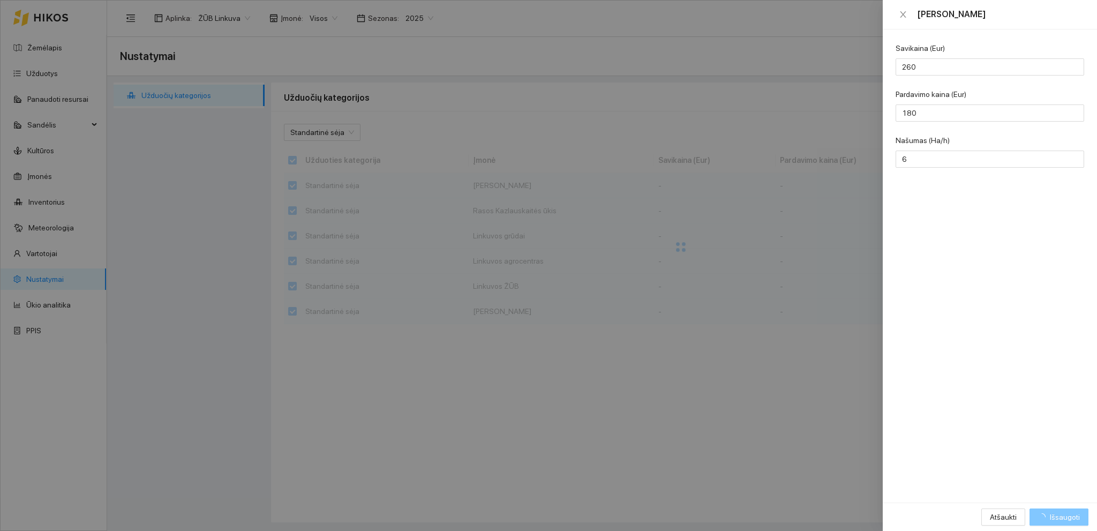
checkbox input "false"
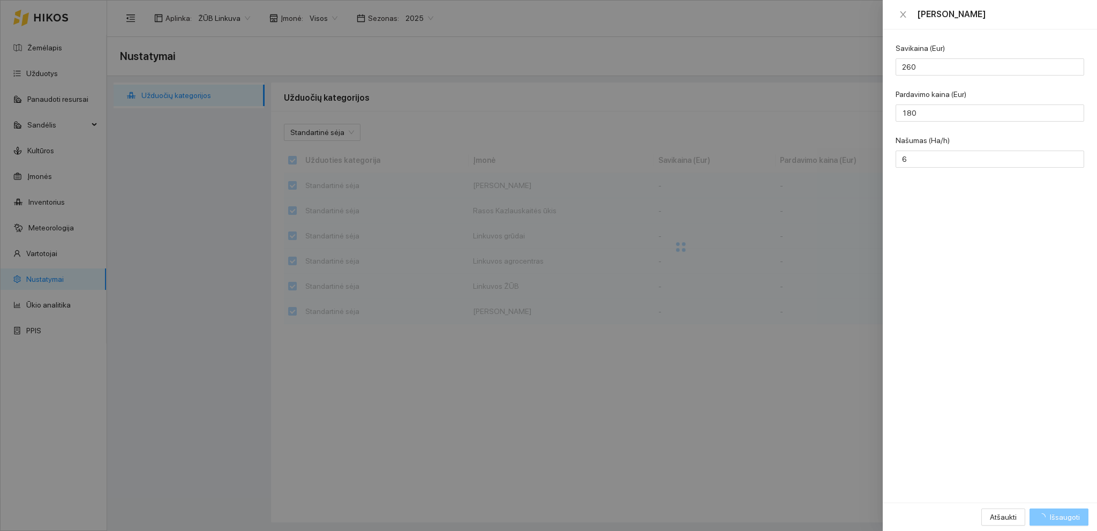
checkbox input "false"
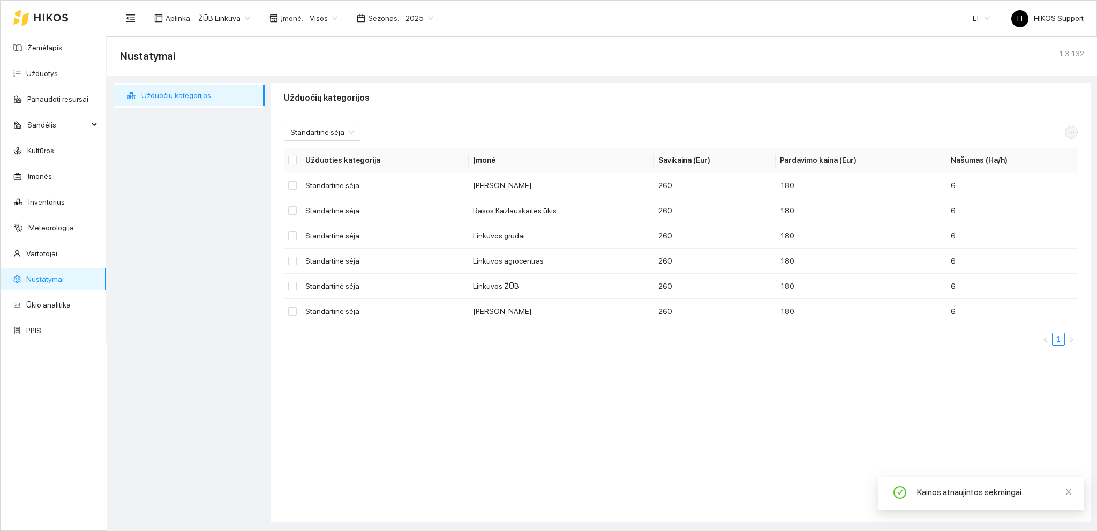
click at [232, 16] on span "ŽŪB Linkuva" at bounding box center [224, 18] width 52 height 16
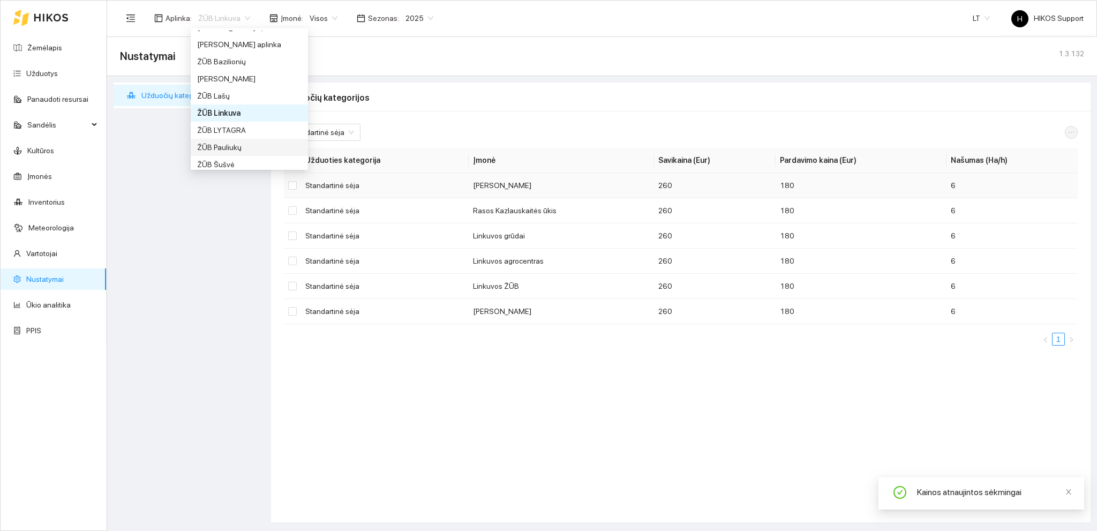
drag, startPoint x: 259, startPoint y: 145, endPoint x: 496, endPoint y: 189, distance: 241.2
click at [260, 145] on div "ŽŪB Pauliukų" at bounding box center [249, 147] width 104 height 12
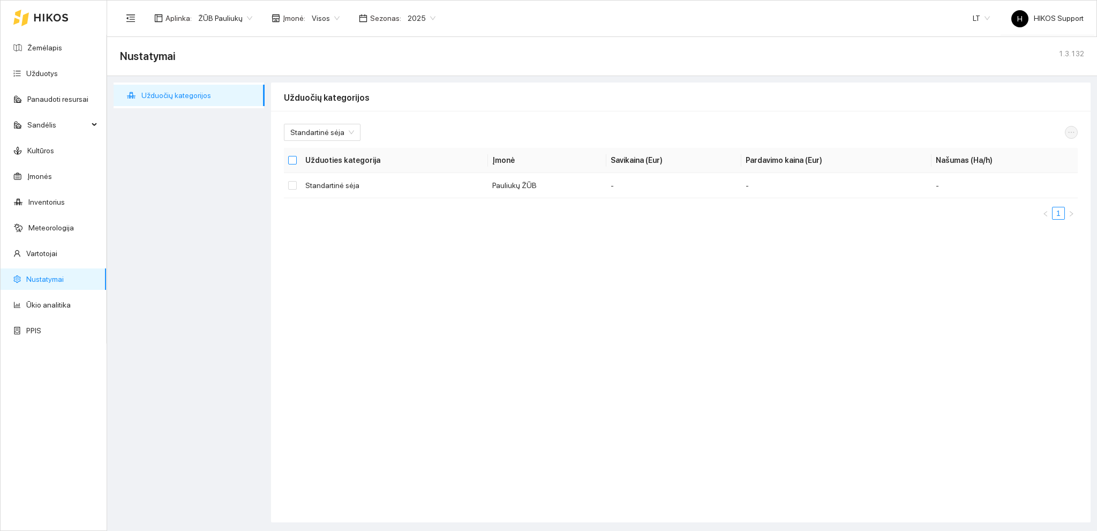
drag, startPoint x: 289, startPoint y: 161, endPoint x: 331, endPoint y: 165, distance: 42.5
click at [291, 161] on input "Select all" at bounding box center [292, 160] width 9 height 9
checkbox input "true"
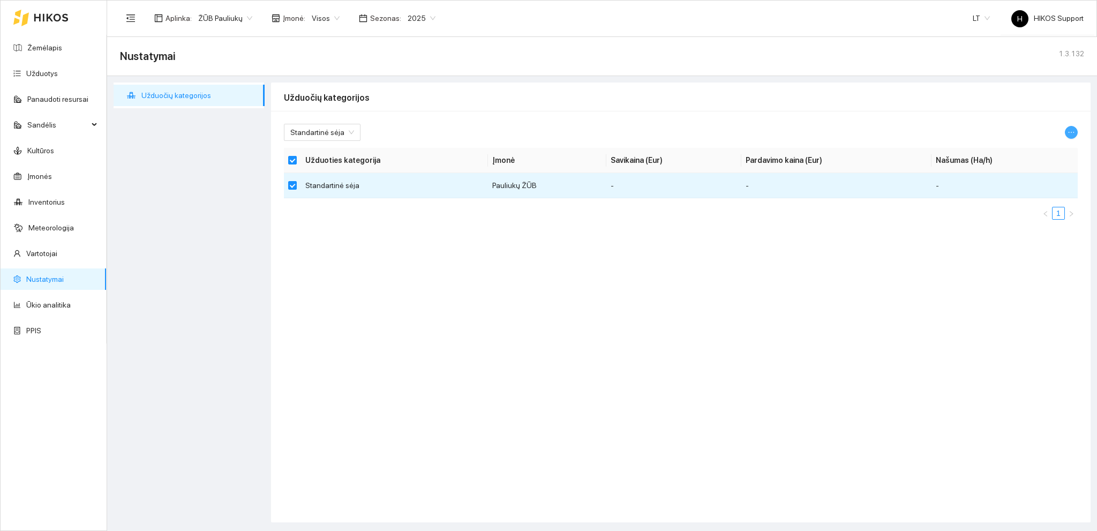
click at [1071, 130] on icon "ellipsis" at bounding box center [1070, 132] width 7 height 7
click at [1039, 149] on span "Keisti parametrus" at bounding box center [1045, 151] width 57 height 12
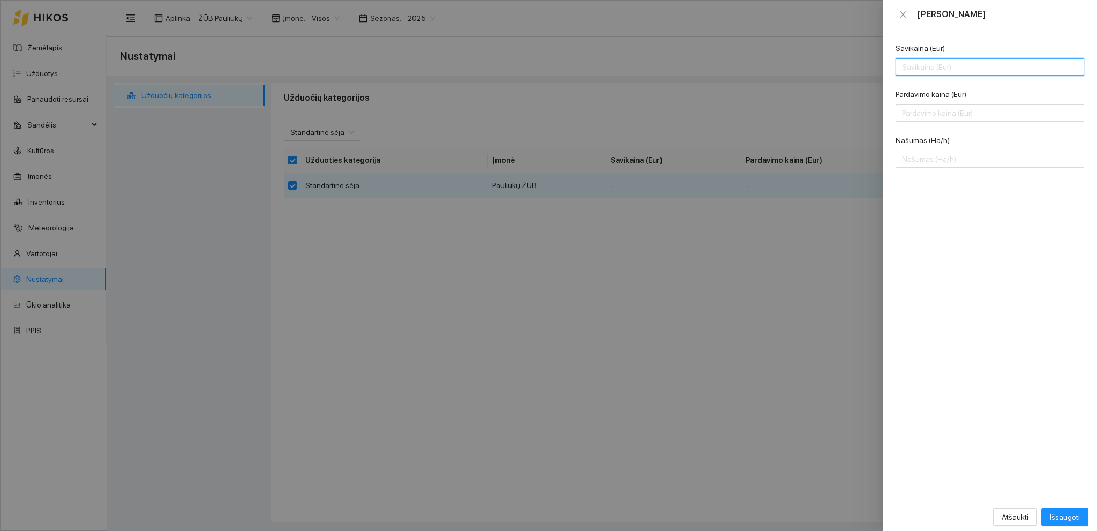
click at [921, 66] on input "Savikaina (Eur)" at bounding box center [989, 66] width 188 height 17
type input "200"
click at [916, 113] on input "Pardavimo kaina (Eur)" at bounding box center [989, 112] width 188 height 17
type input "180"
click at [920, 164] on input "Našumas (Ha/h)" at bounding box center [989, 158] width 188 height 17
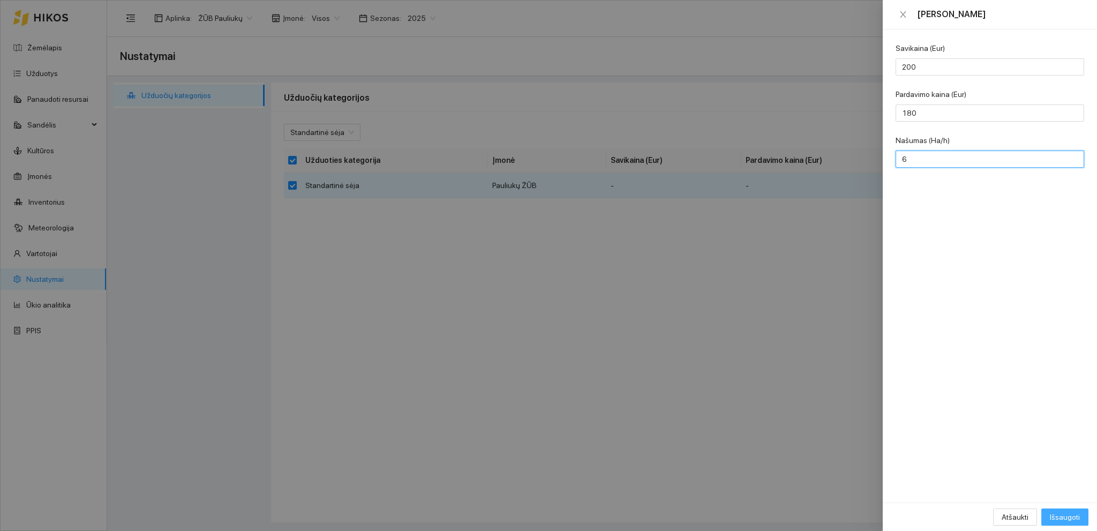
type input "6"
click at [1065, 511] on span "Išsaugoti" at bounding box center [1065, 517] width 30 height 12
checkbox input "false"
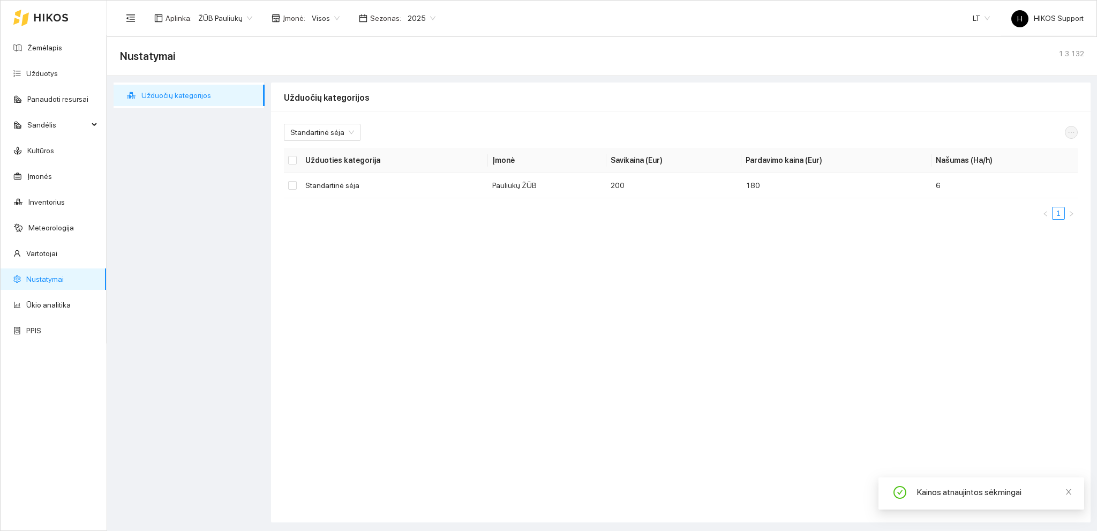
click at [236, 17] on span "ŽŪB Pauliukų" at bounding box center [225, 18] width 54 height 16
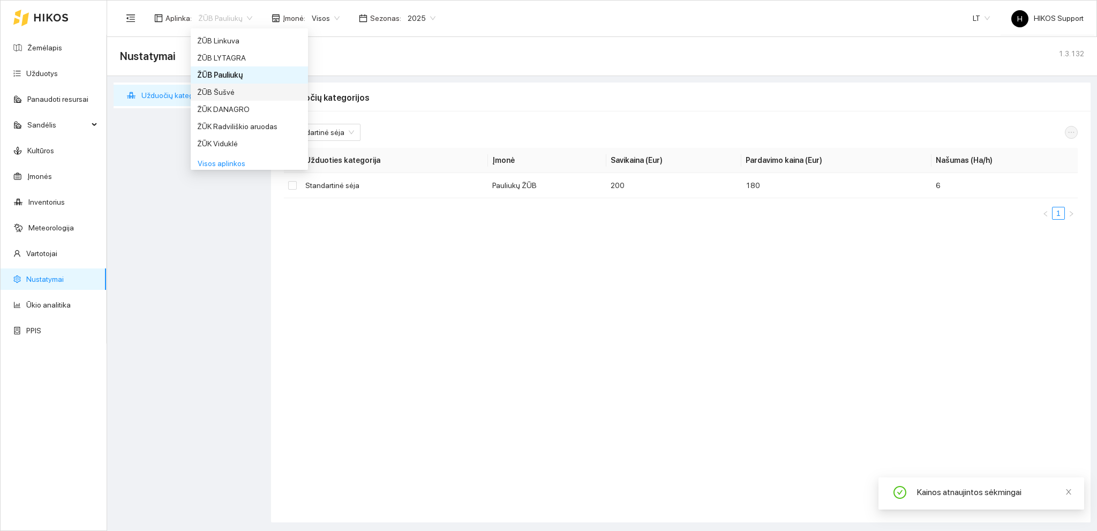
scroll to position [896, 0]
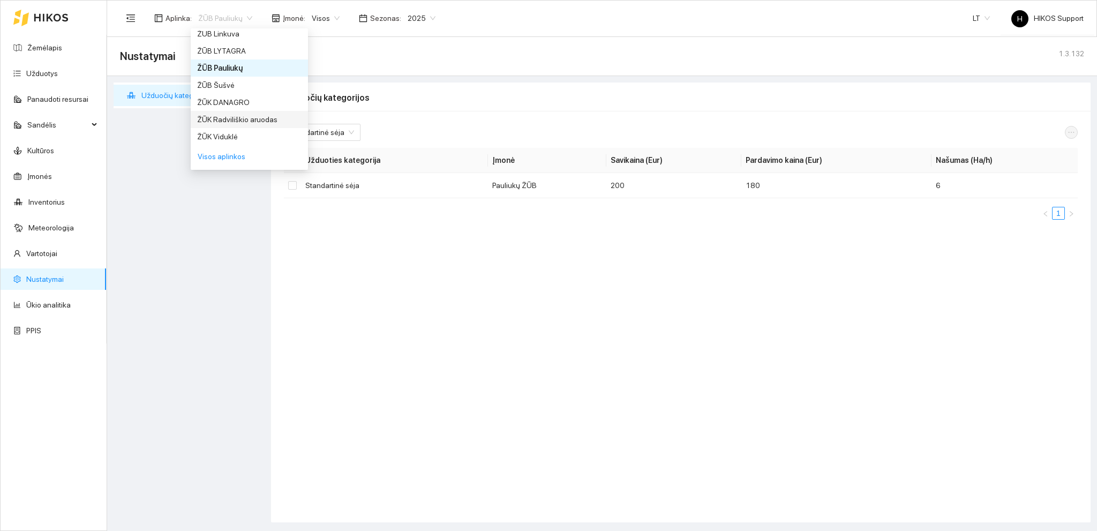
click at [270, 119] on div "ŽŪK Radviliškio aruodas" at bounding box center [249, 120] width 104 height 12
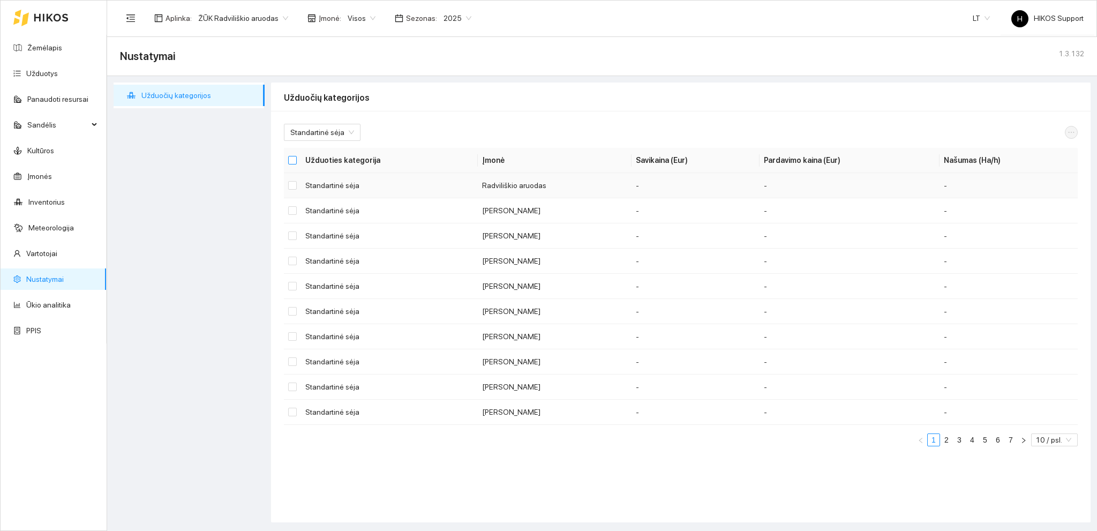
drag, startPoint x: 293, startPoint y: 162, endPoint x: 447, endPoint y: 182, distance: 155.0
click at [293, 161] on input "Select all" at bounding box center [292, 160] width 9 height 9
checkbox input "true"
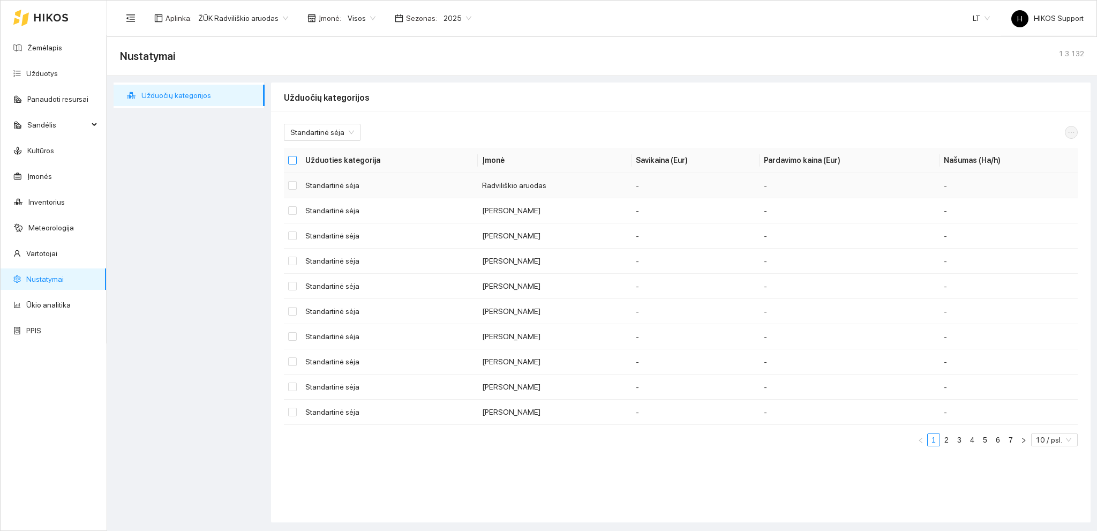
checkbox input "true"
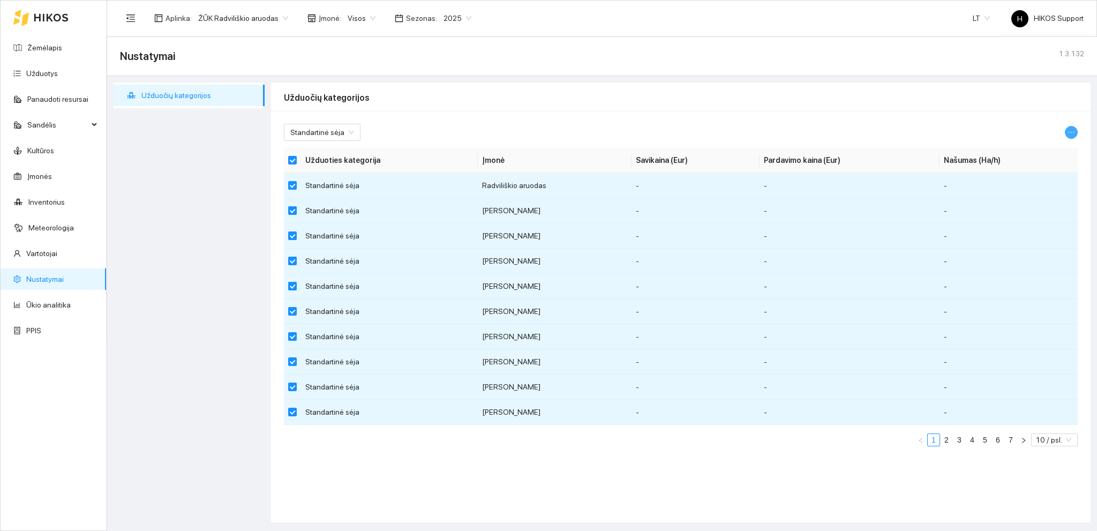
click at [1071, 129] on icon "ellipsis" at bounding box center [1070, 132] width 7 height 7
click at [1038, 147] on span "Keisti parametrus" at bounding box center [1045, 151] width 57 height 12
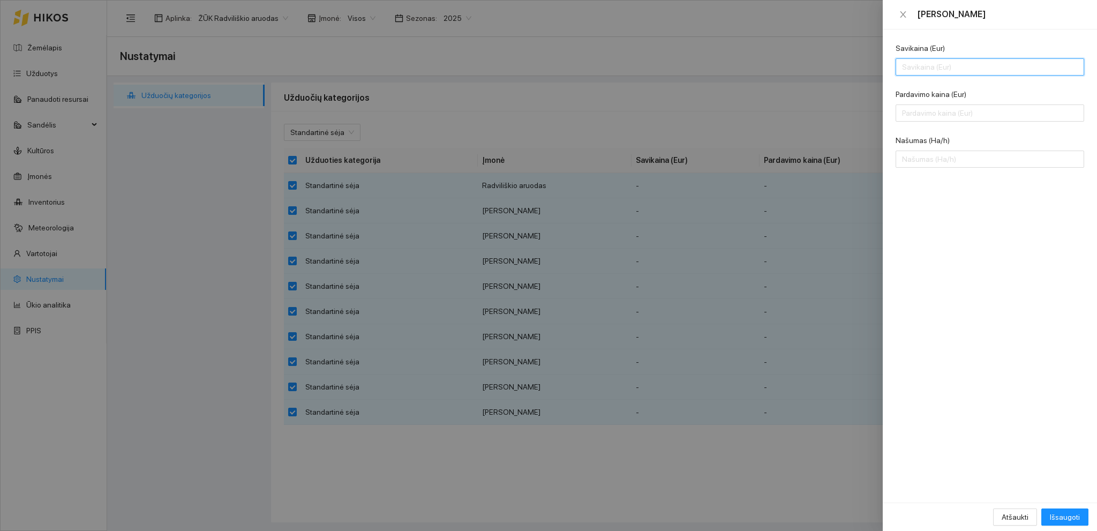
click at [922, 66] on input "Savikaina (Eur)" at bounding box center [989, 66] width 188 height 17
click at [907, 120] on input "Pardavimo kaina (Eur)" at bounding box center [989, 112] width 188 height 17
click at [919, 163] on input "Našumas (Ha/h)" at bounding box center [989, 158] width 188 height 17
click at [1067, 512] on span "Išsaugoti" at bounding box center [1065, 517] width 30 height 12
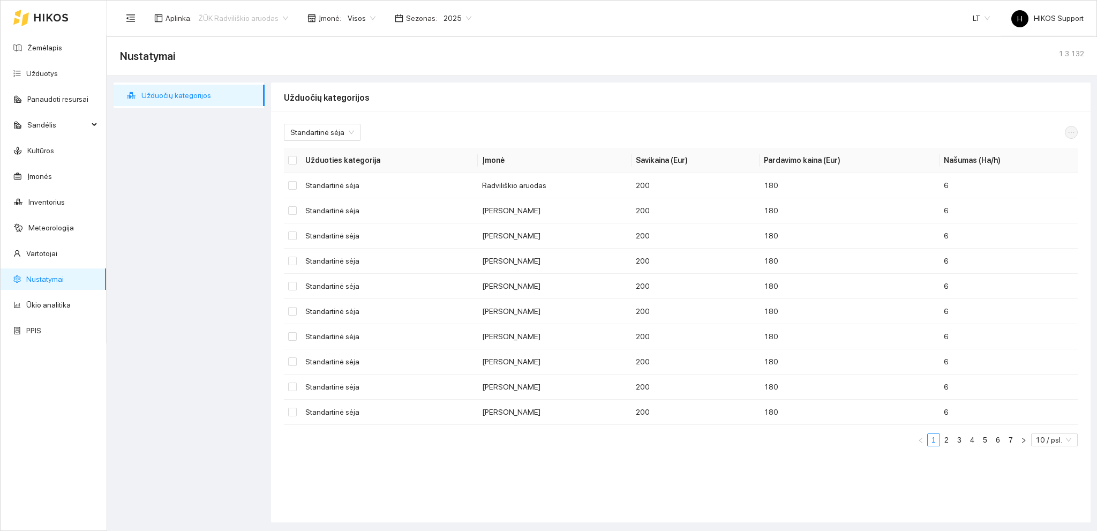
click at [266, 14] on span "ŽŪK Radviliškio aruodas" at bounding box center [243, 18] width 90 height 16
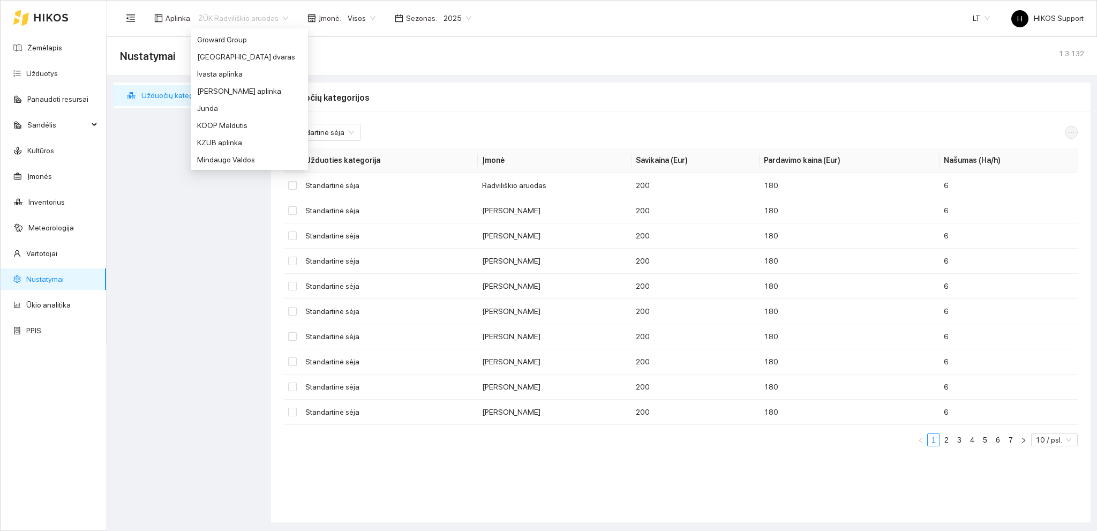
scroll to position [283, 0]
click at [260, 98] on div "[PERSON_NAME] aplinka" at bounding box center [249, 99] width 104 height 12
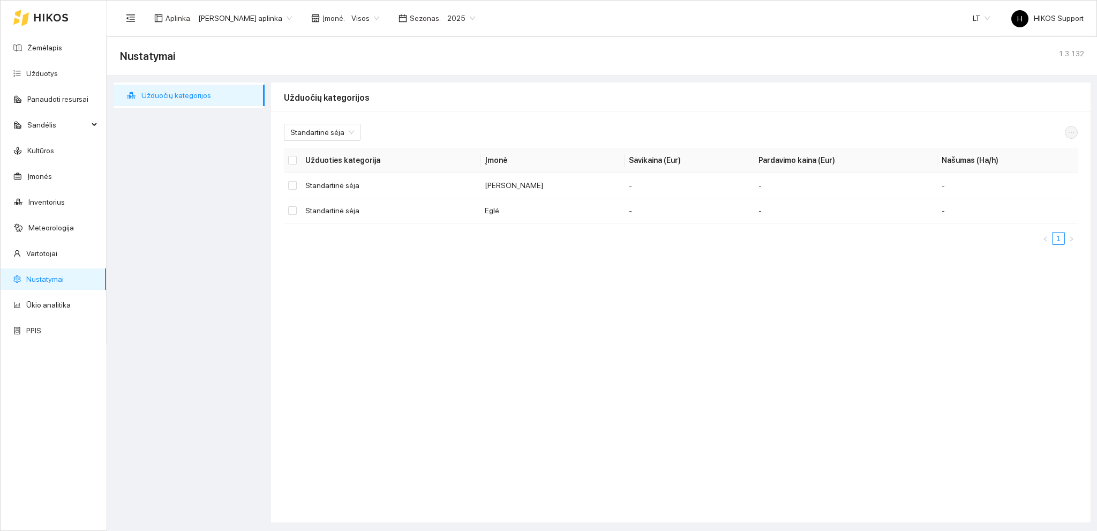
click at [459, 16] on span "2025" at bounding box center [461, 18] width 28 height 16
click at [448, 139] on div "2026" at bounding box center [448, 142] width 27 height 12
drag, startPoint x: 292, startPoint y: 162, endPoint x: 520, endPoint y: 186, distance: 228.8
click at [294, 162] on input "Select all" at bounding box center [292, 160] width 9 height 9
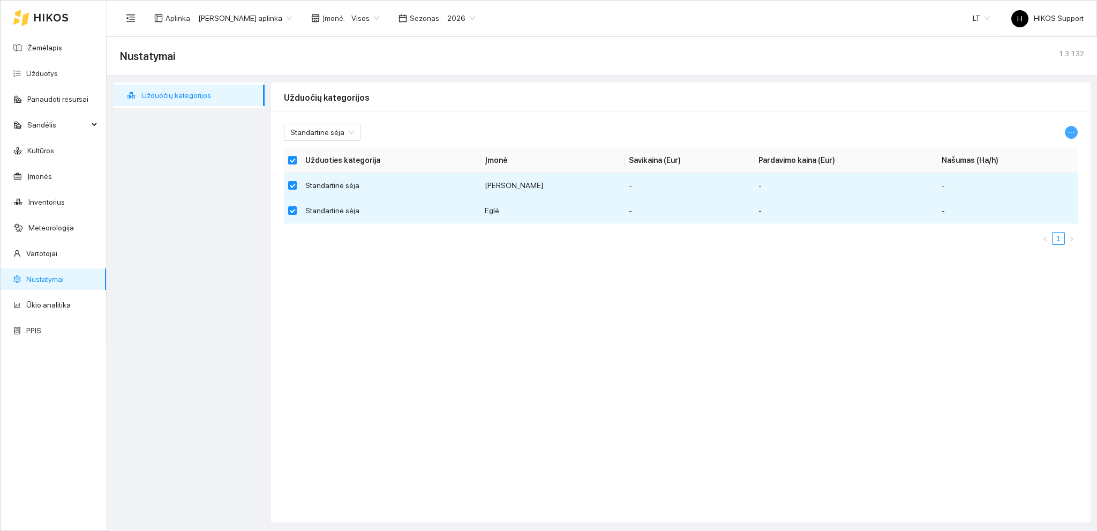
click at [1072, 130] on icon "ellipsis" at bounding box center [1070, 132] width 7 height 7
click at [1029, 149] on span "Keisti parametrus" at bounding box center [1045, 151] width 57 height 12
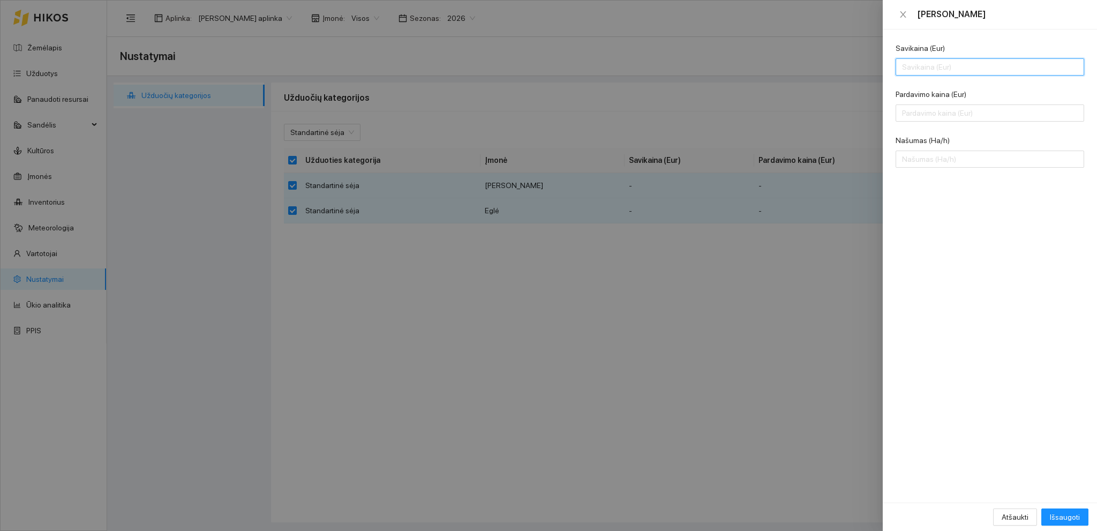
click at [918, 66] on input "Savikaina (Eur)" at bounding box center [989, 66] width 188 height 17
click at [914, 117] on input "Pardavimo kaina (Eur)" at bounding box center [989, 112] width 188 height 17
click at [923, 160] on input "Našumas (Ha/h)" at bounding box center [989, 158] width 188 height 17
click at [1068, 511] on span "Išsaugoti" at bounding box center [1065, 517] width 30 height 12
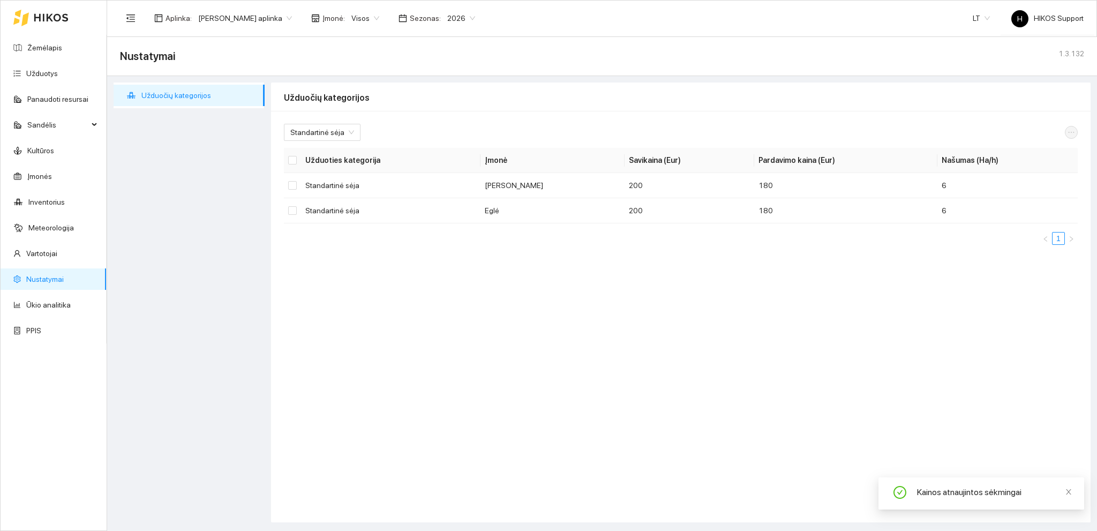
click at [246, 20] on span "[PERSON_NAME] aplinka" at bounding box center [245, 18] width 94 height 16
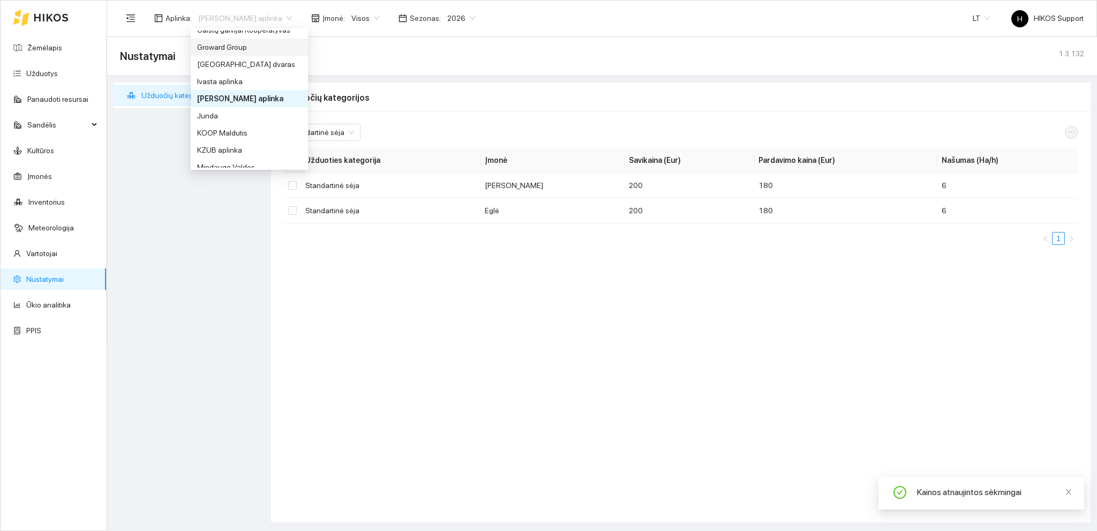
click at [238, 44] on div "Groward Group" at bounding box center [249, 47] width 104 height 12
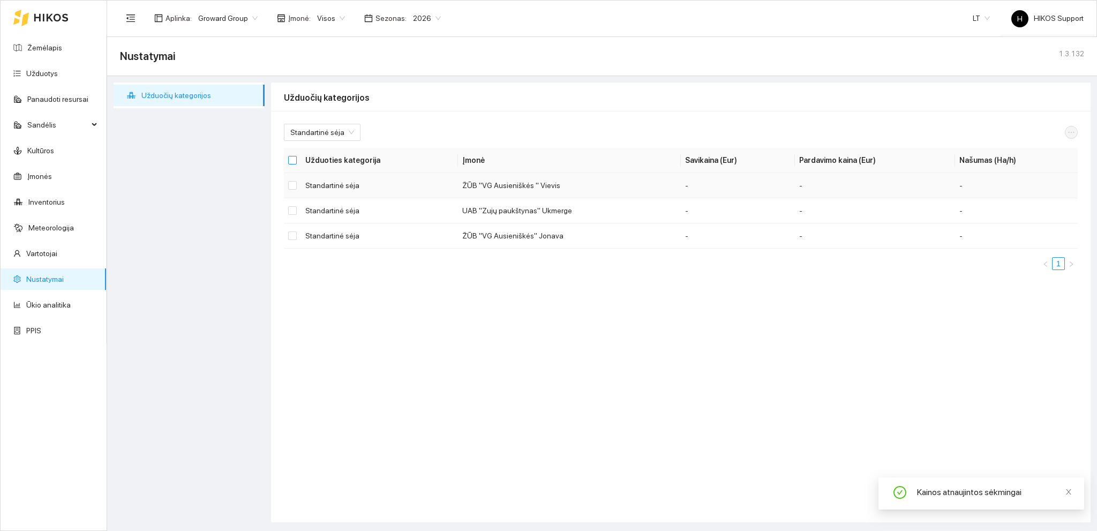
drag, startPoint x: 293, startPoint y: 158, endPoint x: 458, endPoint y: 182, distance: 166.6
click at [294, 158] on input "Select all" at bounding box center [292, 160] width 9 height 9
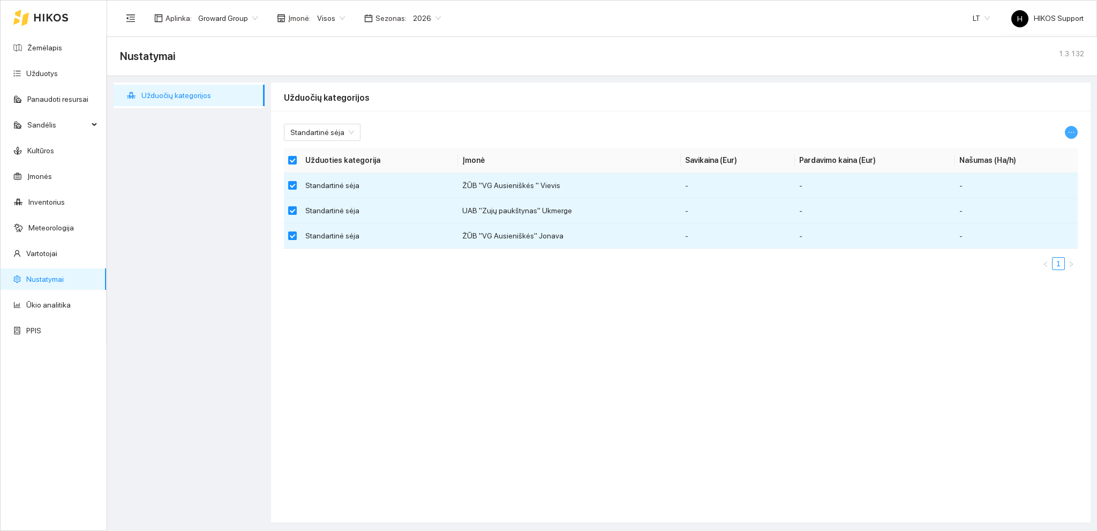
click at [1071, 131] on icon "ellipsis" at bounding box center [1070, 132] width 7 height 7
click at [1035, 152] on span "Keisti parametrus" at bounding box center [1045, 151] width 57 height 12
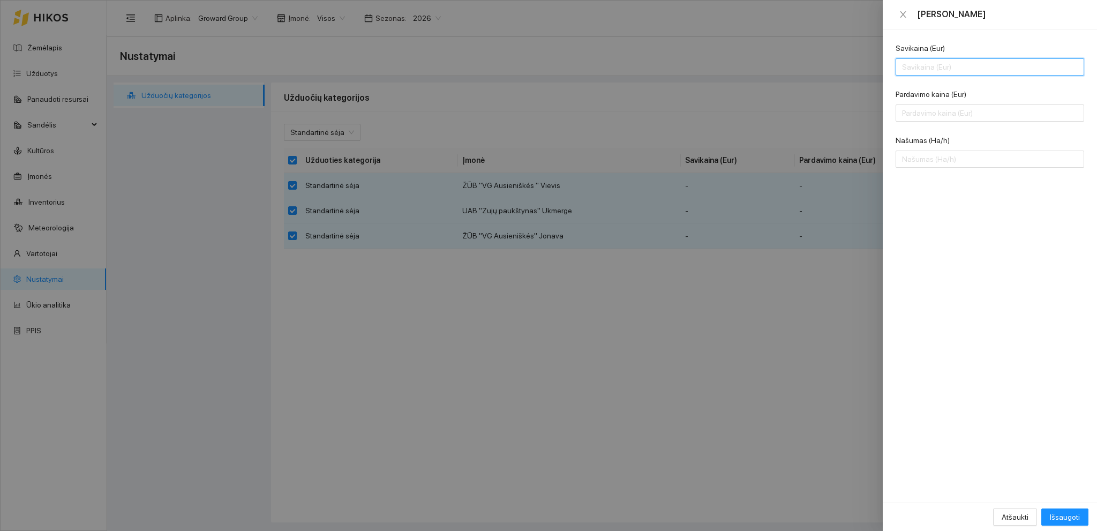
click at [922, 64] on input "Savikaina (Eur)" at bounding box center [989, 66] width 188 height 17
click at [916, 113] on input "Pardavimo kaina (Eur)" at bounding box center [989, 112] width 188 height 17
click at [917, 162] on input "Našumas (Ha/h)" at bounding box center [989, 158] width 188 height 17
click at [1064, 511] on span "Išsaugoti" at bounding box center [1065, 517] width 30 height 12
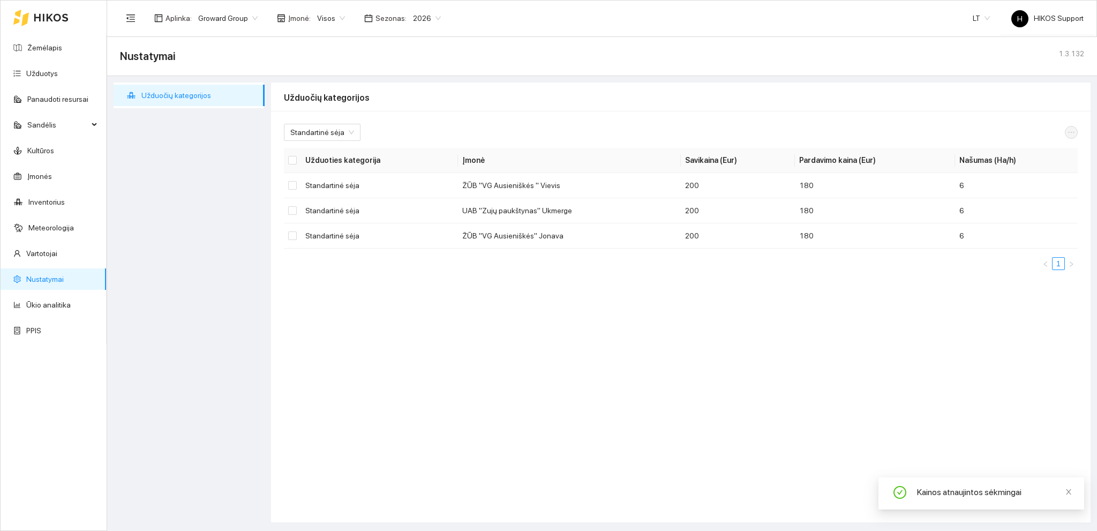
click at [240, 17] on span "Groward Group" at bounding box center [227, 18] width 59 height 16
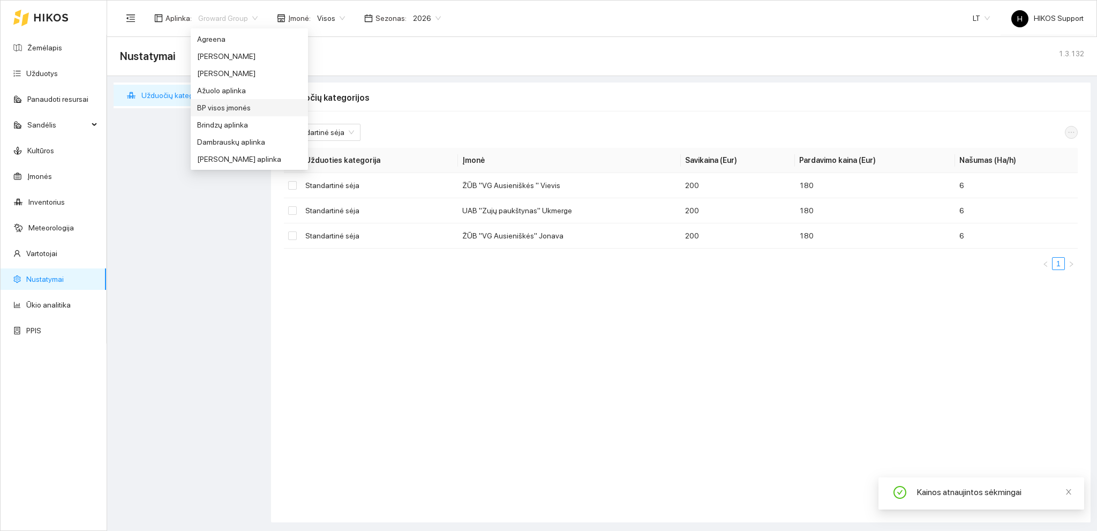
drag, startPoint x: 238, startPoint y: 108, endPoint x: 332, endPoint y: 49, distance: 111.4
click at [239, 107] on div "BP visos įmonės" at bounding box center [249, 108] width 104 height 12
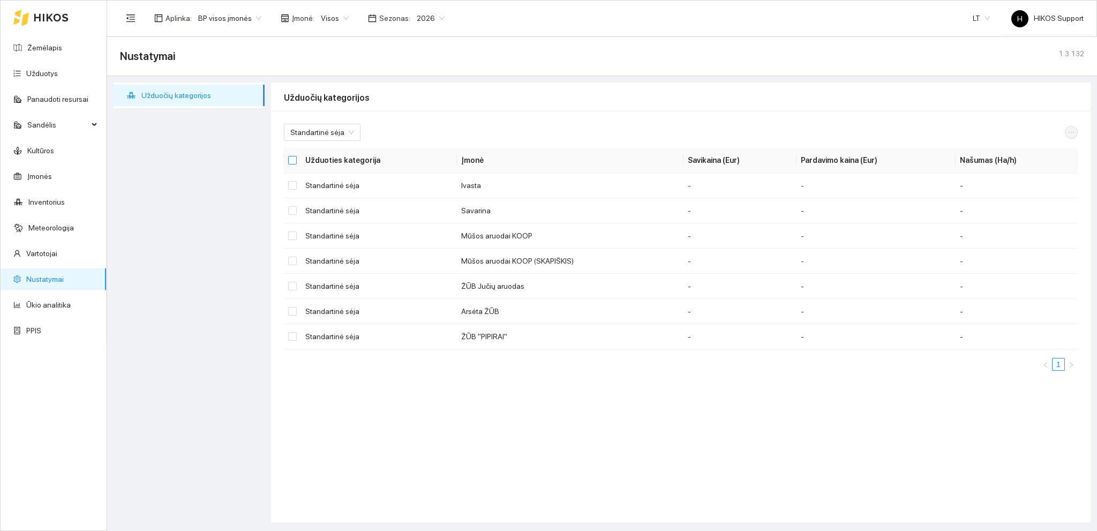
click at [295, 156] on input "Select all" at bounding box center [292, 160] width 9 height 9
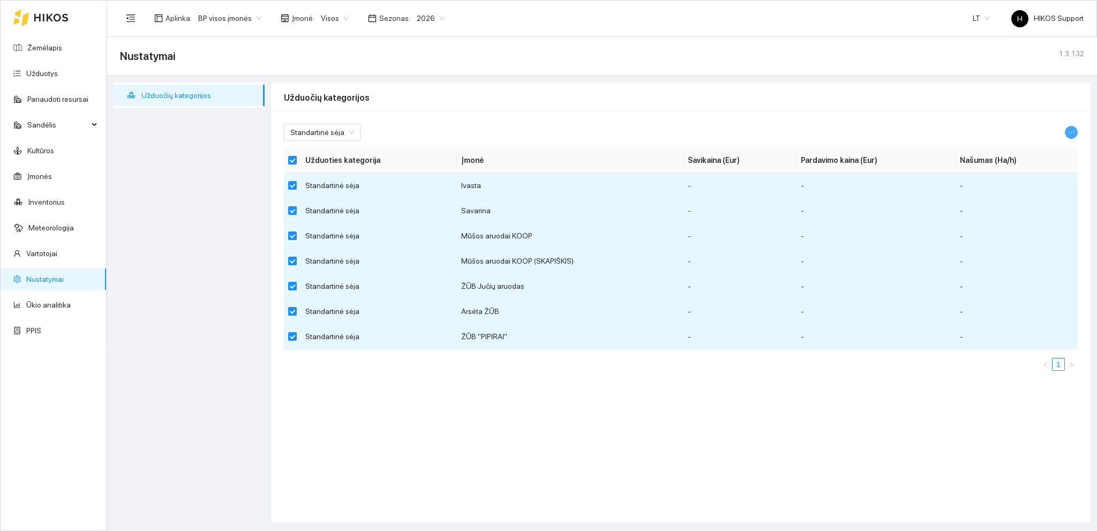
click at [1068, 132] on icon "ellipsis" at bounding box center [1070, 132] width 7 height 7
click at [1028, 150] on span "Keisti parametrus" at bounding box center [1045, 151] width 57 height 12
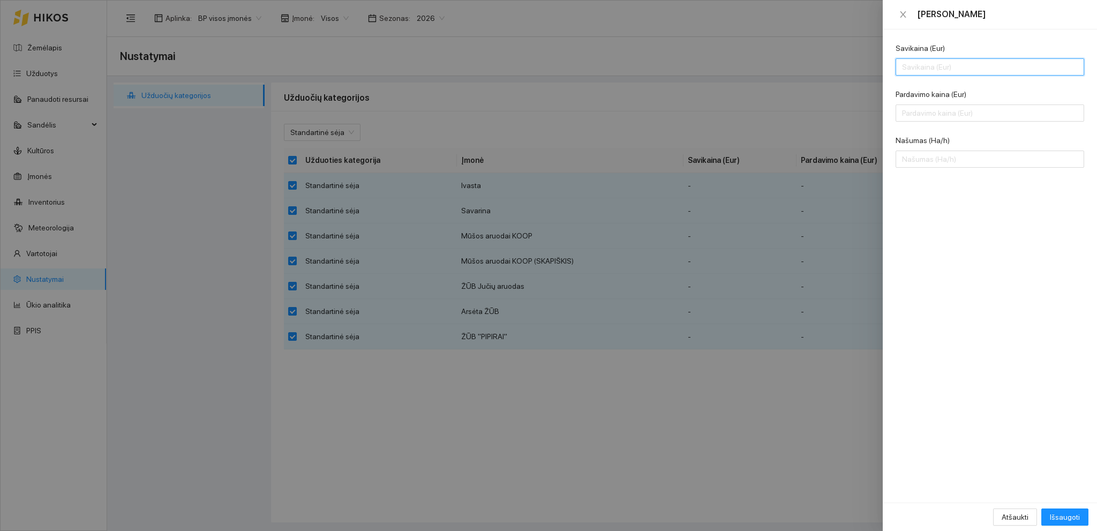
click at [920, 70] on input "Savikaina (Eur)" at bounding box center [989, 66] width 188 height 17
click at [917, 113] on input "Pardavimo kaina (Eur)" at bounding box center [989, 112] width 188 height 17
click at [918, 160] on input "Našumas (Ha/h)" at bounding box center [989, 158] width 188 height 17
click at [1056, 510] on button "Išsaugoti" at bounding box center [1064, 516] width 47 height 17
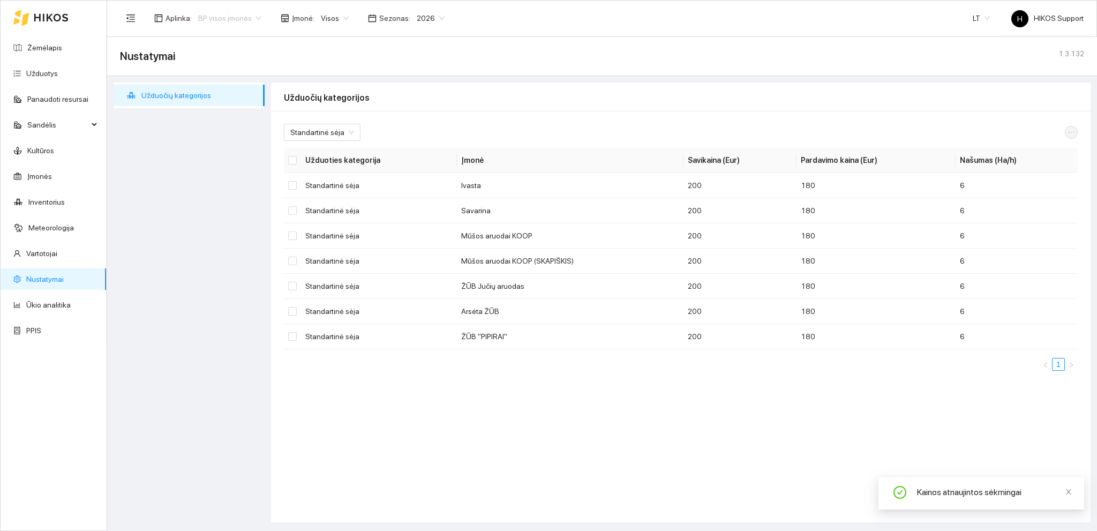
click at [240, 19] on span "BP visos įmonės" at bounding box center [229, 18] width 63 height 16
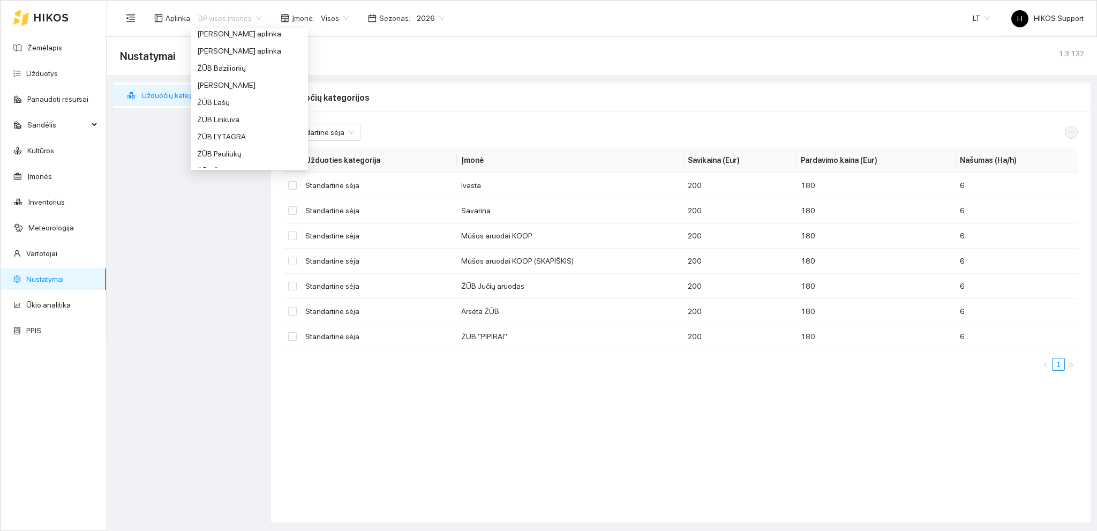
scroll to position [822, 0]
click at [229, 109] on div "ŽŪB Linkuva" at bounding box center [249, 108] width 104 height 12
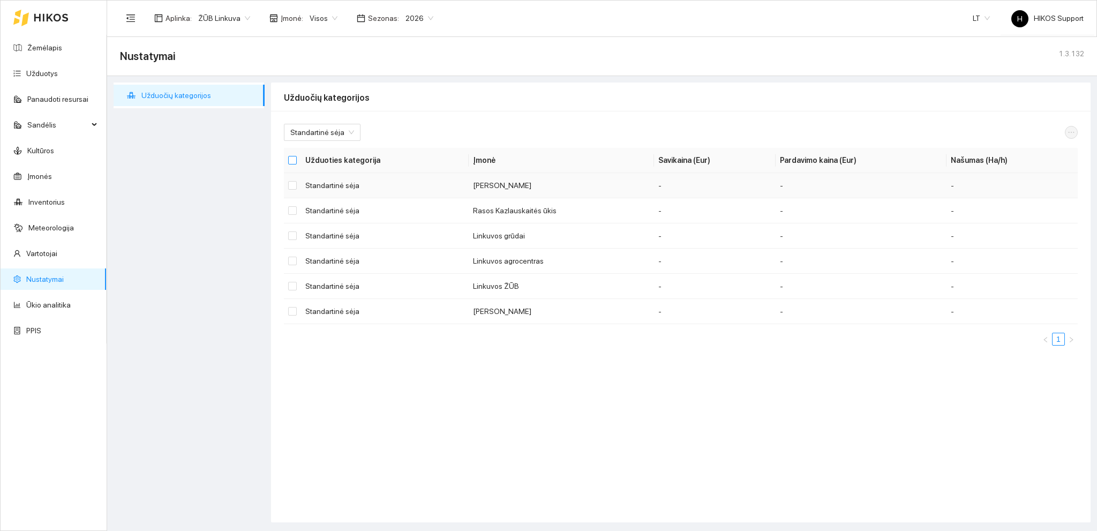
drag, startPoint x: 291, startPoint y: 160, endPoint x: 499, endPoint y: 188, distance: 209.2
click at [291, 160] on input "Select all" at bounding box center [292, 160] width 9 height 9
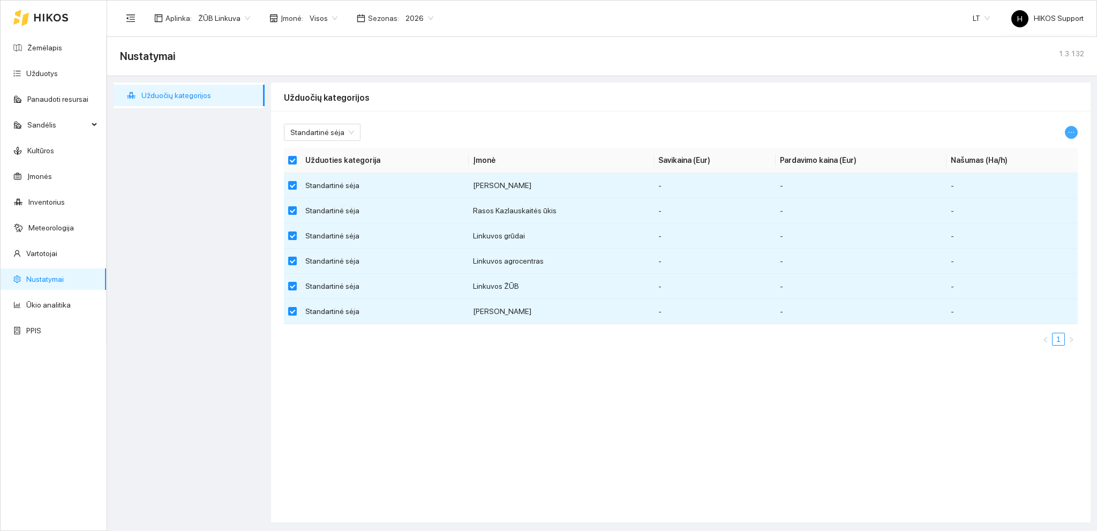
click at [1071, 132] on icon "ellipsis" at bounding box center [1070, 132] width 7 height 7
click at [1049, 151] on span "Keisti parametrus" at bounding box center [1045, 151] width 57 height 12
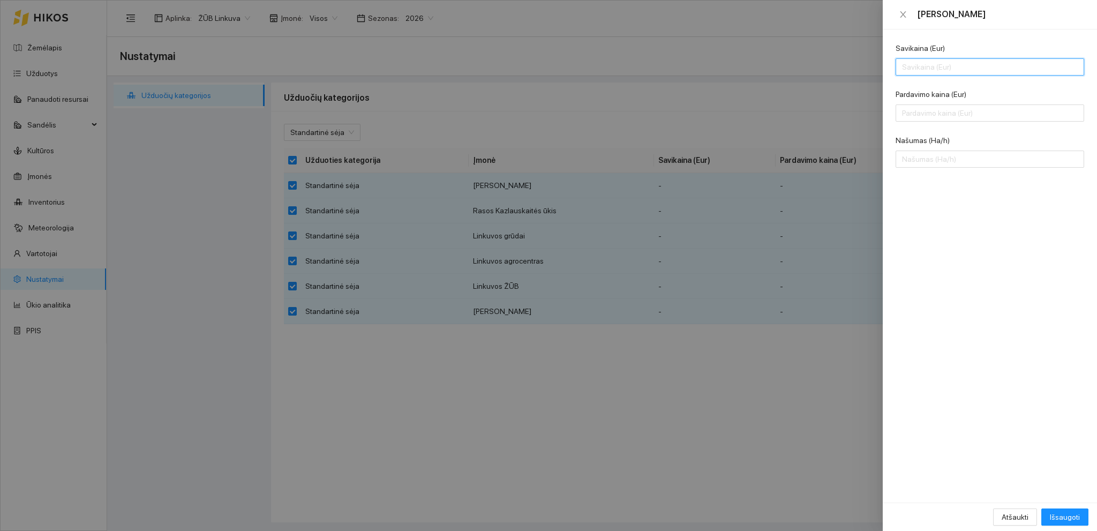
click at [926, 72] on input "Savikaina (Eur)" at bounding box center [989, 66] width 188 height 17
click at [923, 109] on input "Pardavimo kaina (Eur)" at bounding box center [989, 112] width 188 height 17
click at [924, 158] on input "Našumas (Ha/h)" at bounding box center [989, 158] width 188 height 17
click at [1068, 512] on span "Išsaugoti" at bounding box center [1065, 517] width 30 height 12
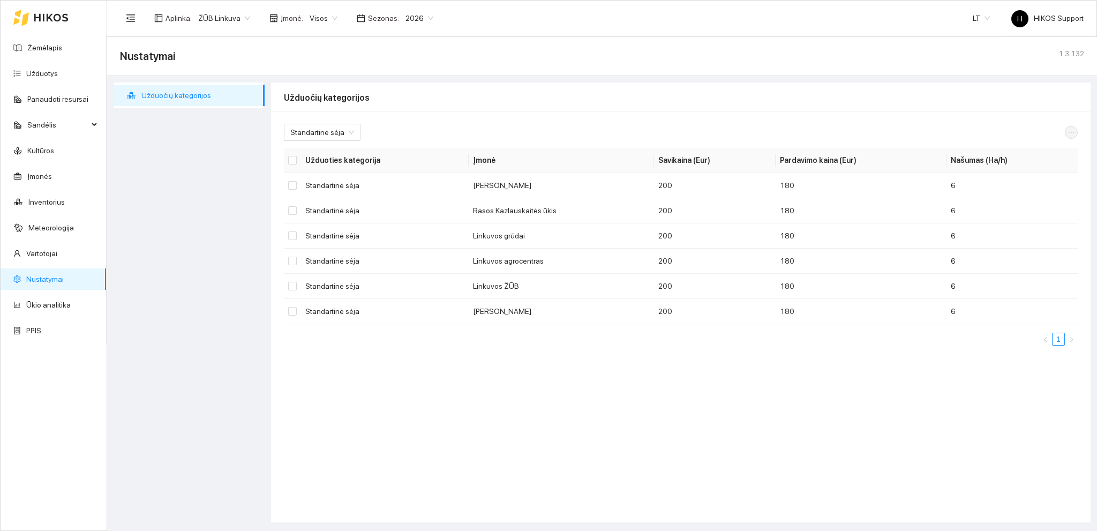
click at [240, 17] on span "ŽŪB Linkuva" at bounding box center [224, 18] width 52 height 16
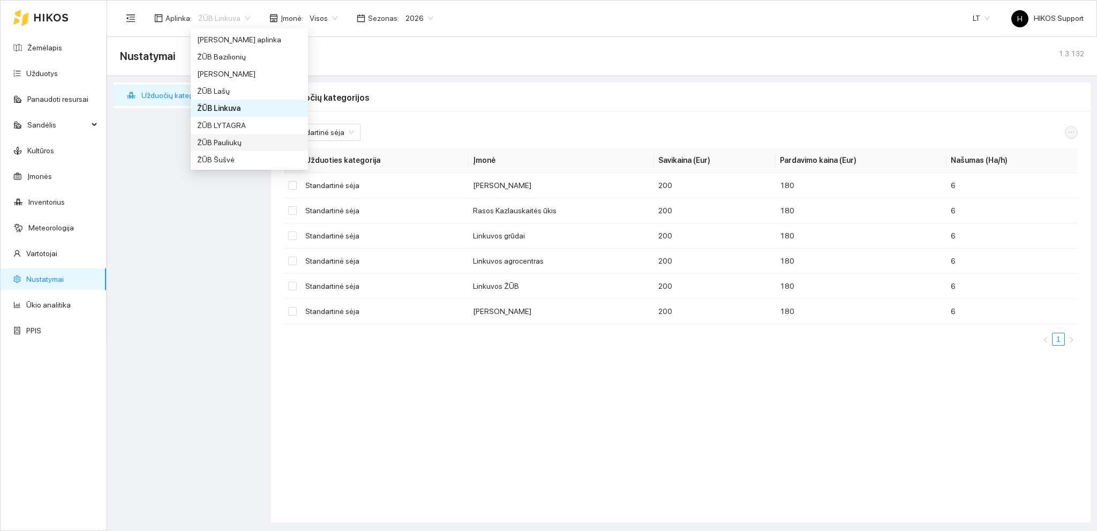
click at [233, 145] on div "ŽŪB Pauliukų" at bounding box center [249, 143] width 104 height 12
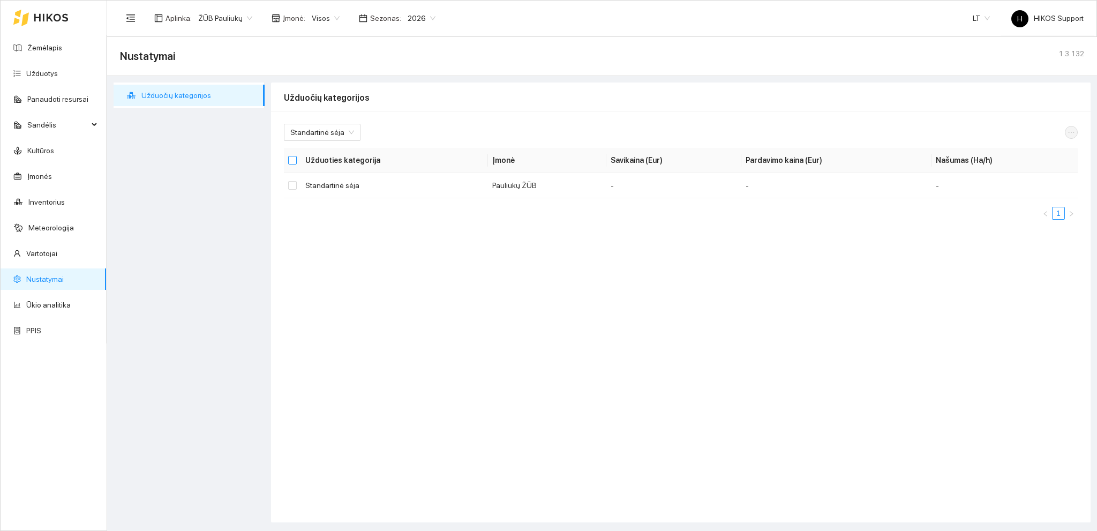
click at [292, 160] on input "Select all" at bounding box center [292, 160] width 9 height 9
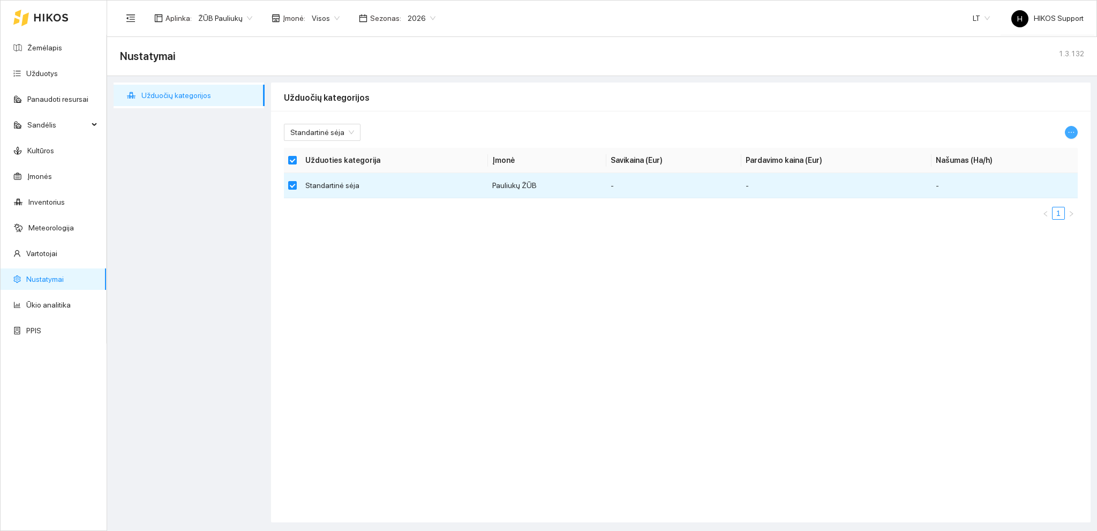
click at [1071, 132] on icon "ellipsis" at bounding box center [1070, 132] width 7 height 7
click at [1035, 149] on span "Keisti parametrus" at bounding box center [1045, 151] width 57 height 12
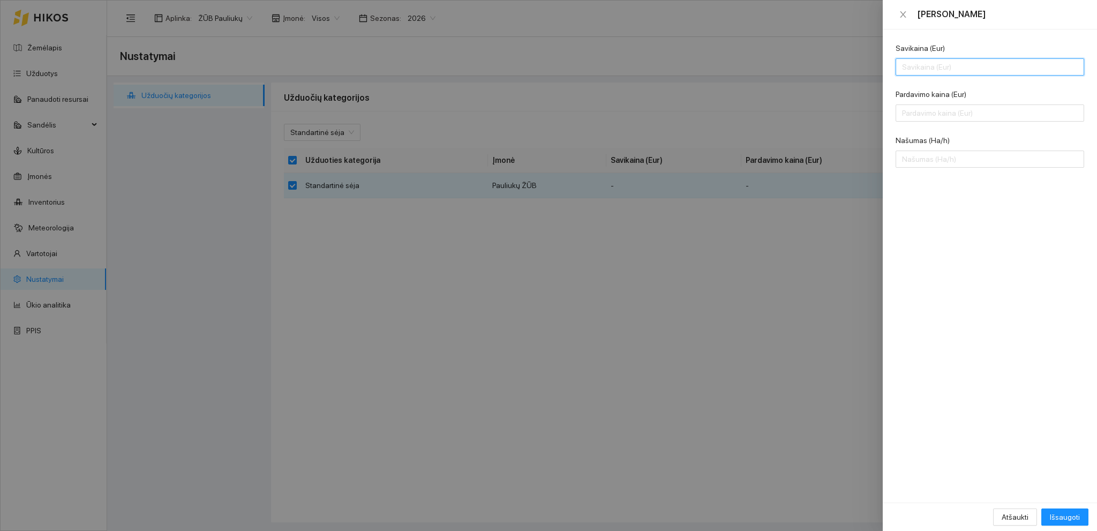
click at [910, 66] on input "Savikaina (Eur)" at bounding box center [989, 66] width 188 height 17
click at [917, 119] on input "Pardavimo kaina (Eur)" at bounding box center [989, 112] width 188 height 17
click at [924, 164] on input "Našumas (Ha/h)" at bounding box center [989, 158] width 188 height 17
click at [1069, 517] on span "Išsaugoti" at bounding box center [1065, 517] width 30 height 12
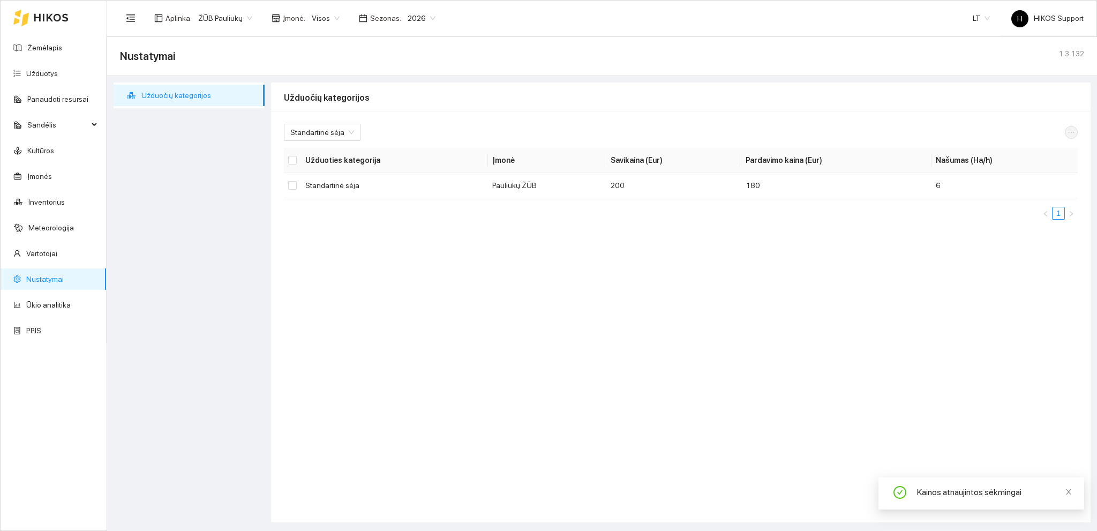
click at [226, 15] on span "ŽŪB Pauliukų" at bounding box center [225, 18] width 54 height 16
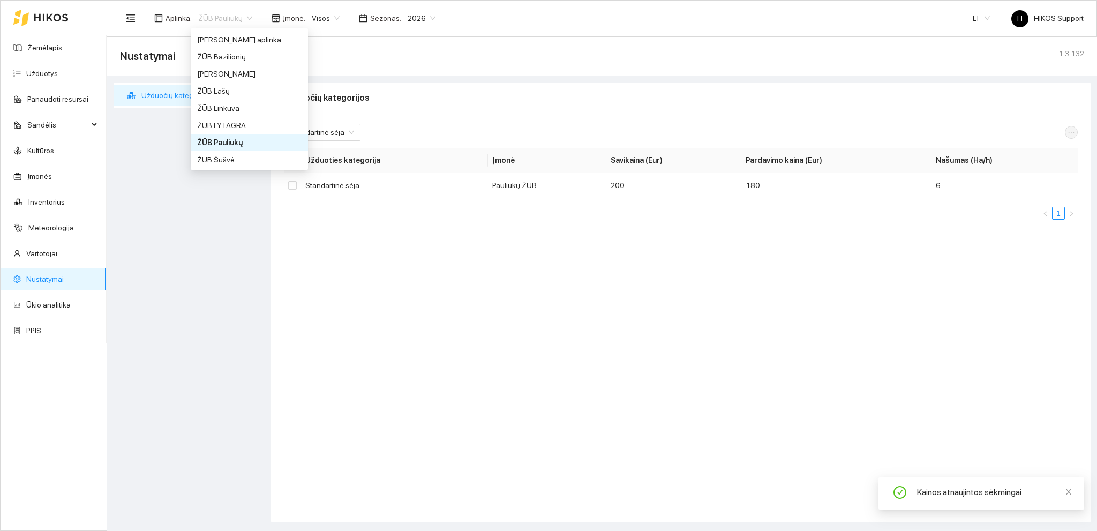
scroll to position [896, 0]
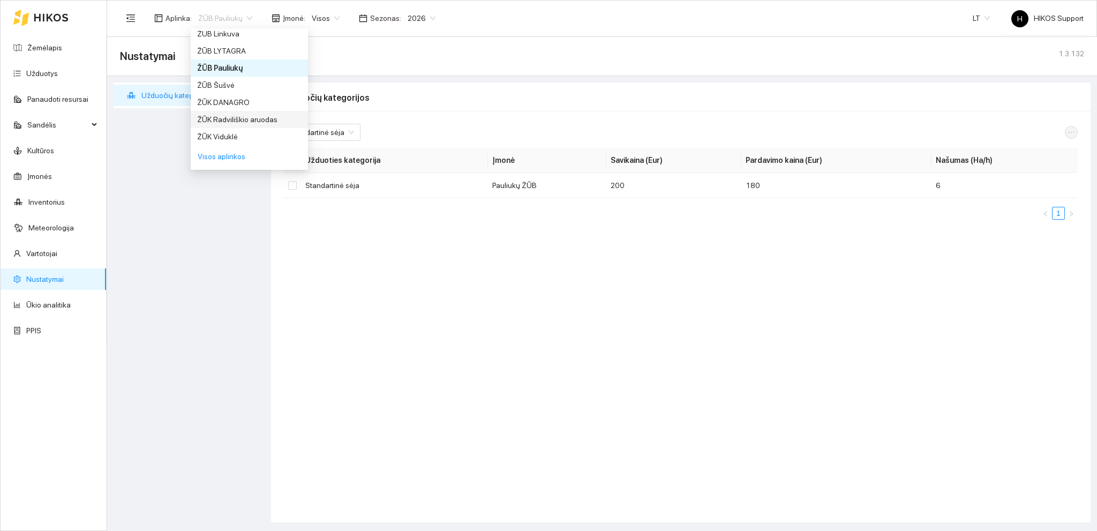
click at [251, 122] on div "ŽŪK Radviliškio aruodas" at bounding box center [249, 120] width 104 height 12
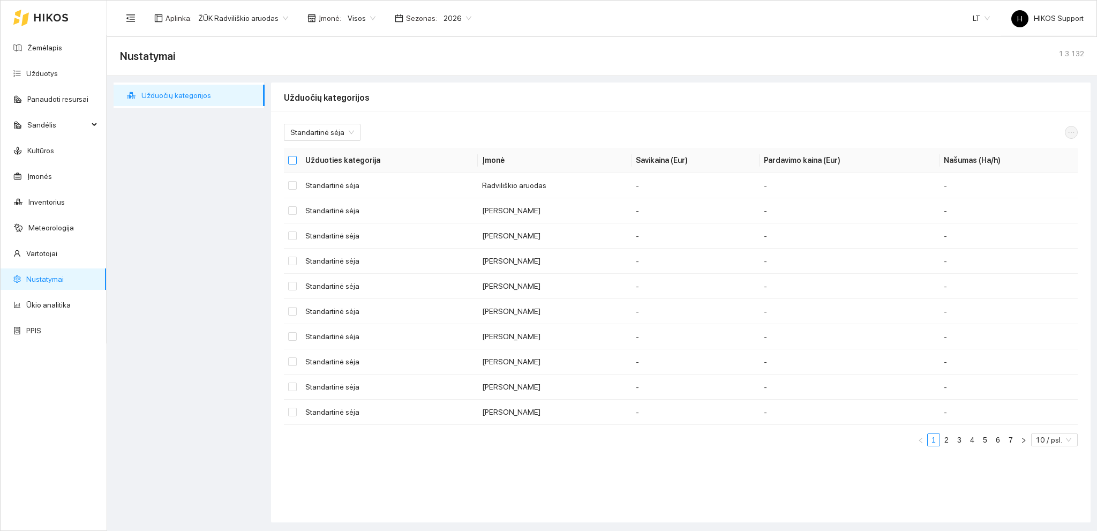
click at [296, 159] on input "Select all" at bounding box center [292, 160] width 9 height 9
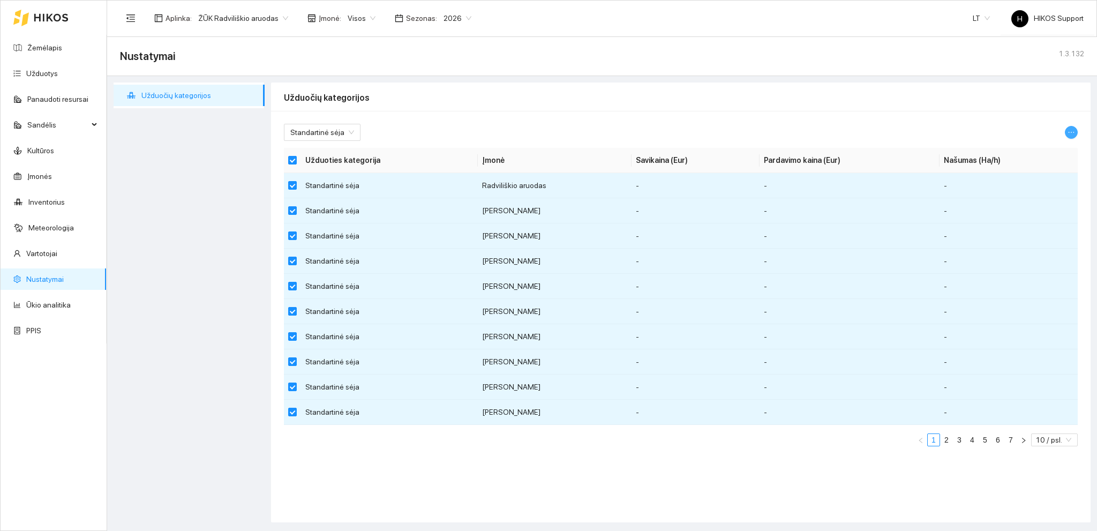
click at [1070, 131] on icon "ellipsis" at bounding box center [1070, 132] width 7 height 7
click at [1031, 154] on span "Keisti parametrus" at bounding box center [1045, 151] width 57 height 12
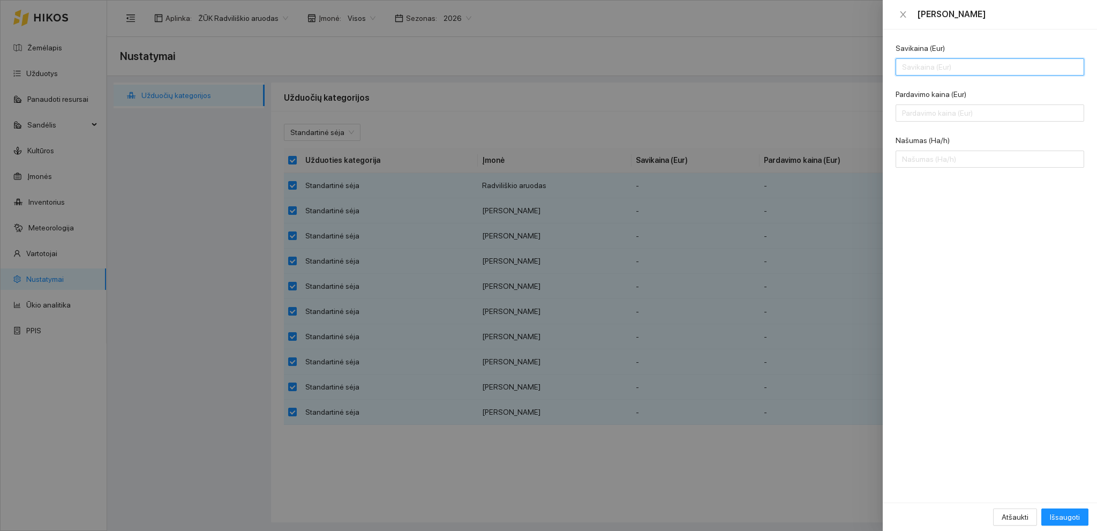
click at [933, 63] on input "Savikaina (Eur)" at bounding box center [989, 66] width 188 height 17
click at [920, 114] on input "Pardavimo kaina (Eur)" at bounding box center [989, 112] width 188 height 17
click at [927, 158] on input "Našumas (Ha/h)" at bounding box center [989, 158] width 188 height 17
drag, startPoint x: 1062, startPoint y: 519, endPoint x: 1016, endPoint y: 472, distance: 65.9
click at [1062, 518] on span "Išsaugoti" at bounding box center [1065, 517] width 30 height 12
